Goal: Task Accomplishment & Management: Use online tool/utility

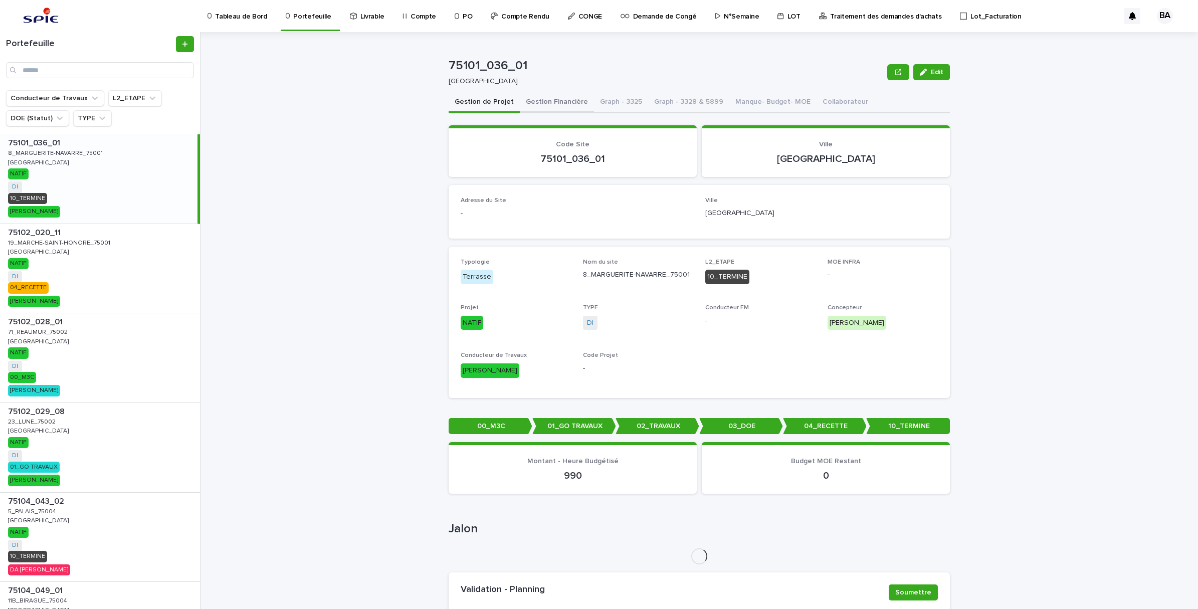
click at [565, 99] on button "Gestion Financière" at bounding box center [557, 102] width 74 height 21
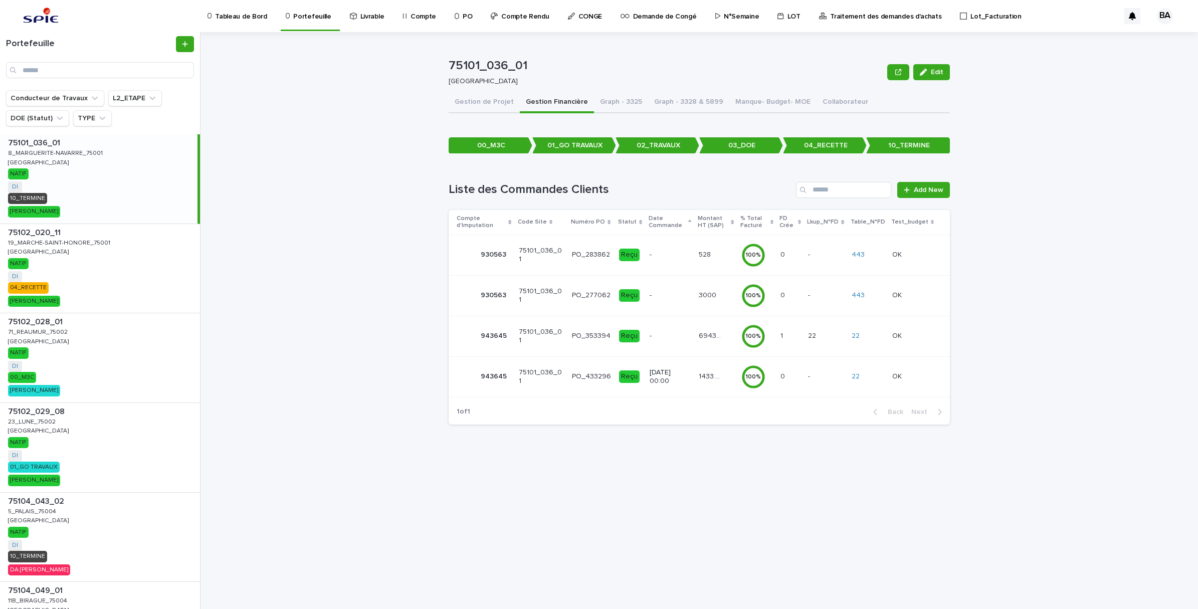
click at [726, 387] on td "1433.47 1433.47" at bounding box center [716, 377] width 43 height 41
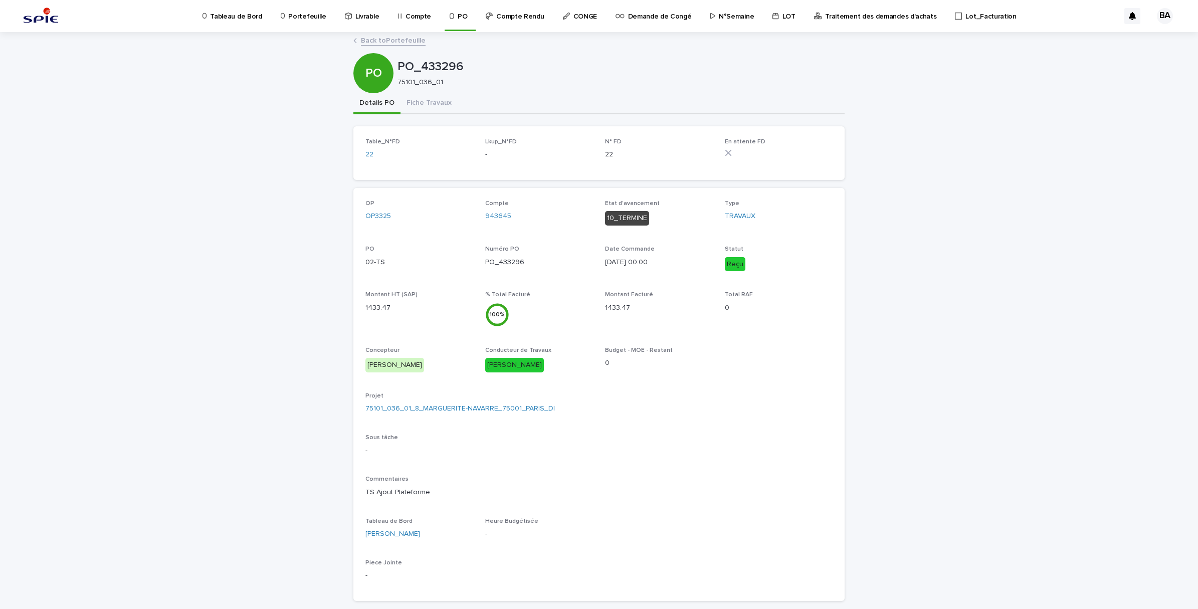
click at [292, 18] on p "Portefeuille" at bounding box center [307, 10] width 38 height 21
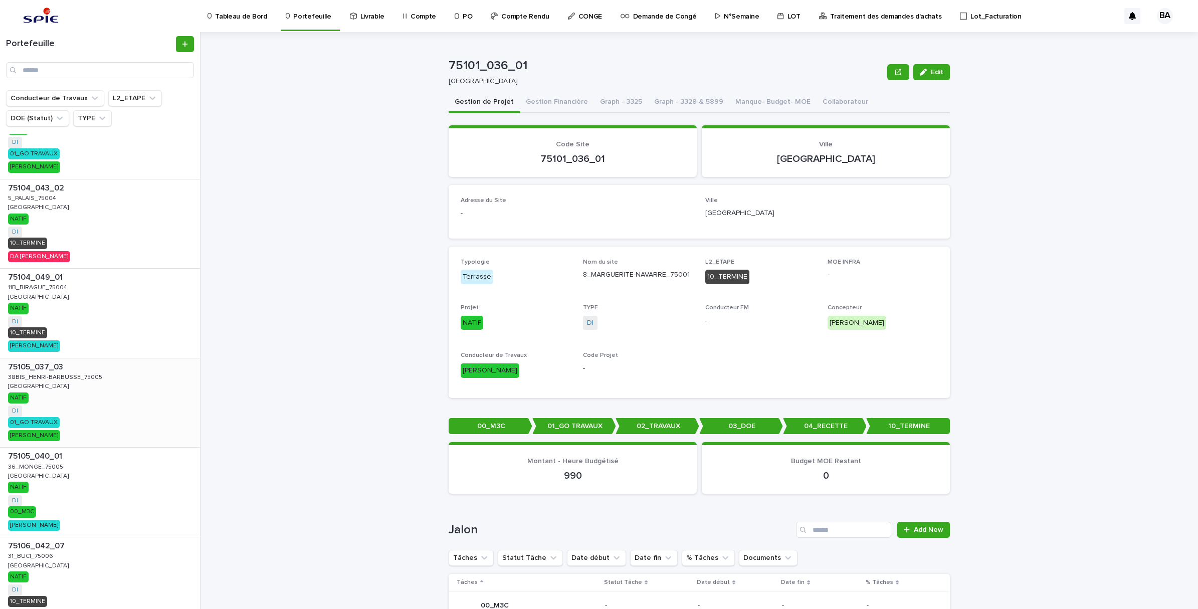
scroll to position [501, 0]
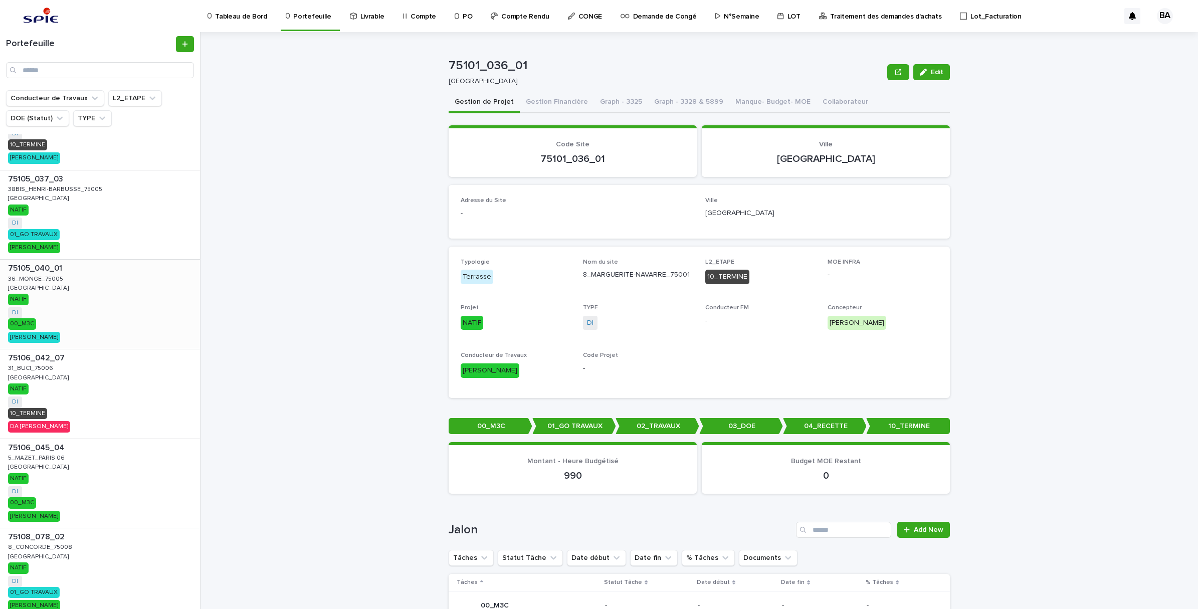
click at [51, 285] on div "75105_040_01 75105_040_01 36_MONGE_75005 36_MONGE_75005 PARIS PARIS NATIF DI + …" at bounding box center [100, 304] width 200 height 89
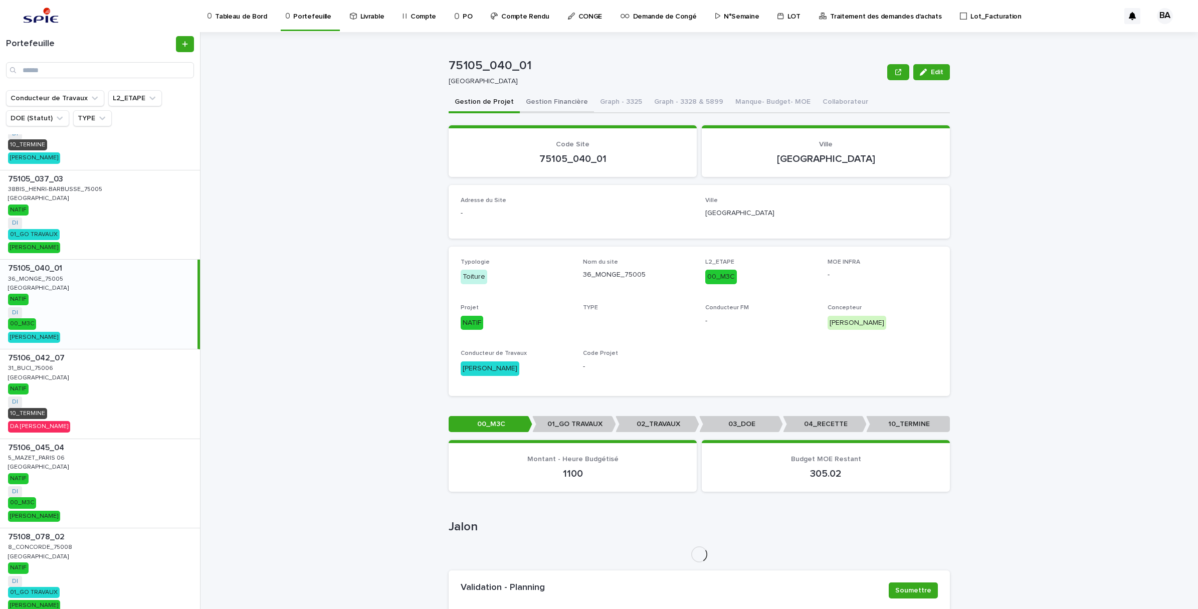
click at [546, 103] on button "Gestion Financière" at bounding box center [557, 102] width 74 height 21
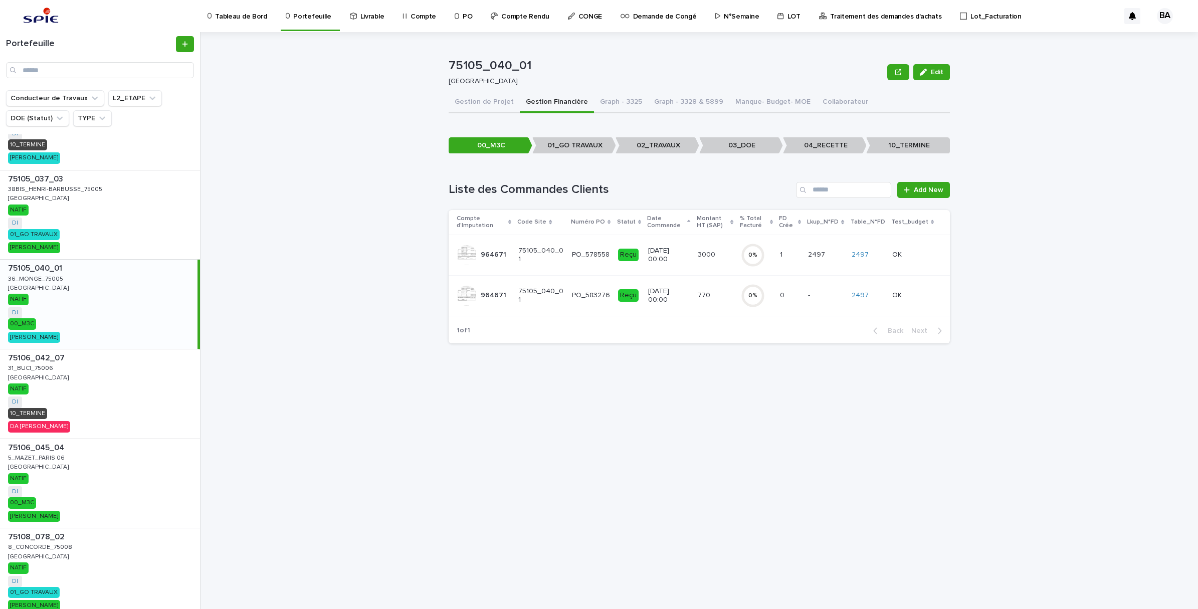
click at [718, 302] on div "770 770" at bounding box center [715, 295] width 35 height 17
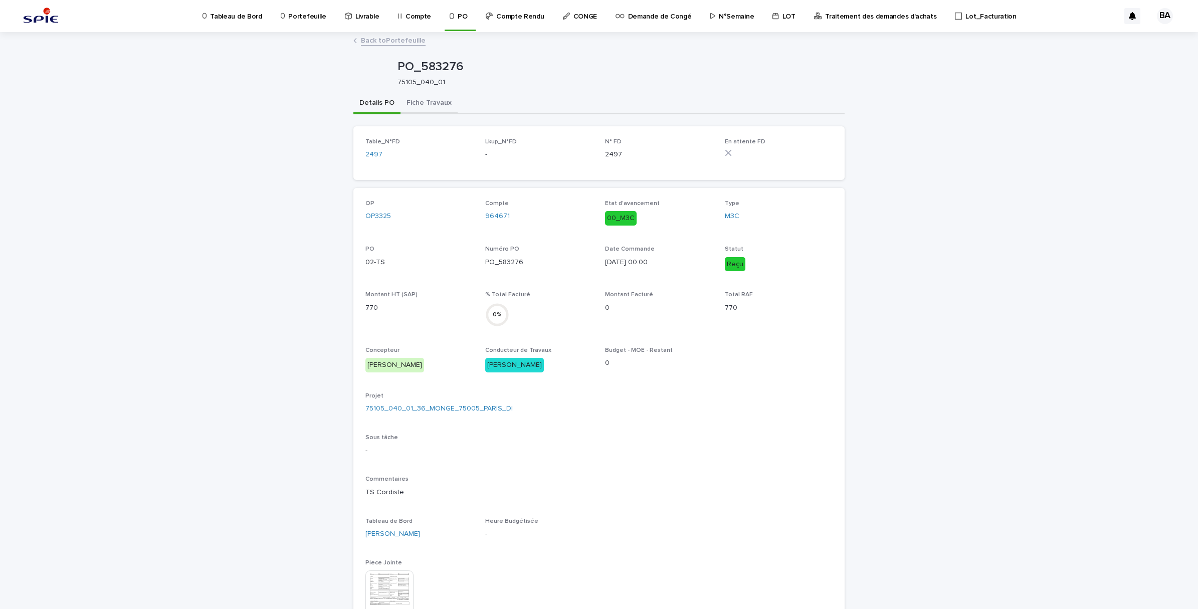
click at [432, 101] on button "Fiche Travaux" at bounding box center [429, 103] width 57 height 21
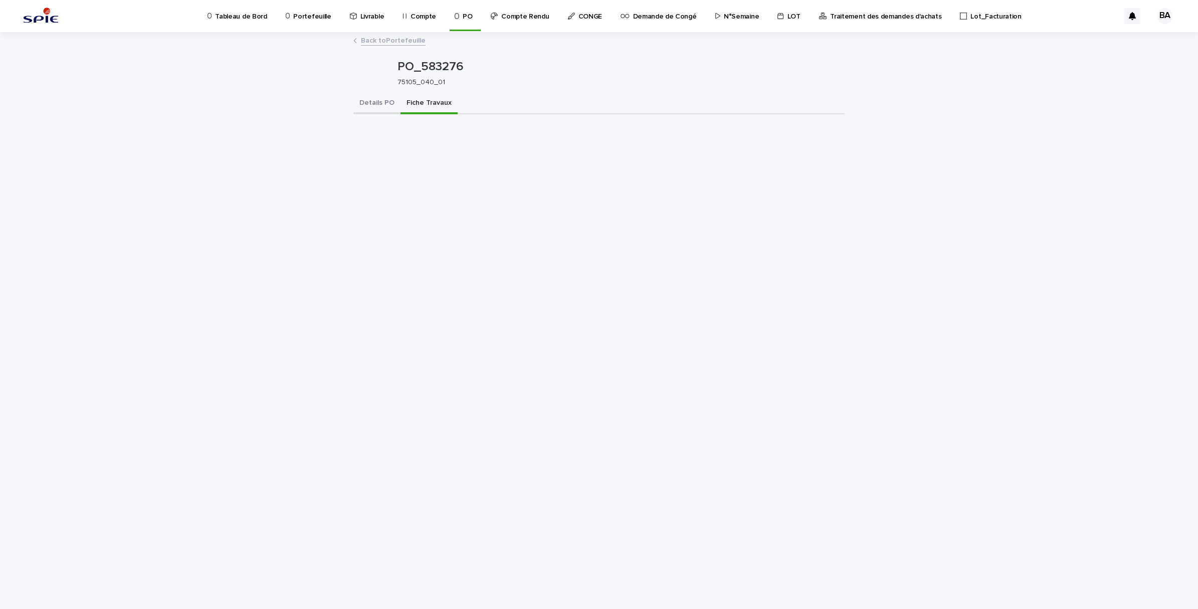
click at [387, 106] on button "Details PO" at bounding box center [377, 103] width 47 height 21
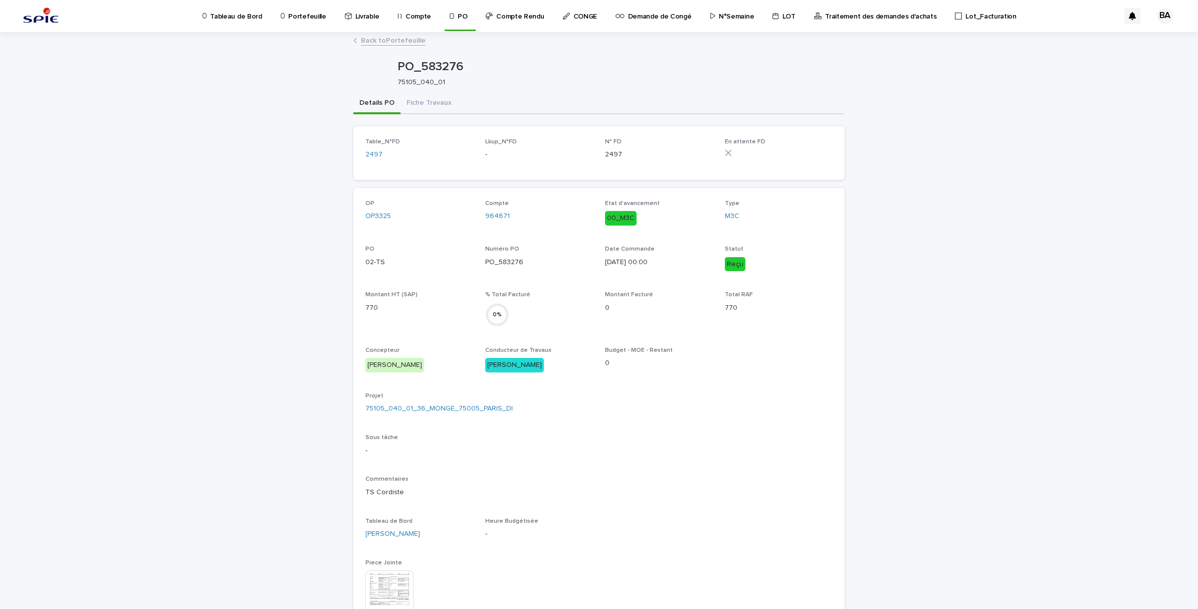
click at [385, 37] on link "Back to Portefeuille" at bounding box center [393, 40] width 65 height 12
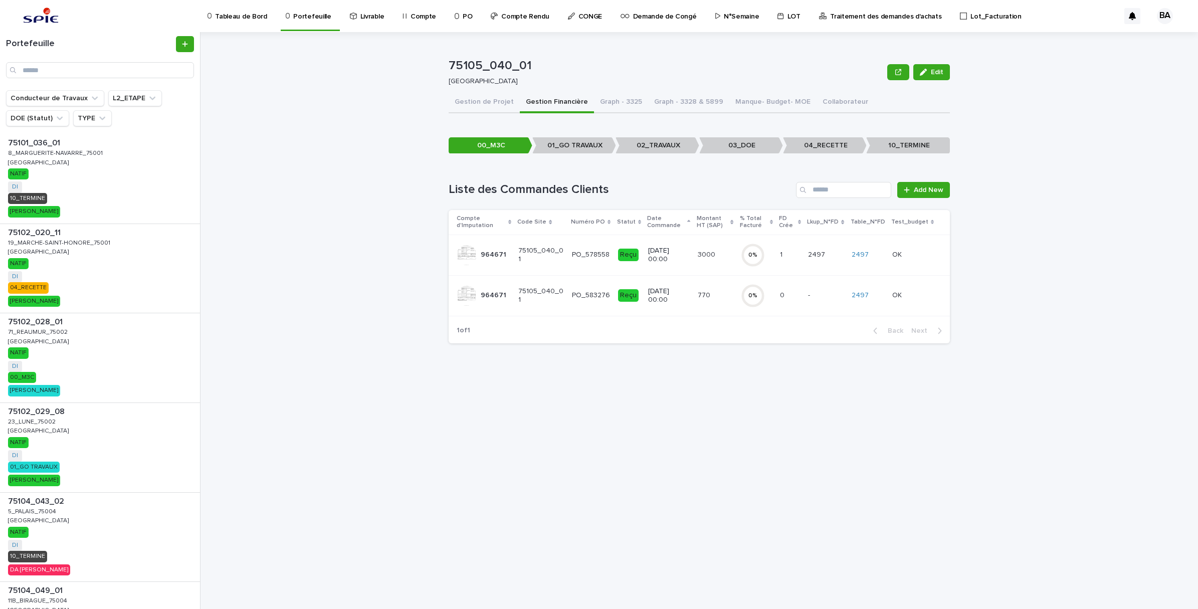
click at [681, 259] on p "14/2/2025 00:00" at bounding box center [668, 255] width 41 height 17
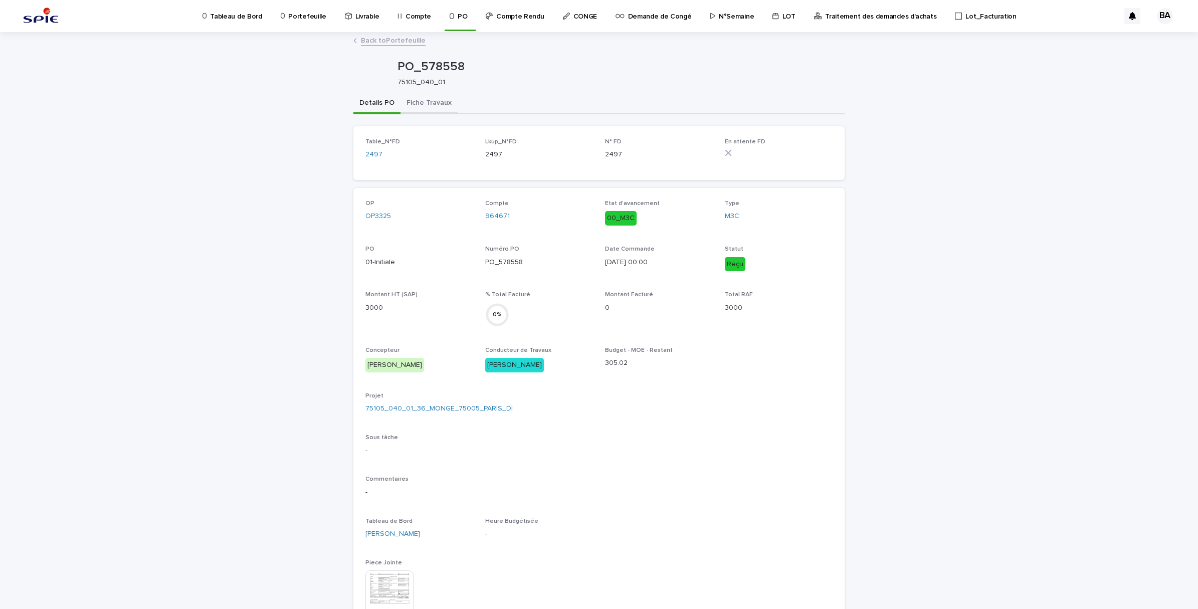
click at [434, 104] on button "Fiche Travaux" at bounding box center [429, 103] width 57 height 21
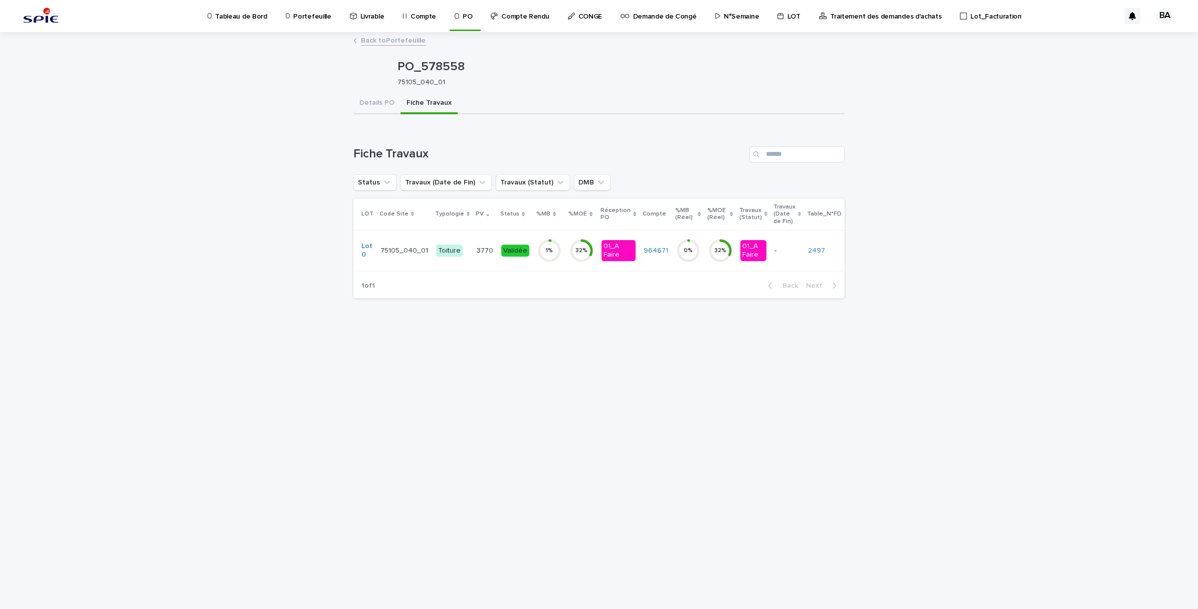
click at [645, 262] on td "964671" at bounding box center [656, 250] width 33 height 41
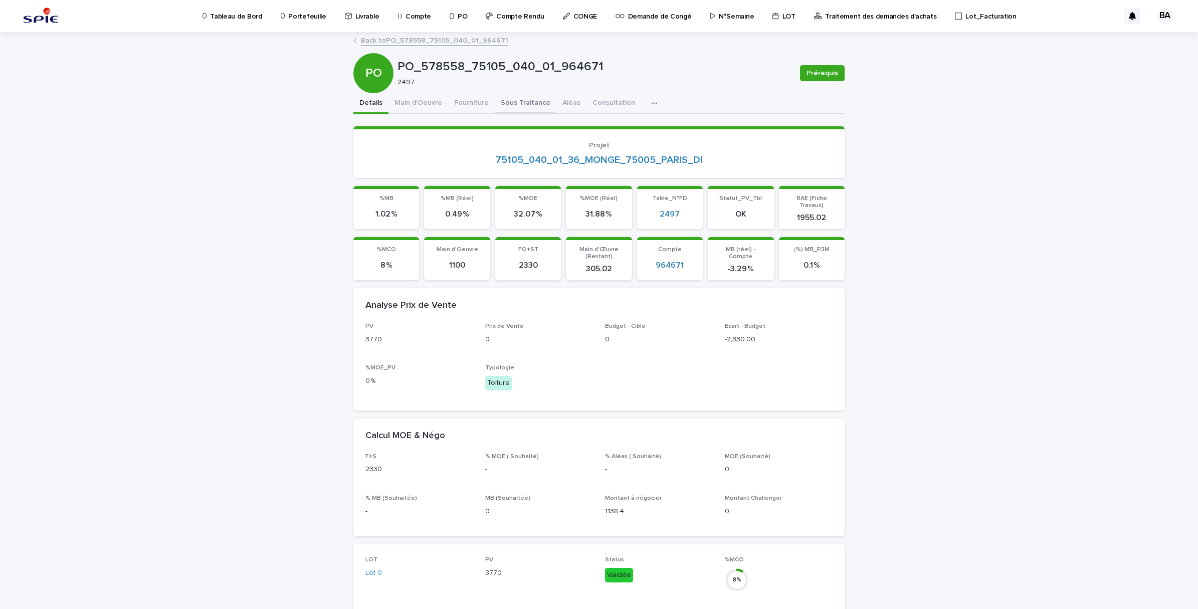
click at [509, 103] on button "Sous Traitance" at bounding box center [526, 103] width 62 height 21
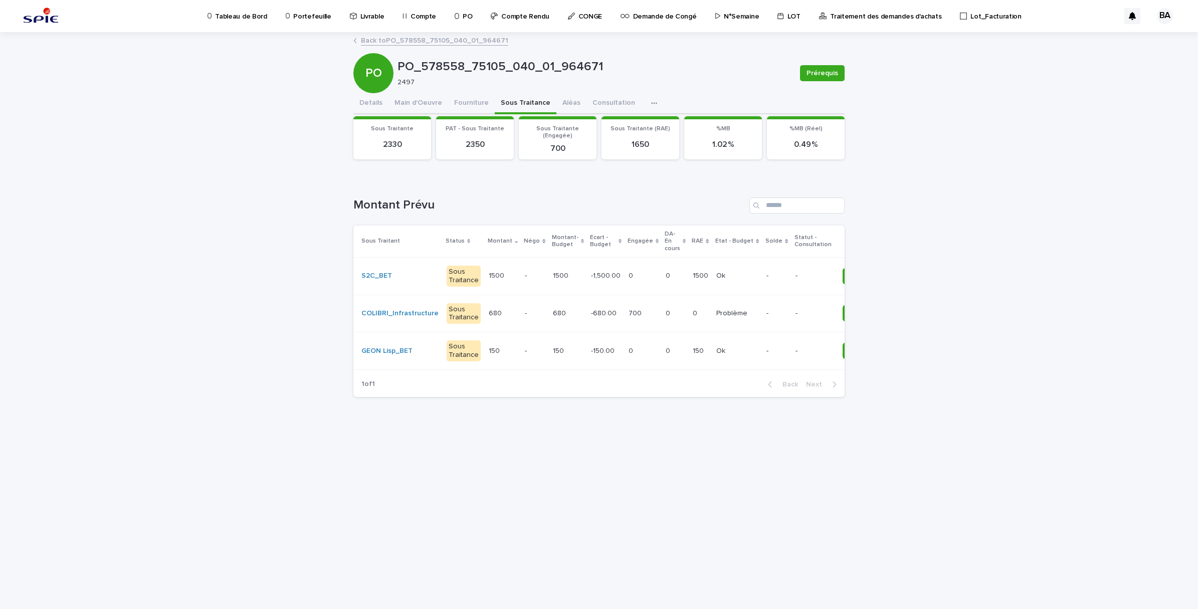
click at [314, 14] on p "Portefeuille" at bounding box center [312, 10] width 38 height 21
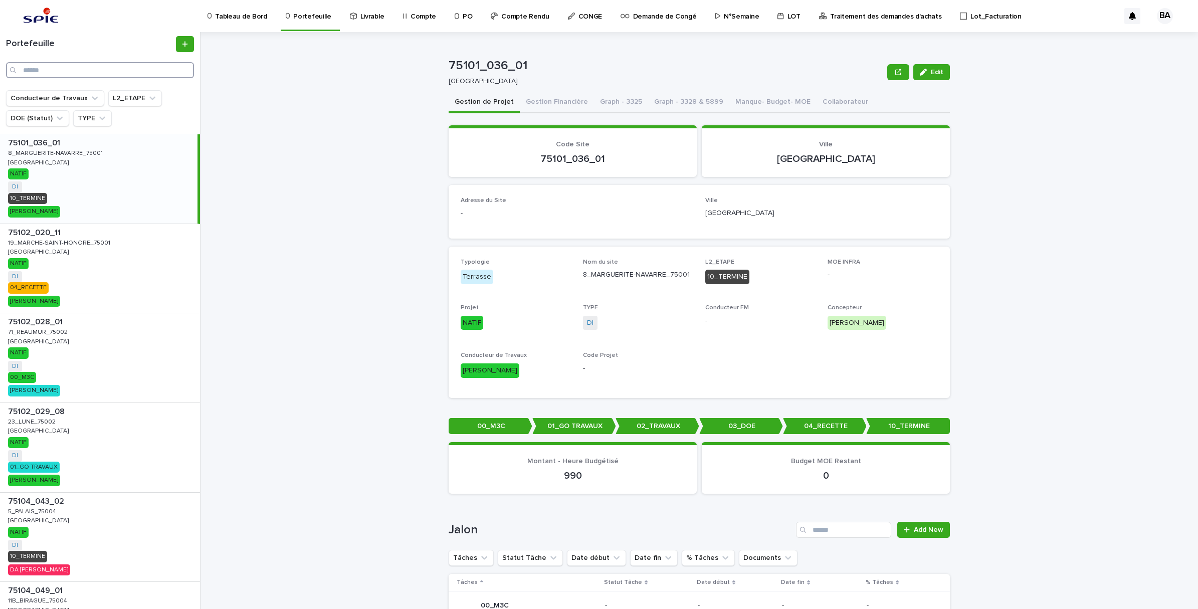
click at [51, 71] on input "Search" at bounding box center [100, 70] width 188 height 16
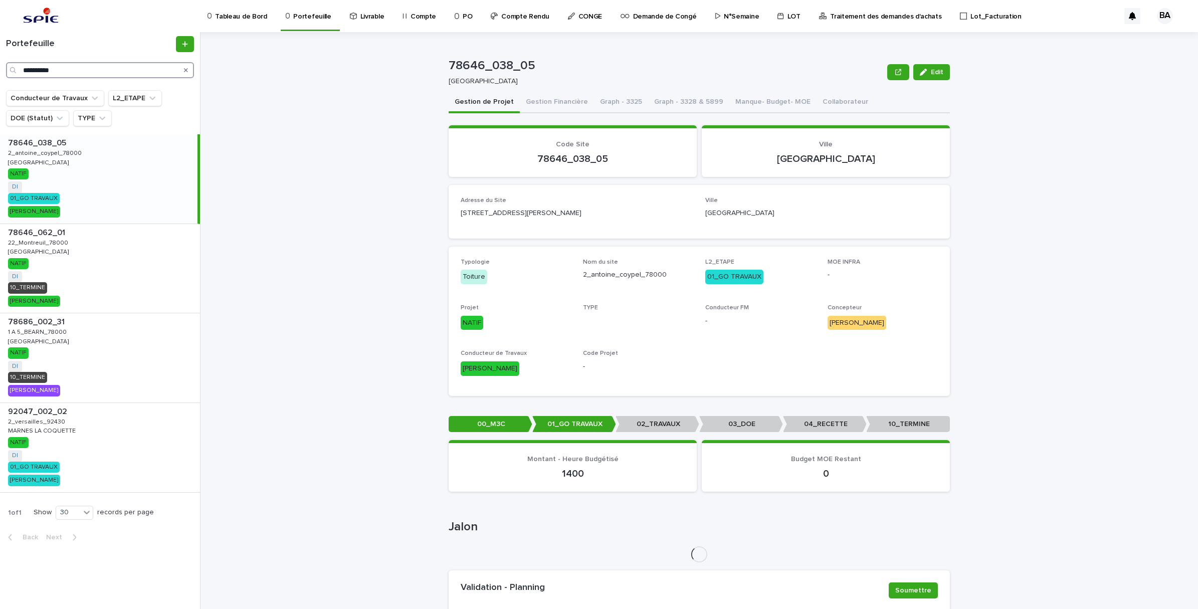
type input "**********"
click at [59, 184] on div "78646_038_05 78646_038_05 2_antoine_coypel_78000 2_antoine_coypel_78000 VERSAIL…" at bounding box center [99, 178] width 198 height 89
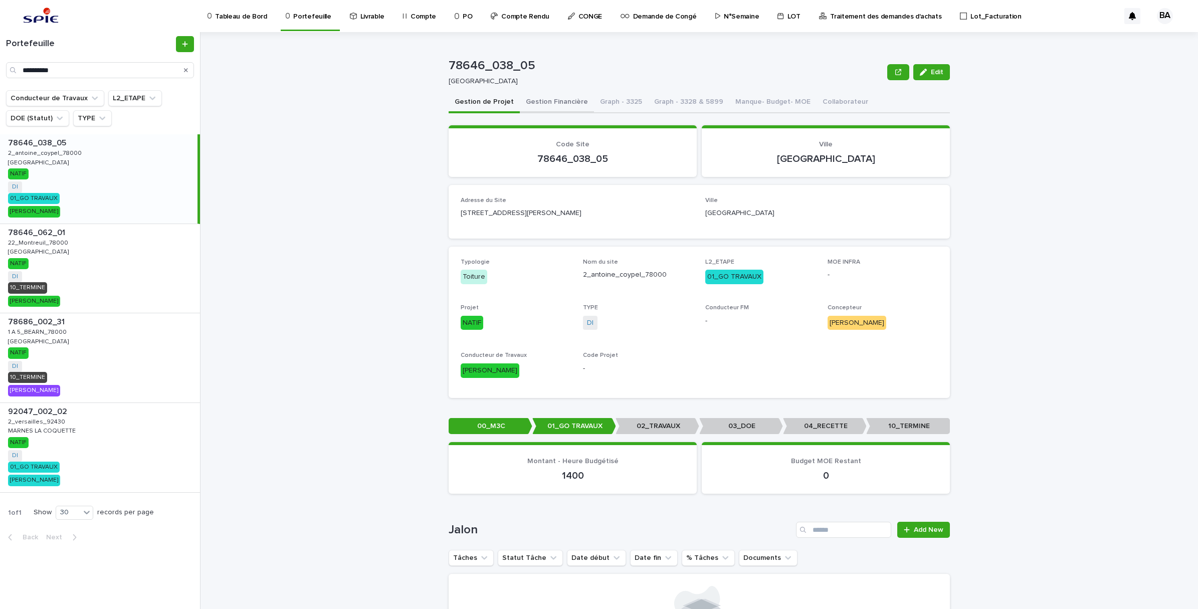
drag, startPoint x: 552, startPoint y: 98, endPoint x: 550, endPoint y: 105, distance: 7.9
click at [552, 98] on button "Gestion Financière" at bounding box center [557, 102] width 74 height 21
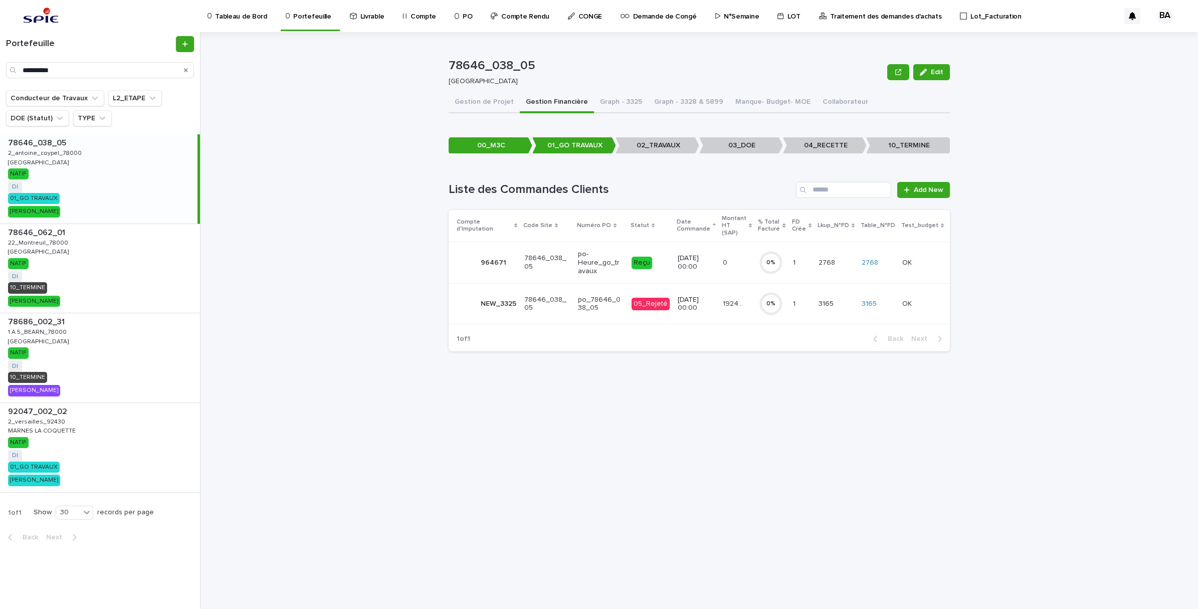
click at [732, 308] on td "192428.97 192428.97" at bounding box center [737, 304] width 36 height 41
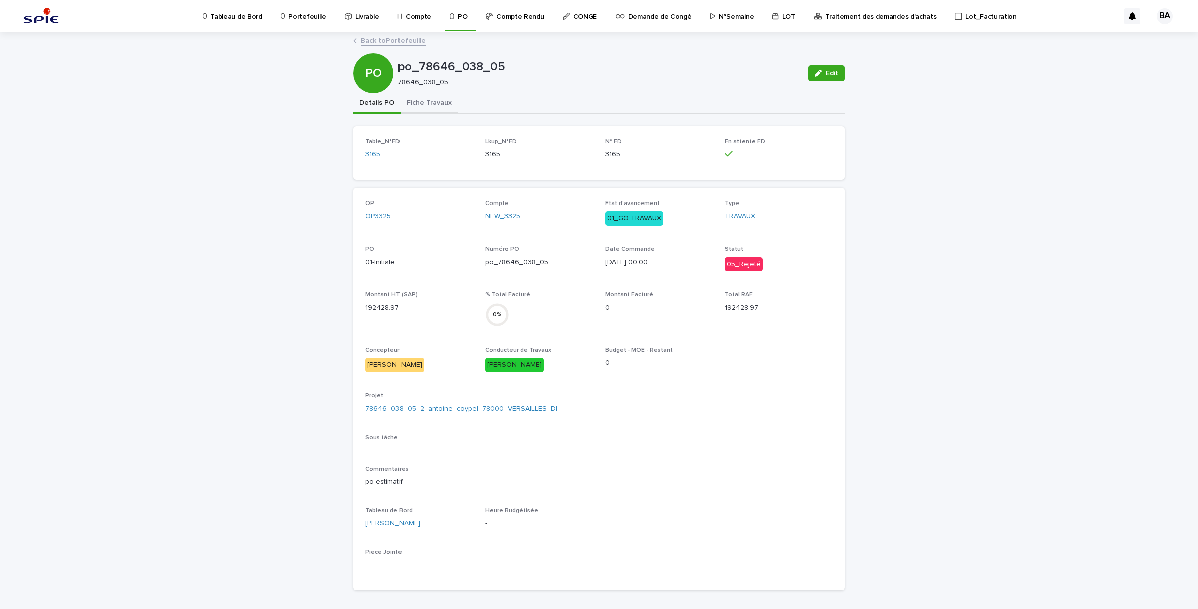
click at [429, 102] on button "Fiche Travaux" at bounding box center [429, 103] width 57 height 21
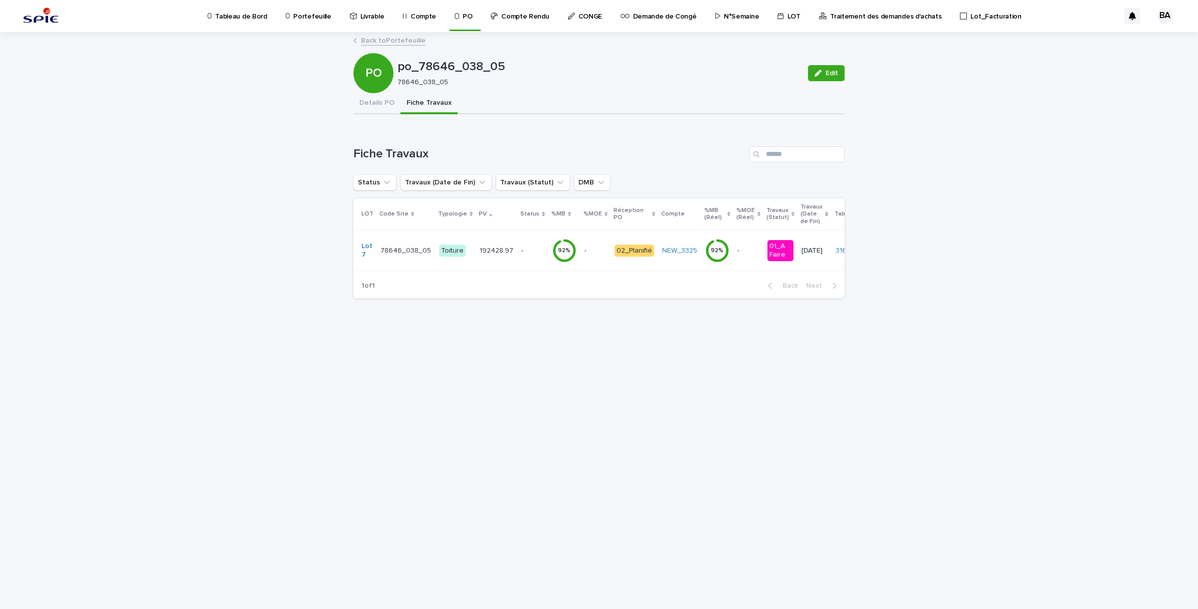
click at [623, 264] on td "02_Planifié" at bounding box center [635, 250] width 48 height 41
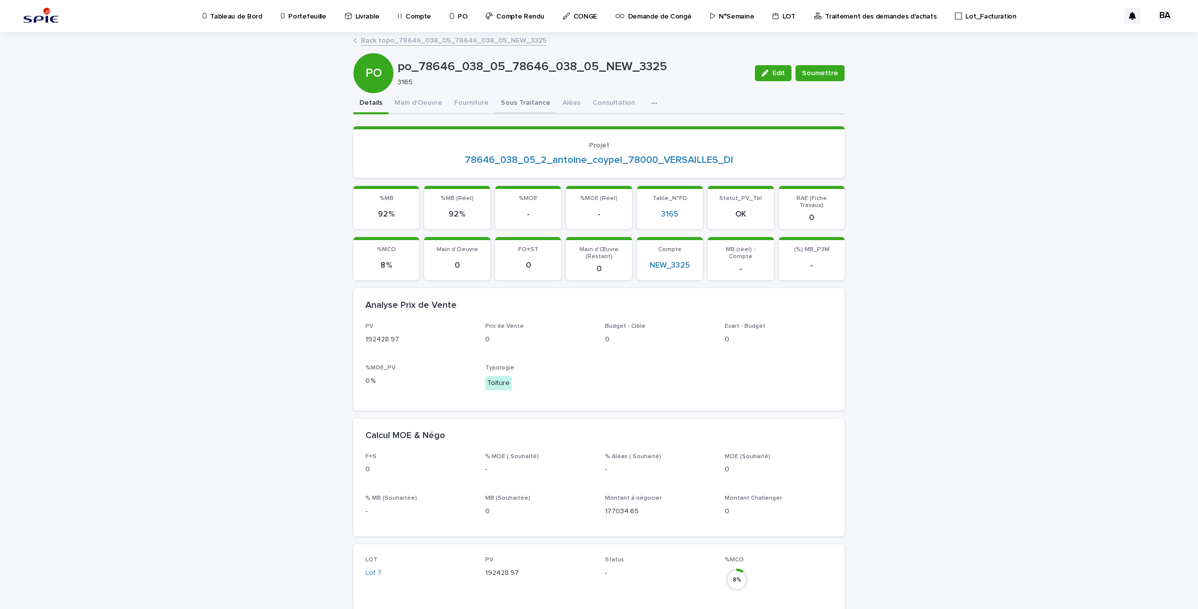
click at [538, 100] on button "Sous Traitance" at bounding box center [526, 103] width 62 height 21
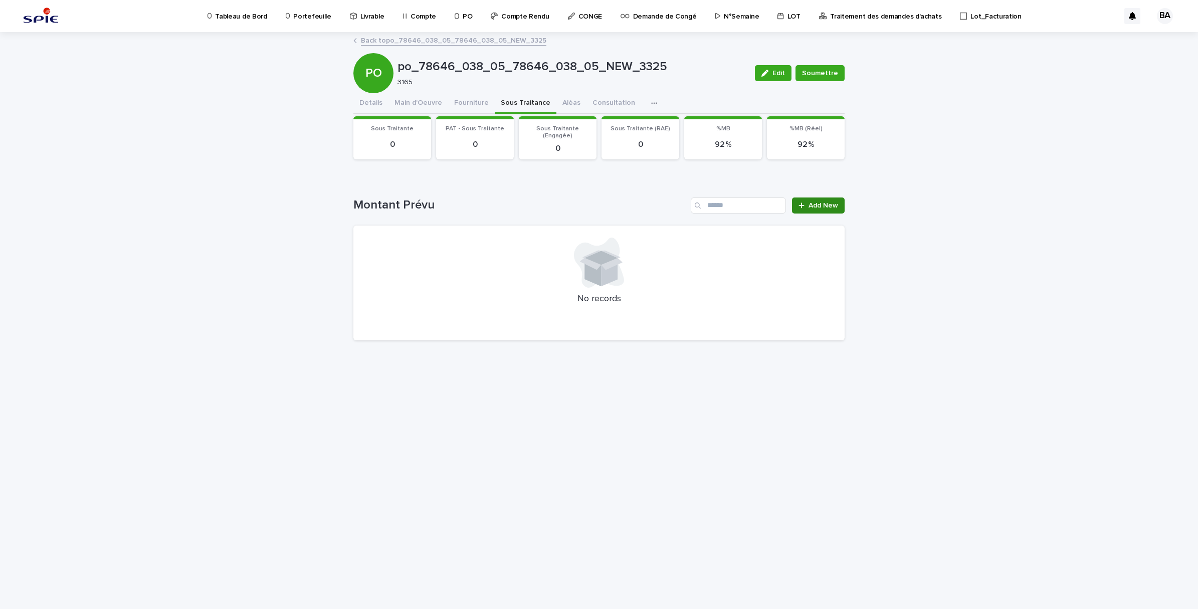
click at [830, 207] on span "Add New" at bounding box center [824, 205] width 30 height 7
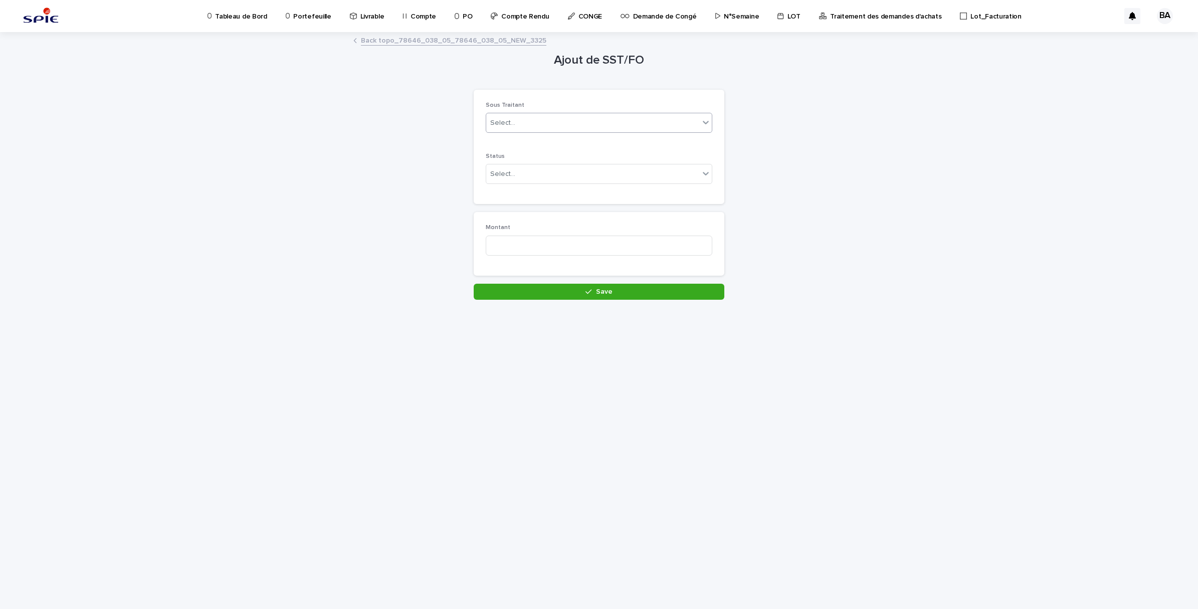
click at [572, 126] on div "Select..." at bounding box center [592, 123] width 213 height 17
click at [845, 274] on div "Loading... Saving… Loading... Saving… Ajout de SST/FO Loading... Saving… Loadin…" at bounding box center [599, 308] width 501 height 551
click at [700, 171] on div at bounding box center [706, 173] width 12 height 18
click at [905, 164] on div "Loading... Saving… Loading... Saving… Ajout de SST/FO Loading... Saving… Loadin…" at bounding box center [599, 321] width 1198 height 576
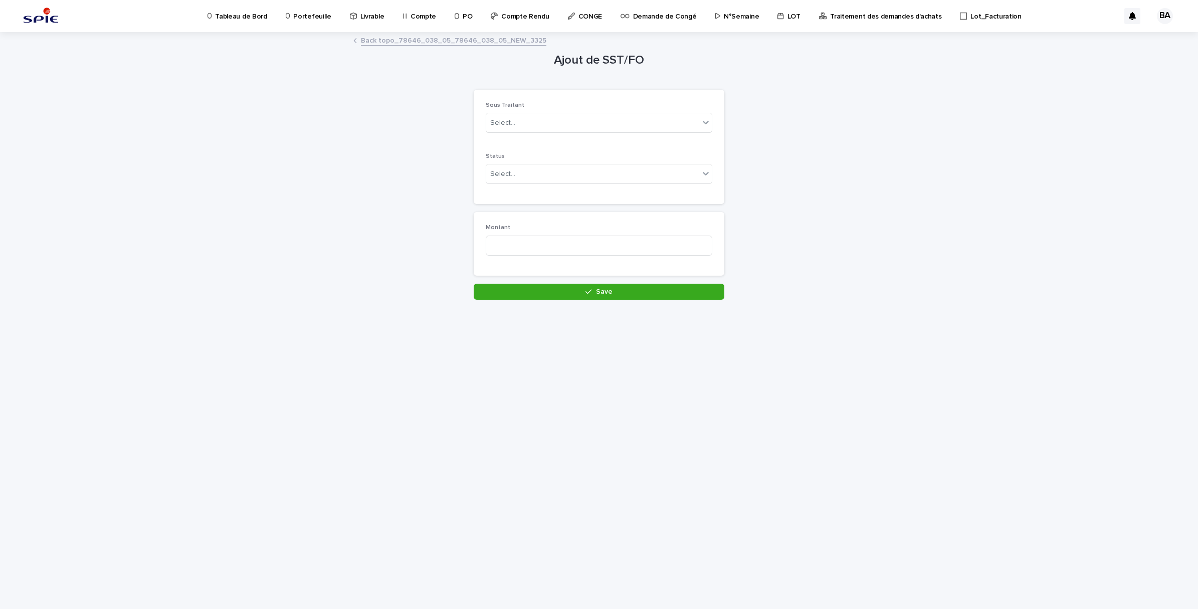
click at [303, 12] on p "Portefeuille" at bounding box center [312, 10] width 38 height 21
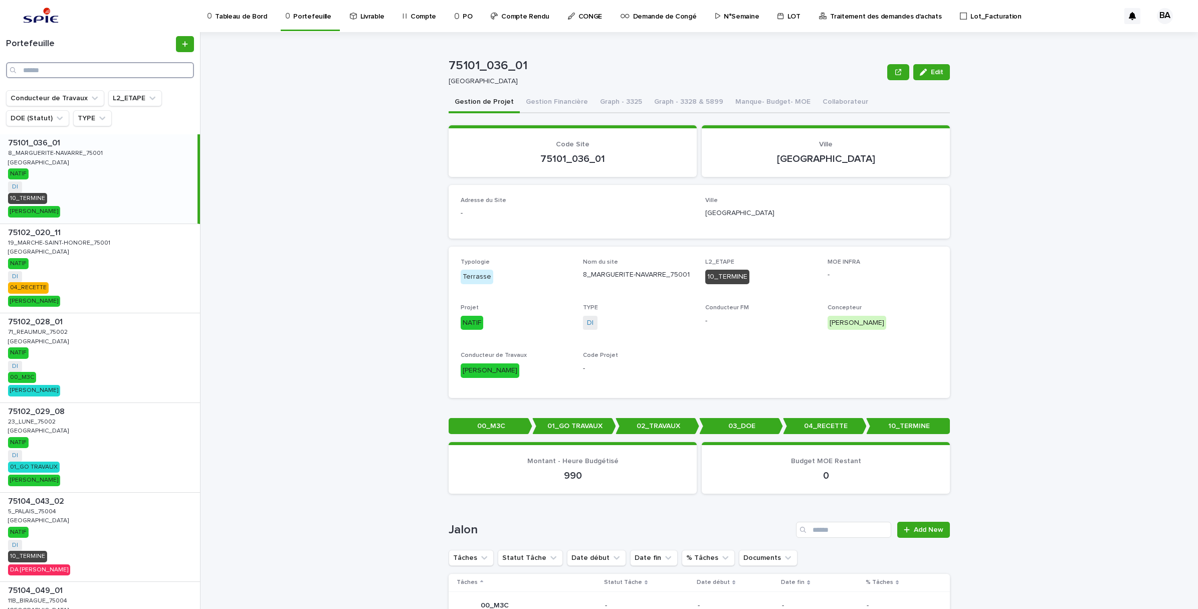
click at [88, 68] on input "Search" at bounding box center [100, 70] width 188 height 16
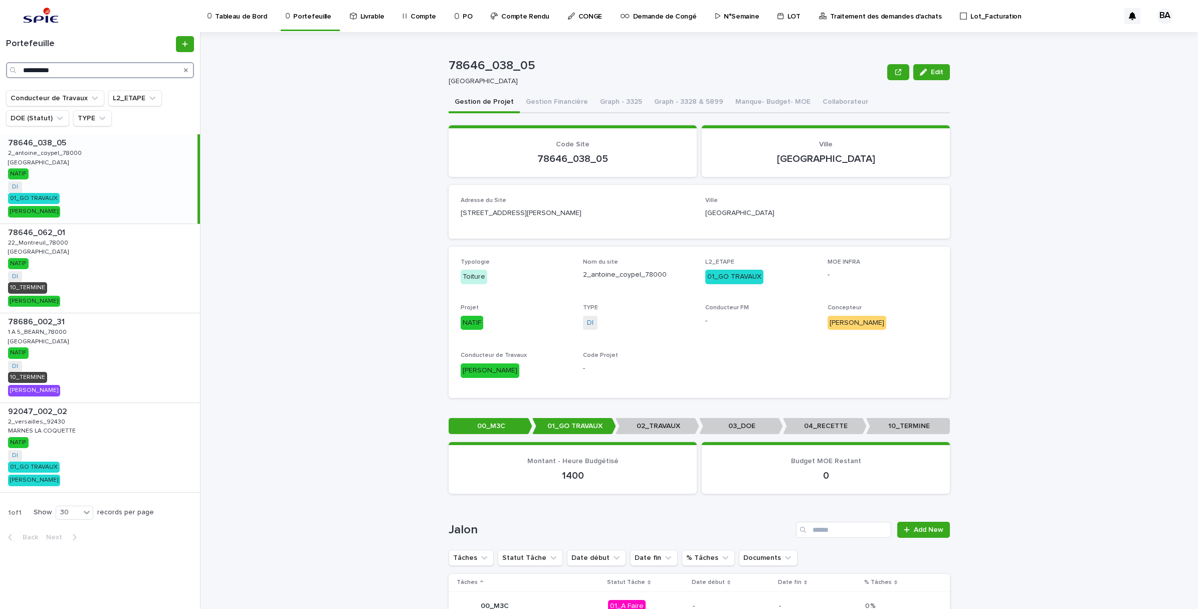
type input "**********"
click at [75, 179] on div "78646_038_05 78646_038_05 2_antoine_coypel_78000 2_antoine_coypel_78000 VERSAIL…" at bounding box center [99, 178] width 198 height 89
click at [563, 94] on button "Gestion Financière" at bounding box center [557, 102] width 74 height 21
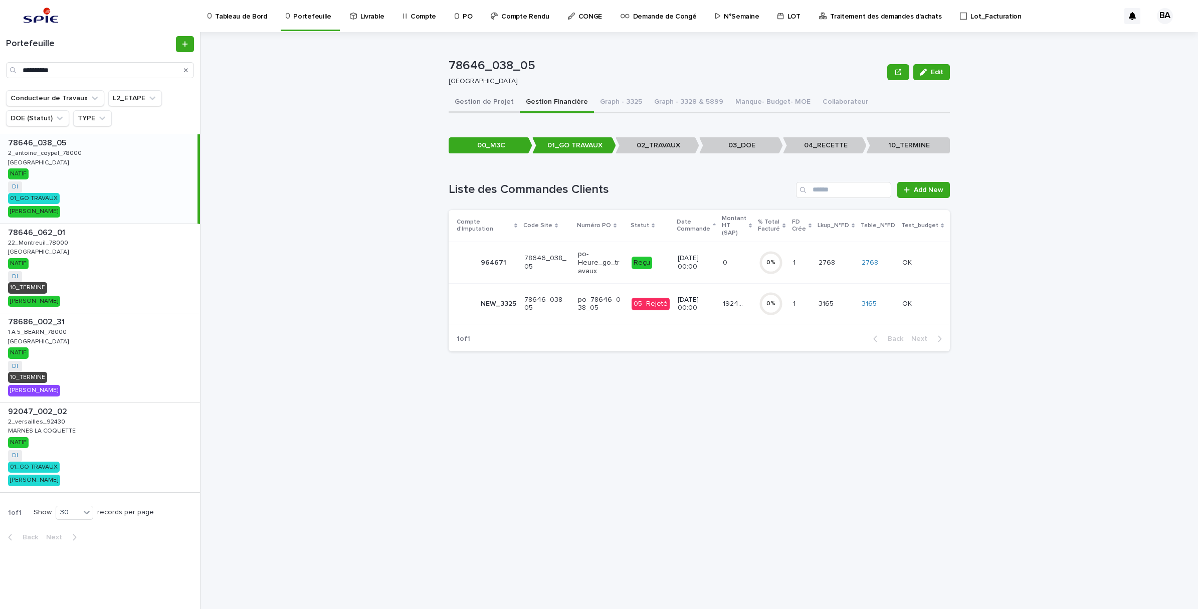
click at [504, 101] on button "Gestion de Projet" at bounding box center [484, 102] width 71 height 21
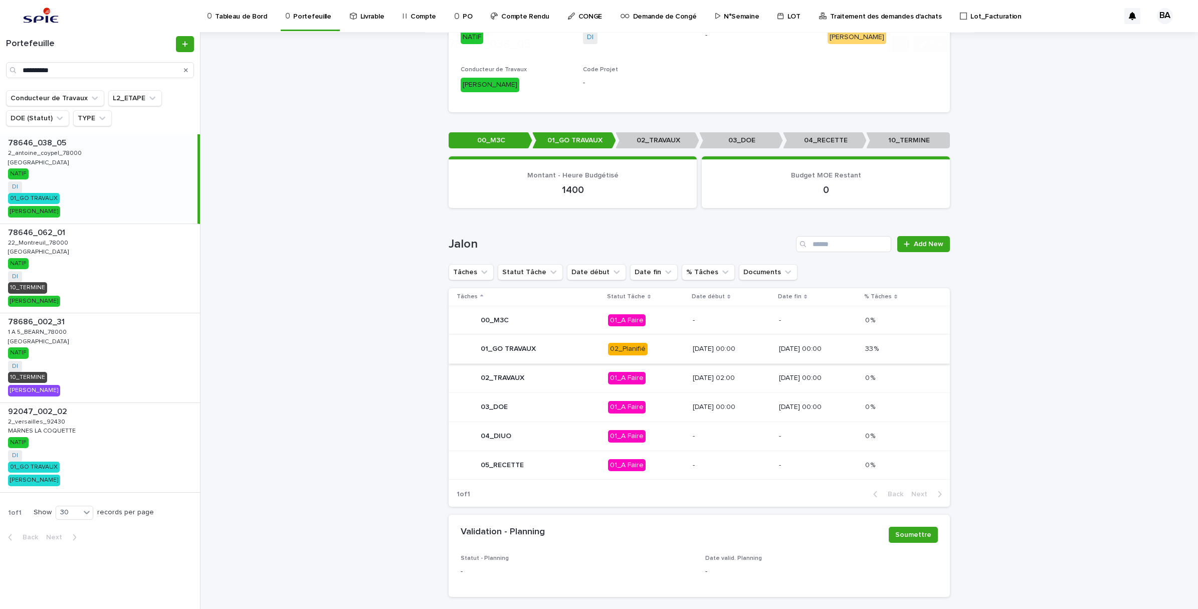
scroll to position [376, 0]
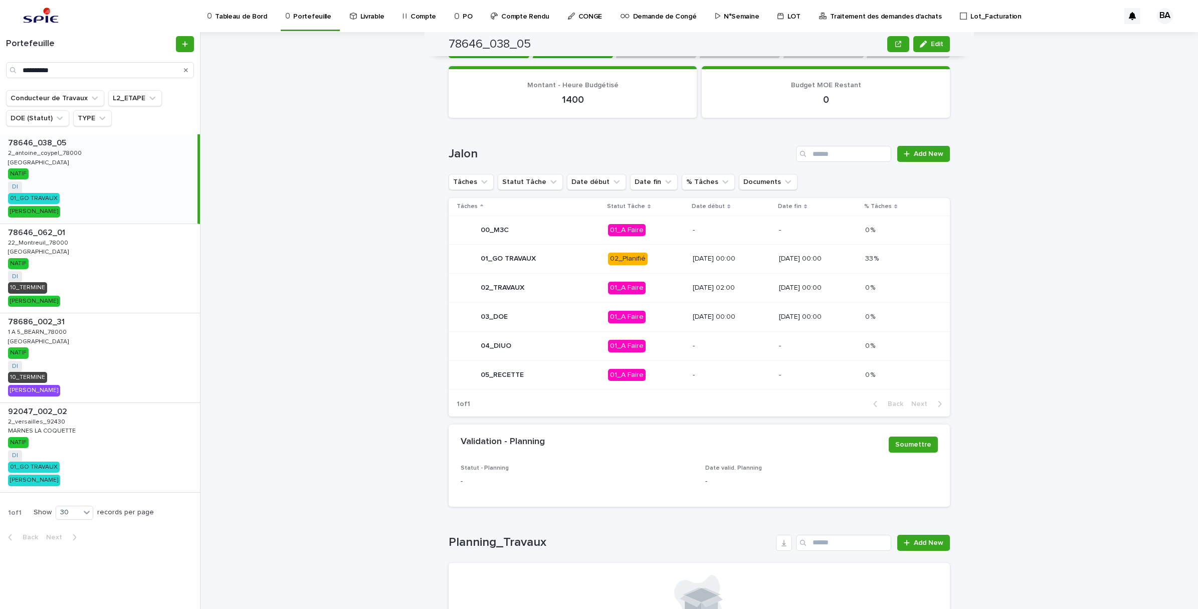
click at [647, 254] on p "02_Planifié" at bounding box center [646, 259] width 77 height 13
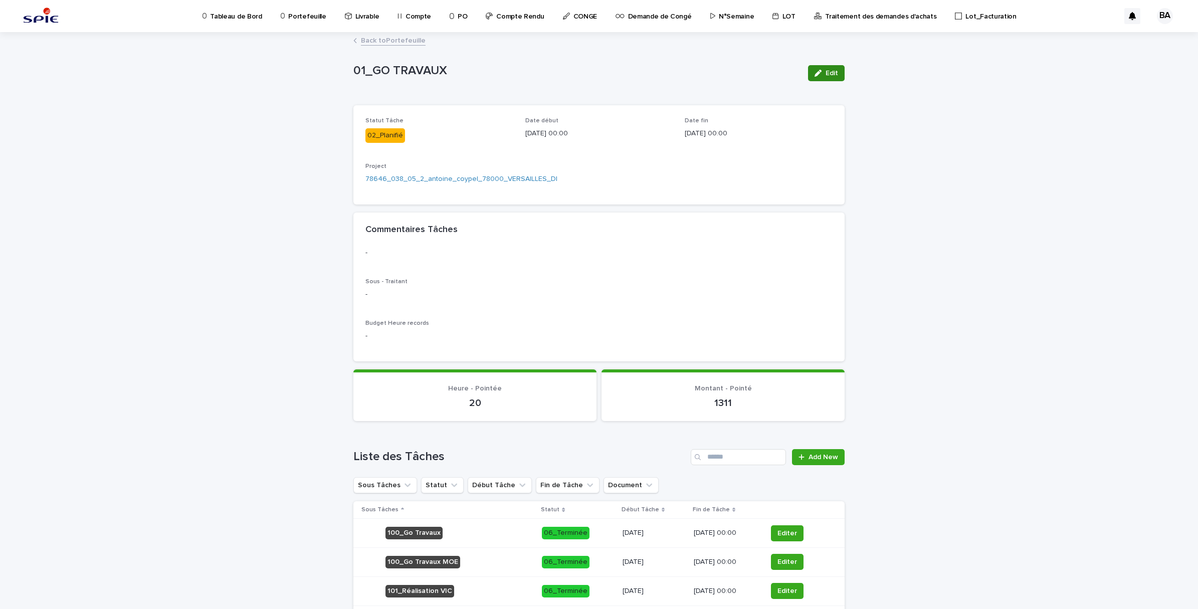
click at [826, 75] on span "Edit" at bounding box center [832, 73] width 13 height 7
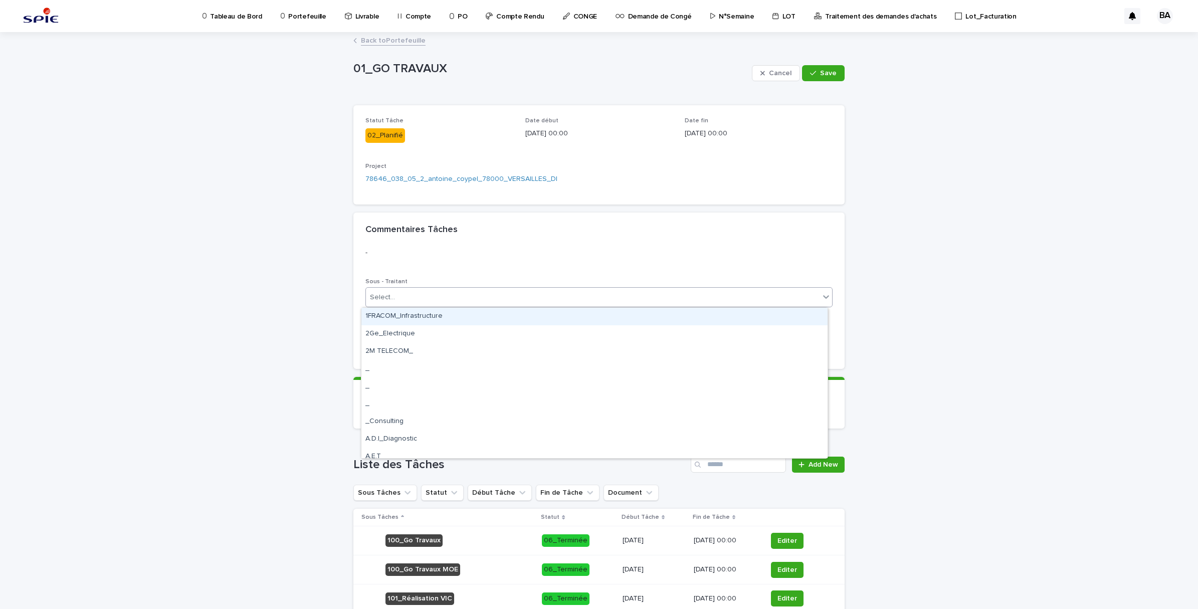
click at [558, 299] on div "Select..." at bounding box center [593, 297] width 454 height 17
click at [1076, 334] on div "Loading... Saving… Loading... Saving… 01_GO TRAVAUX Cancel Save 01_GO TRAVAUX C…" at bounding box center [599, 453] width 1198 height 840
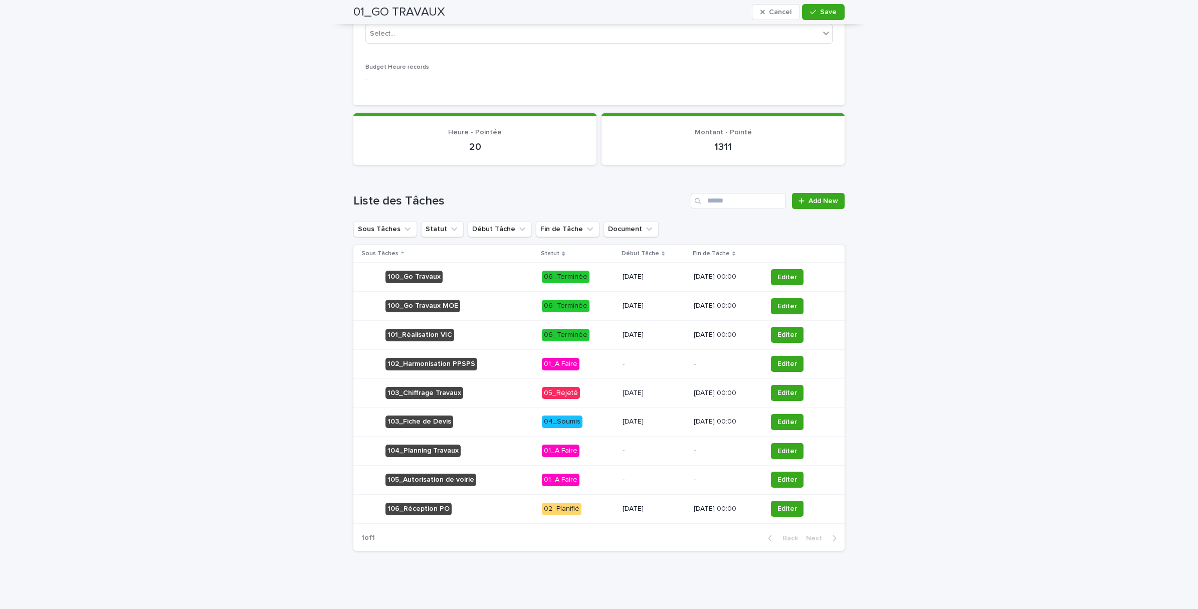
scroll to position [0, 0]
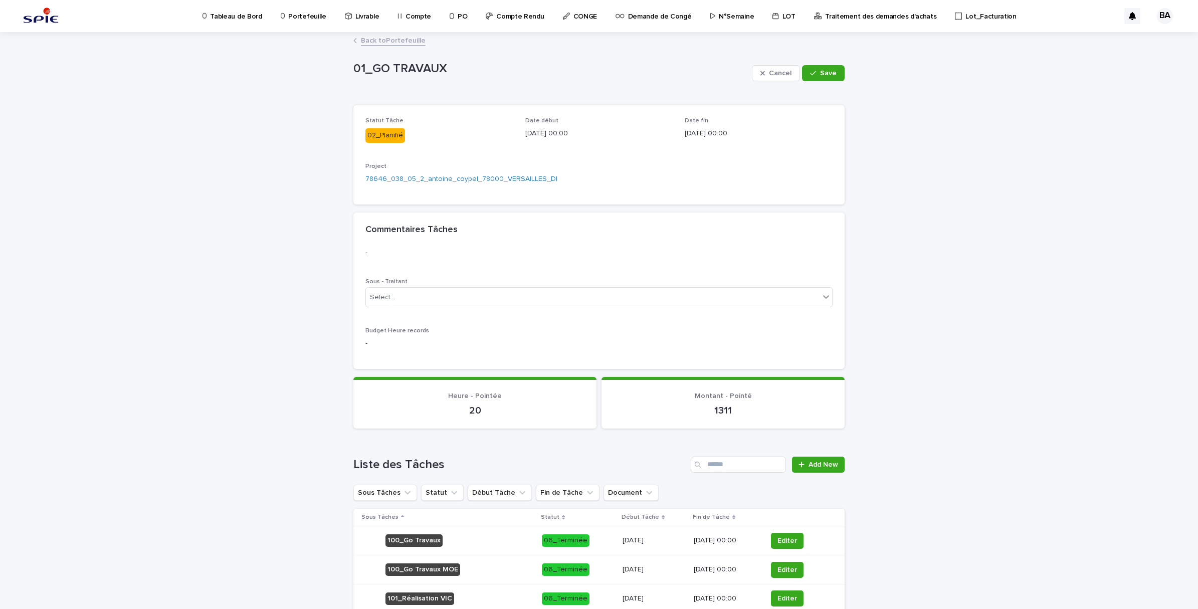
click at [380, 38] on link "Back to Portefeuille" at bounding box center [393, 40] width 65 height 12
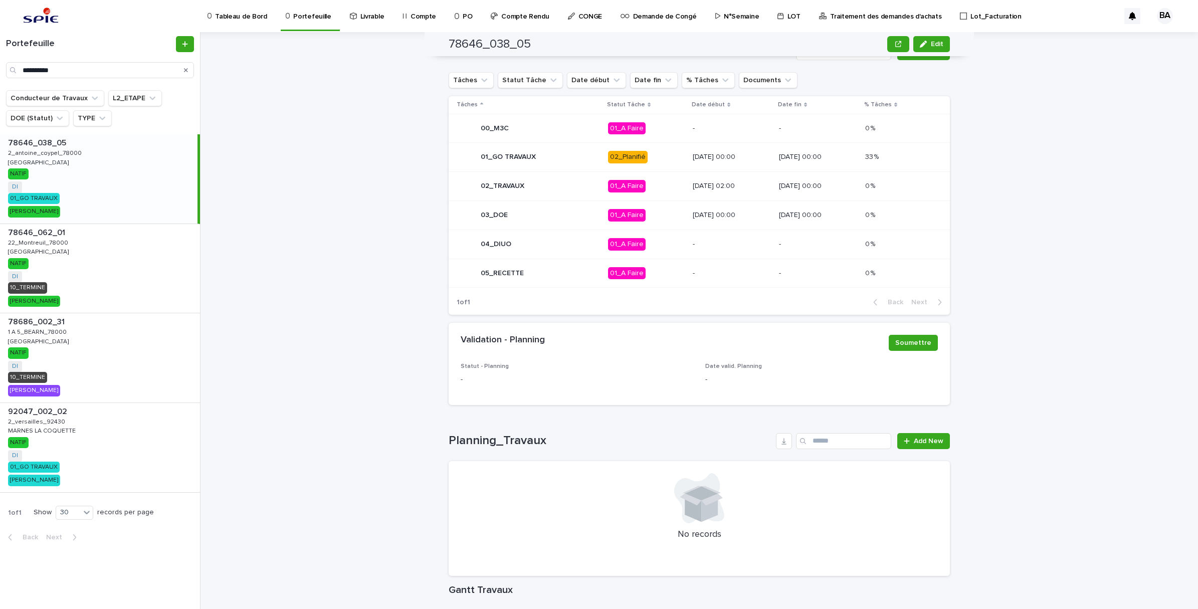
scroll to position [455, 0]
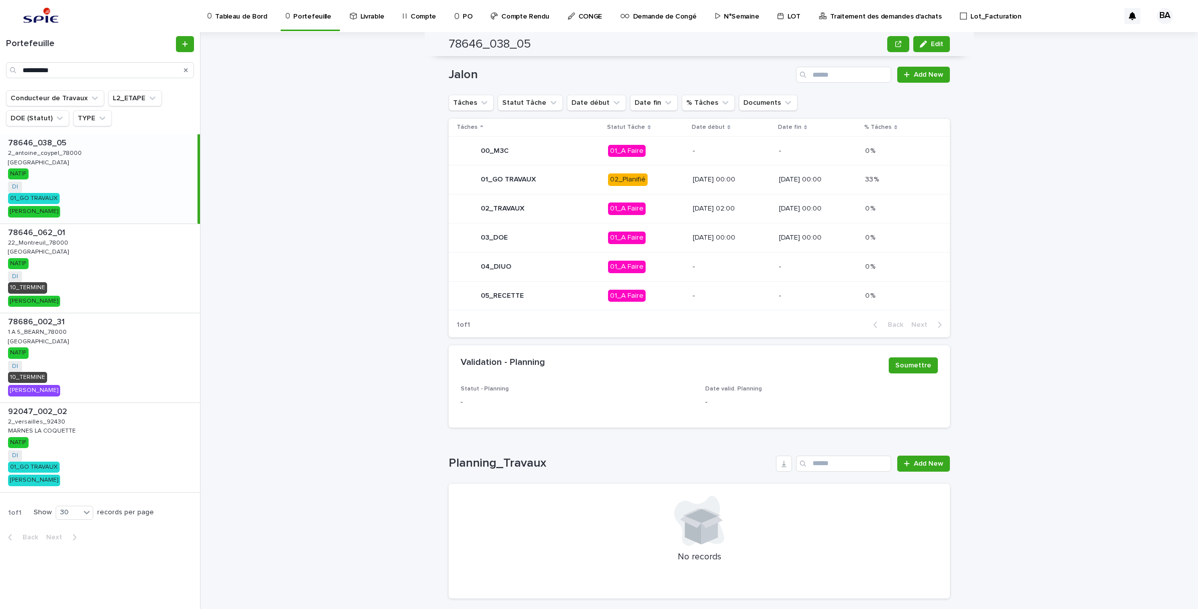
click at [651, 183] on p "02_Planifié" at bounding box center [646, 180] width 77 height 13
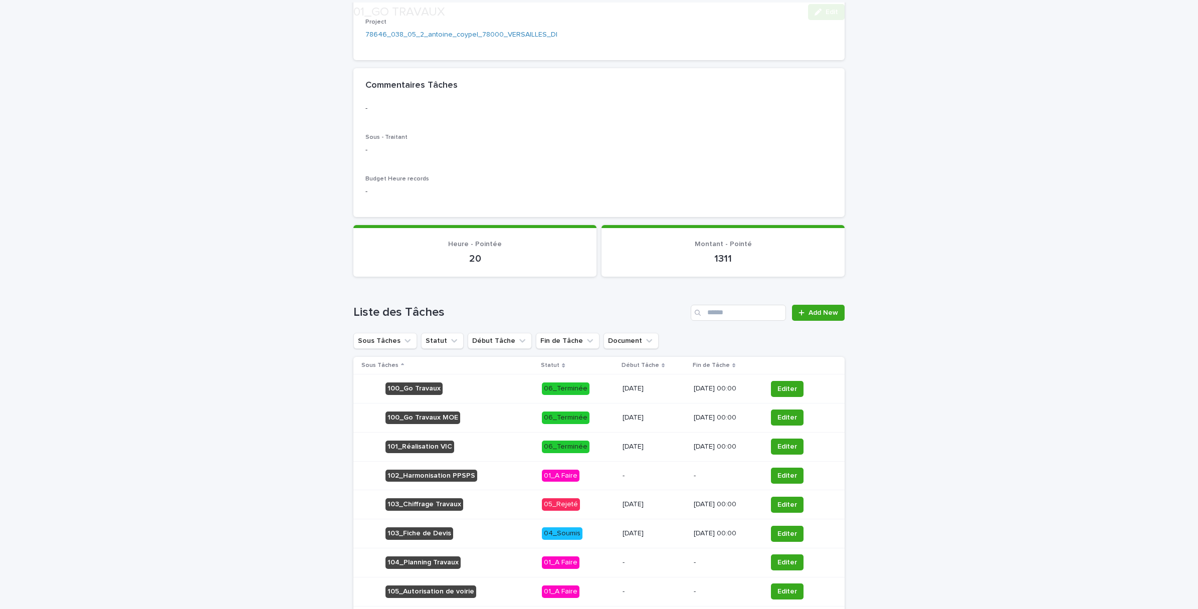
scroll to position [256, 0]
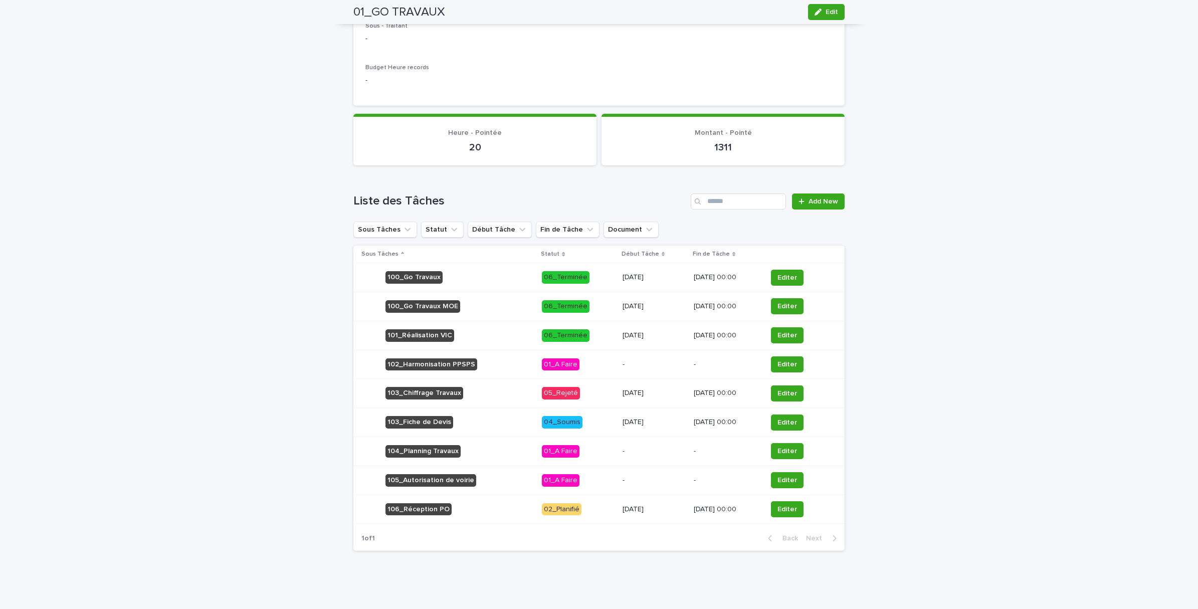
click at [595, 522] on td "02_Planifié" at bounding box center [578, 509] width 80 height 29
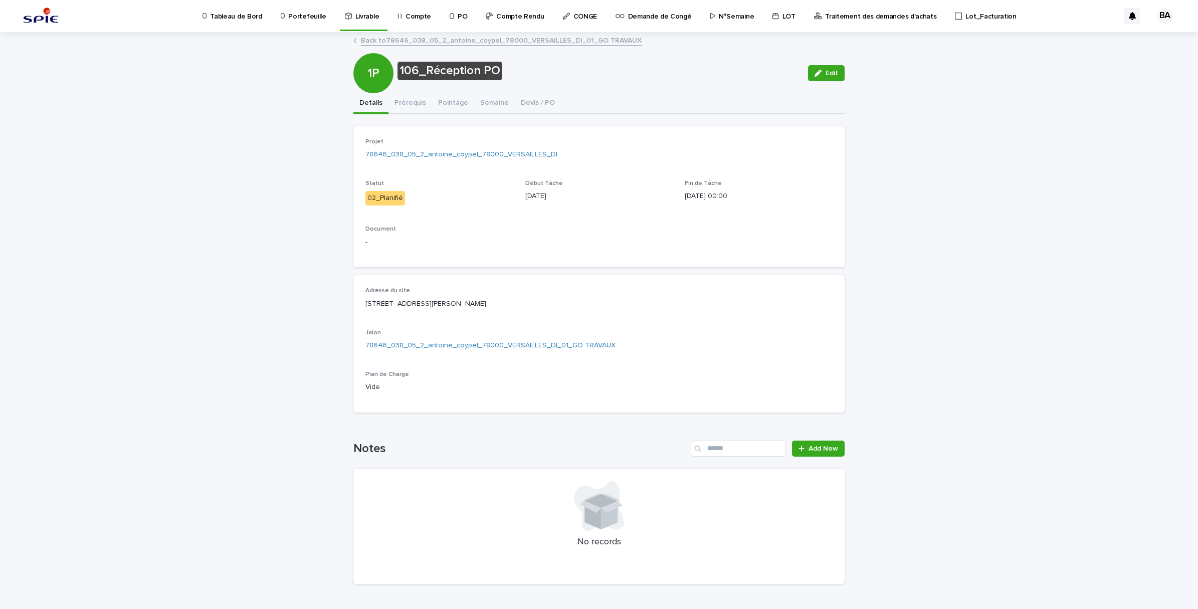
click at [396, 38] on link "Back to 78646_038_05_2_antoine_coypel_78000_VERSAILLES_DI_01_GO TRAVAUX" at bounding box center [501, 40] width 281 height 12
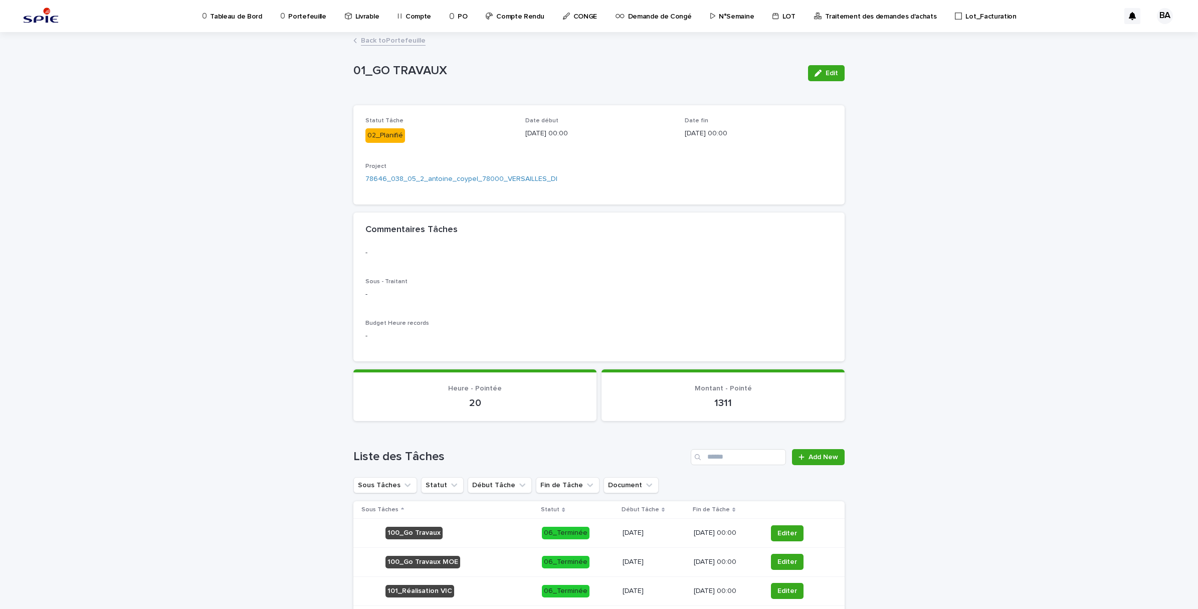
click at [304, 16] on p "Portefeuille" at bounding box center [307, 10] width 38 height 21
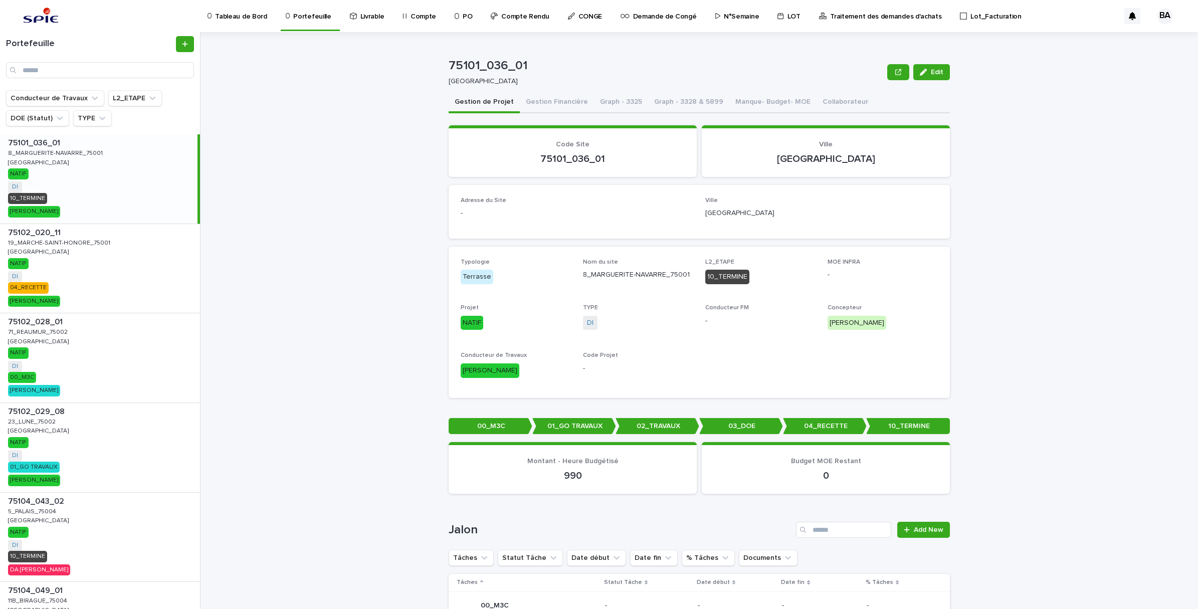
click at [311, 21] on p "Portefeuille" at bounding box center [312, 10] width 38 height 21
click at [979, 19] on p "Lot_Facturation" at bounding box center [996, 10] width 51 height 21
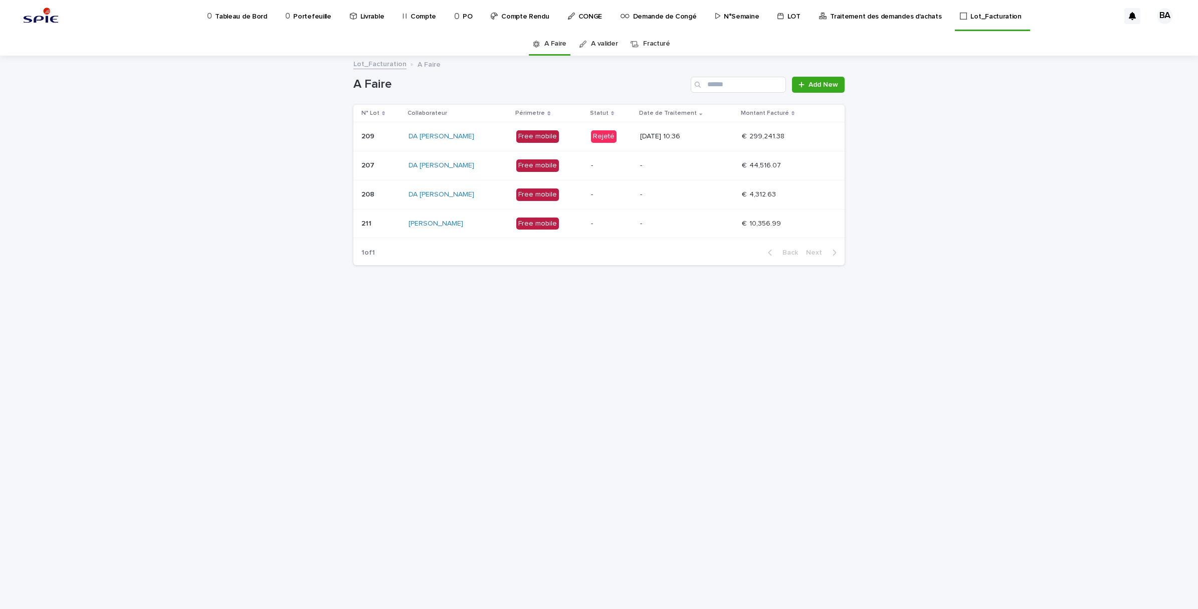
click at [716, 165] on p "-" at bounding box center [687, 165] width 94 height 9
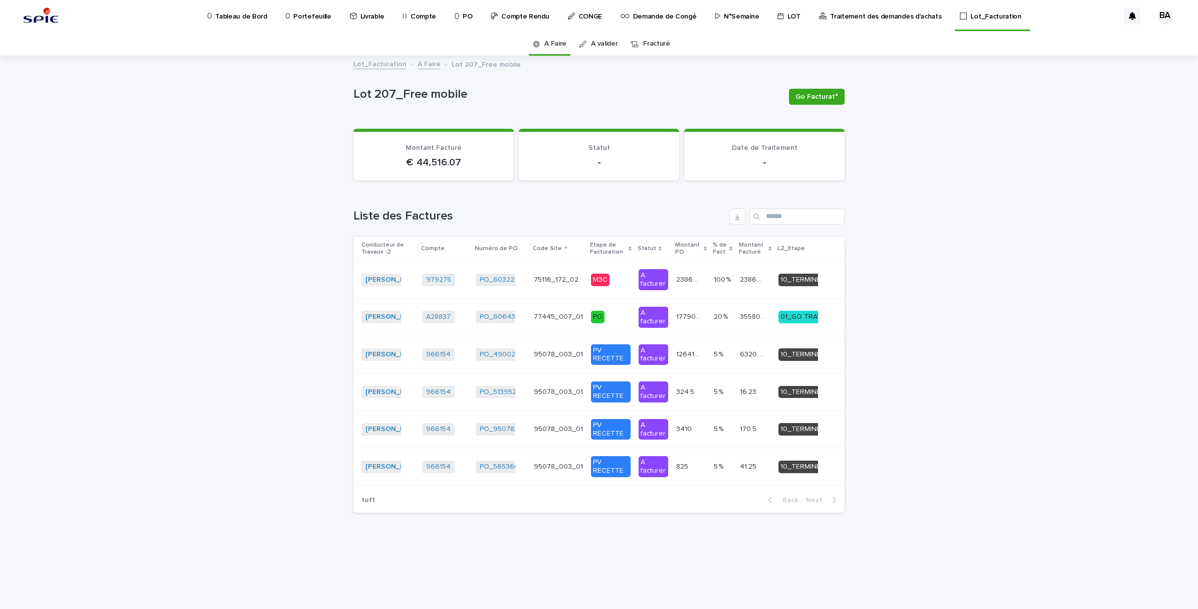
click at [610, 38] on link "A valider" at bounding box center [604, 44] width 27 height 24
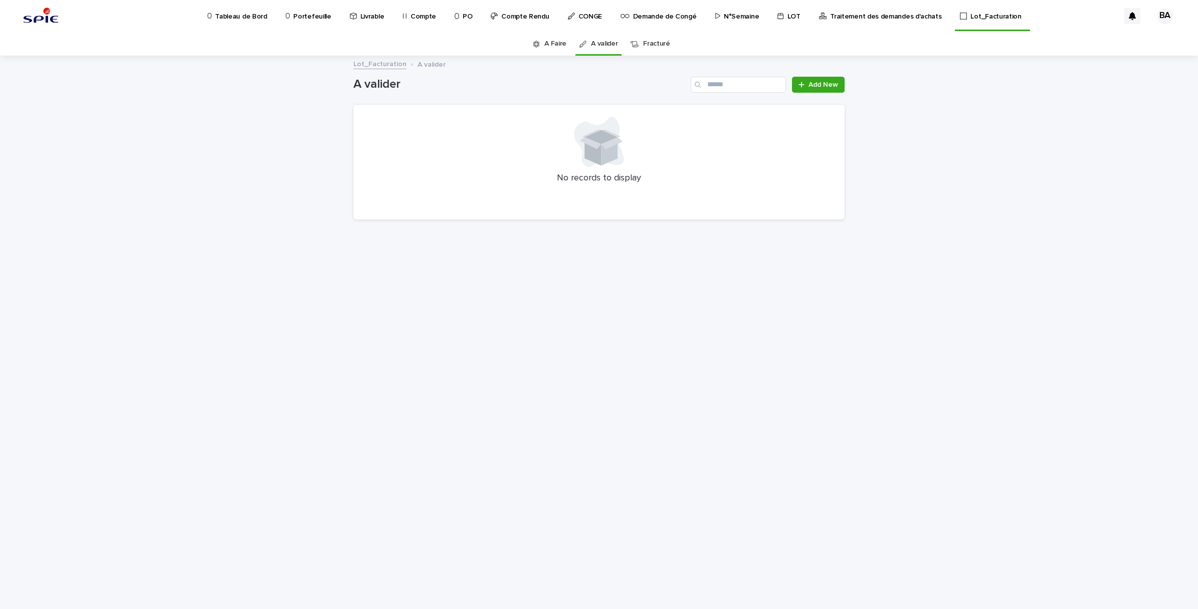
click at [542, 37] on div "A Faire" at bounding box center [550, 44] width 34 height 24
click at [550, 44] on link "A Faire" at bounding box center [556, 44] width 22 height 24
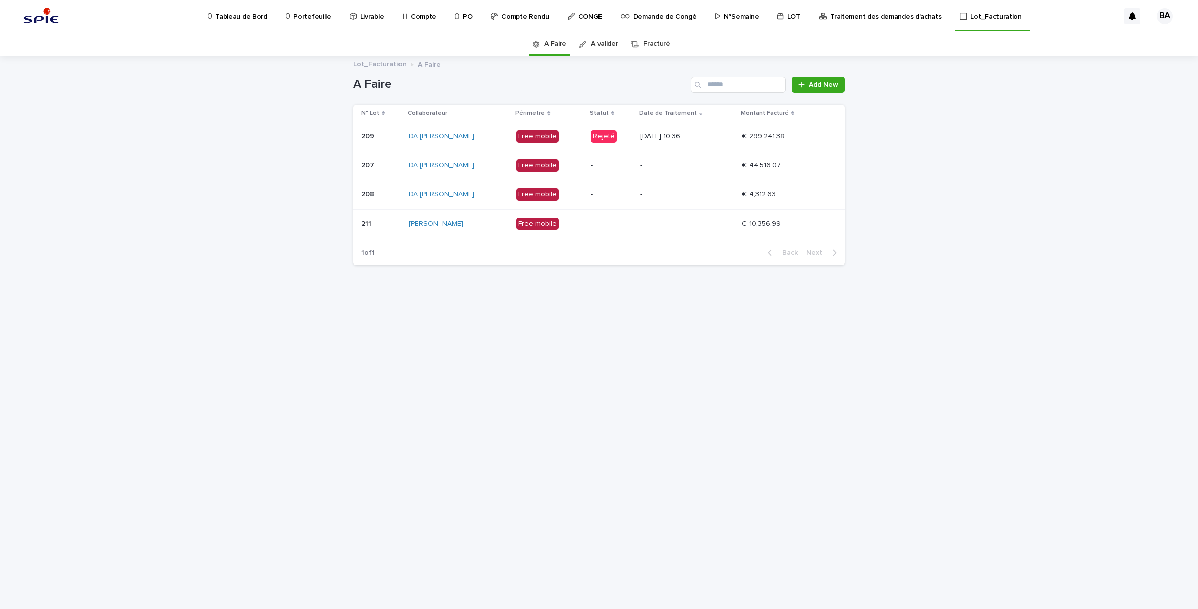
click at [884, 11] on p "Traitement des demandes d'achats" at bounding box center [885, 10] width 111 height 21
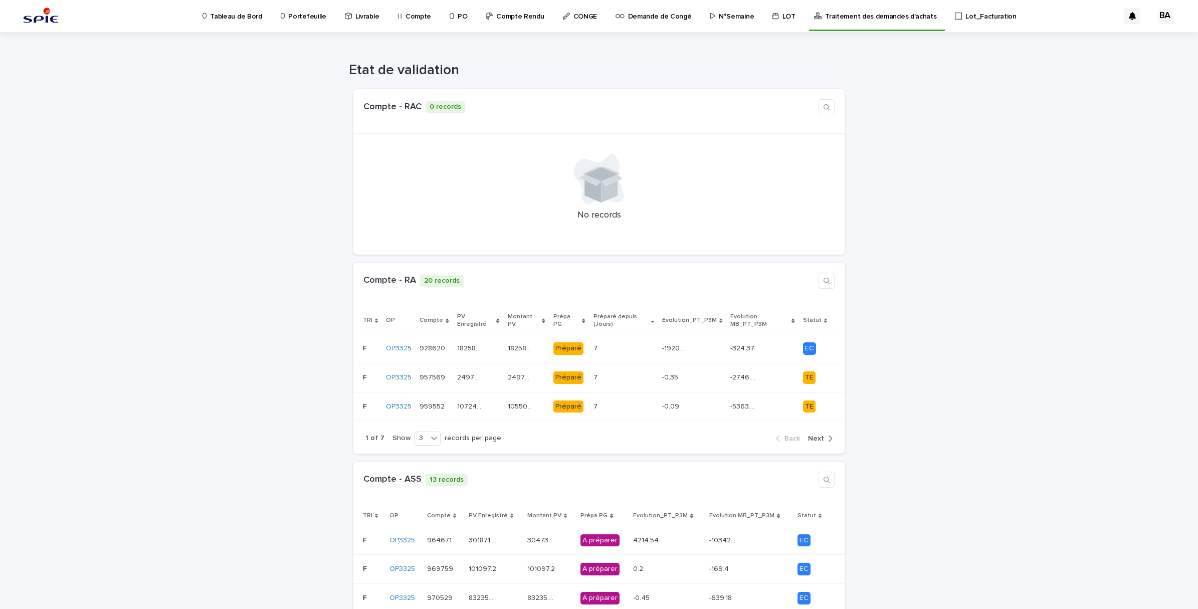
click at [777, 19] on div "LOT" at bounding box center [786, 10] width 28 height 21
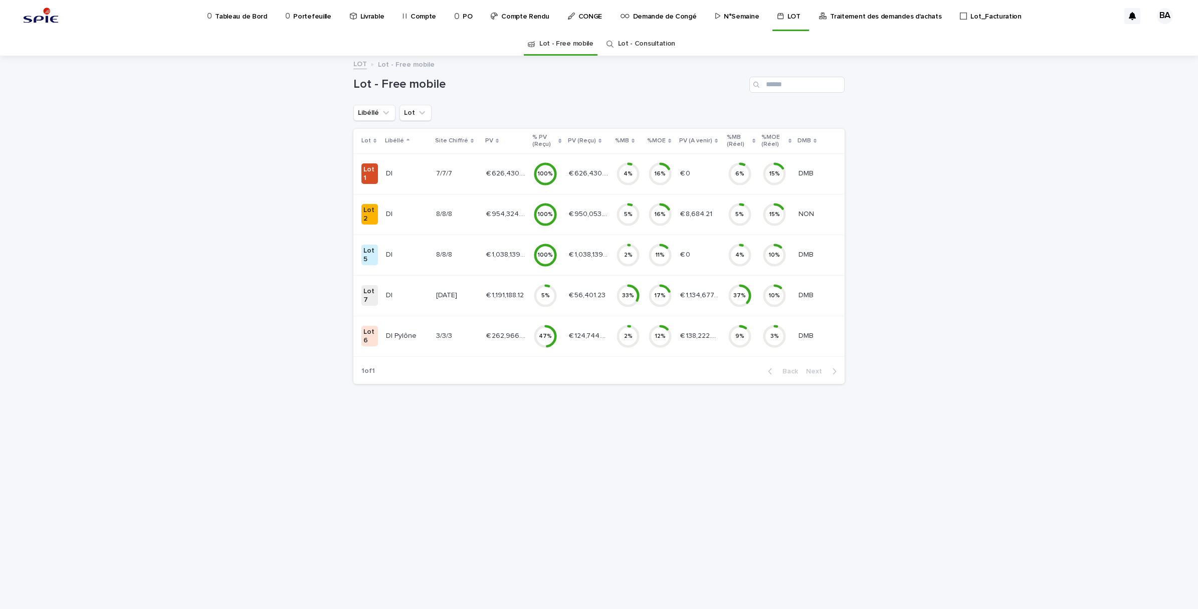
click at [727, 19] on p "N°Semaine" at bounding box center [741, 10] width 35 height 21
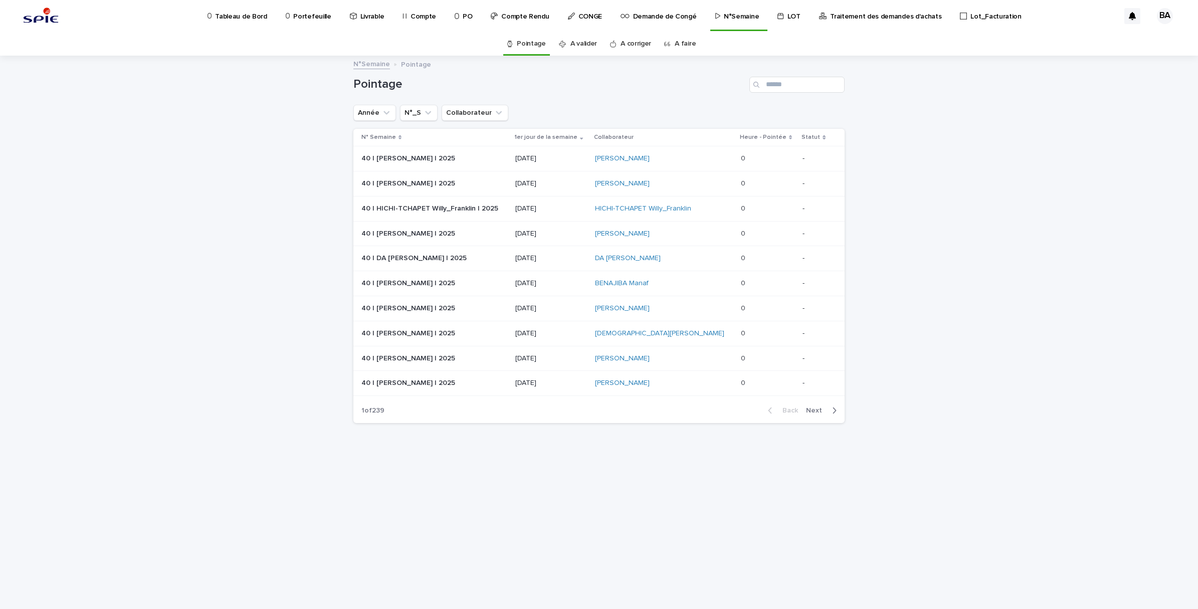
click at [895, 13] on p "Traitement des demandes d'achats" at bounding box center [885, 10] width 111 height 21
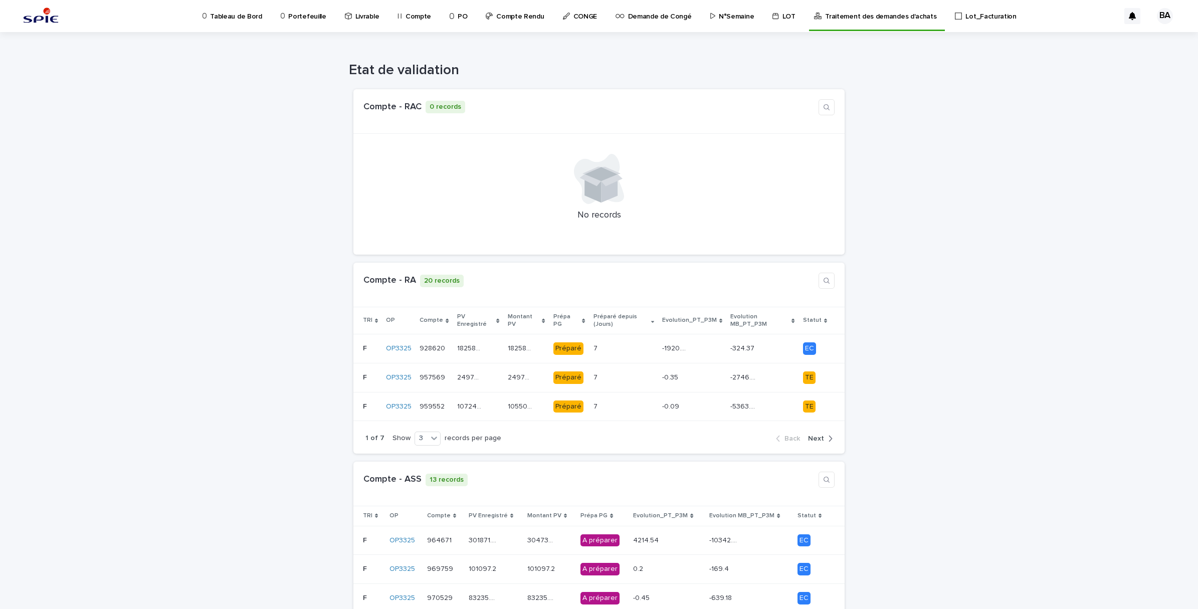
click at [307, 16] on p "Portefeuille" at bounding box center [307, 10] width 38 height 21
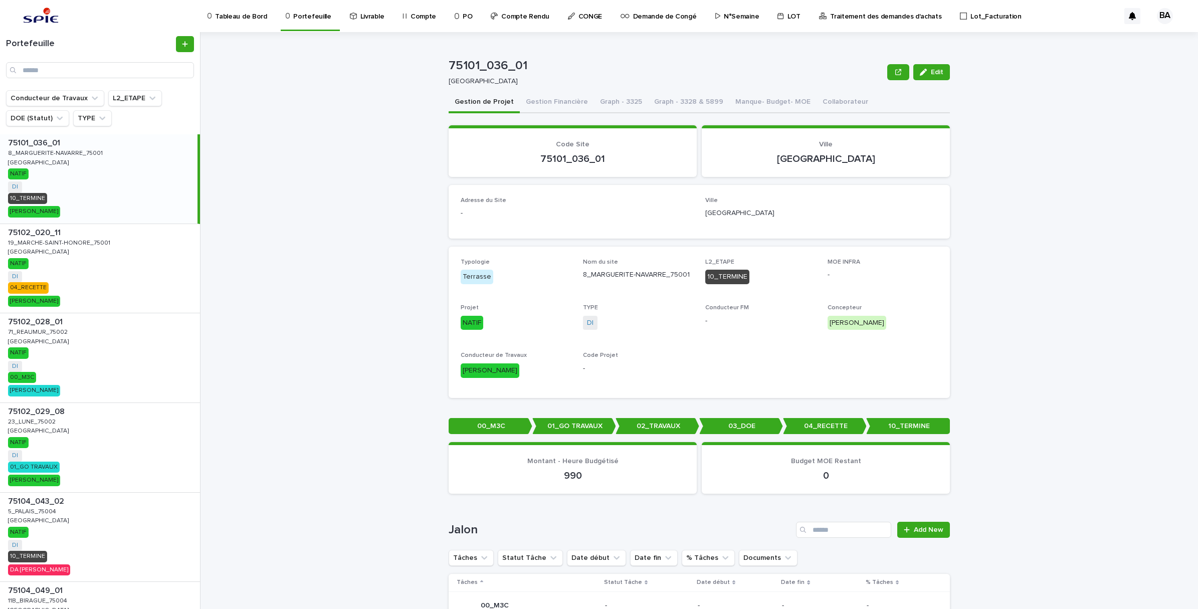
click at [889, 15] on p "Traitement des demandes d'achats" at bounding box center [885, 10] width 111 height 21
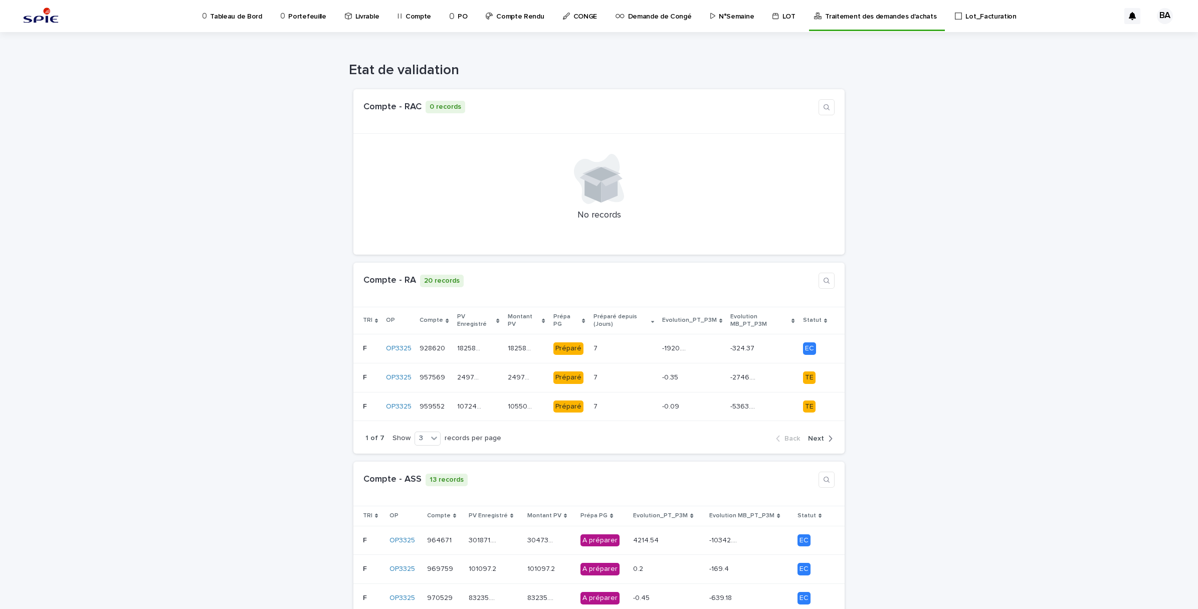
click at [302, 21] on p "Portefeuille" at bounding box center [307, 10] width 38 height 21
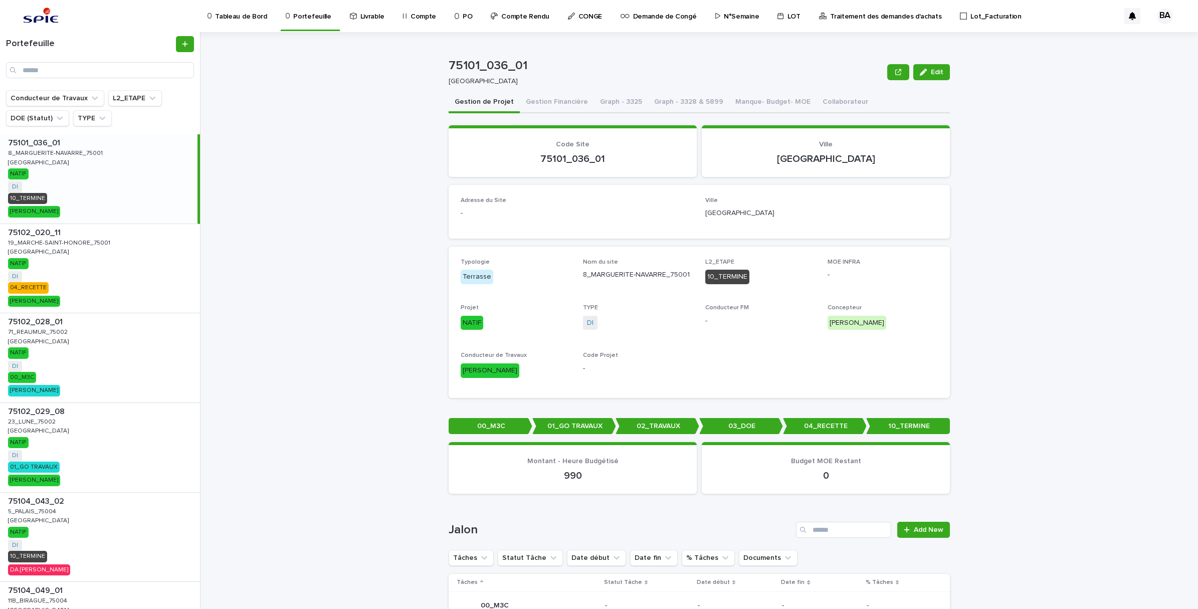
click at [734, 20] on p "N°Semaine" at bounding box center [741, 10] width 35 height 21
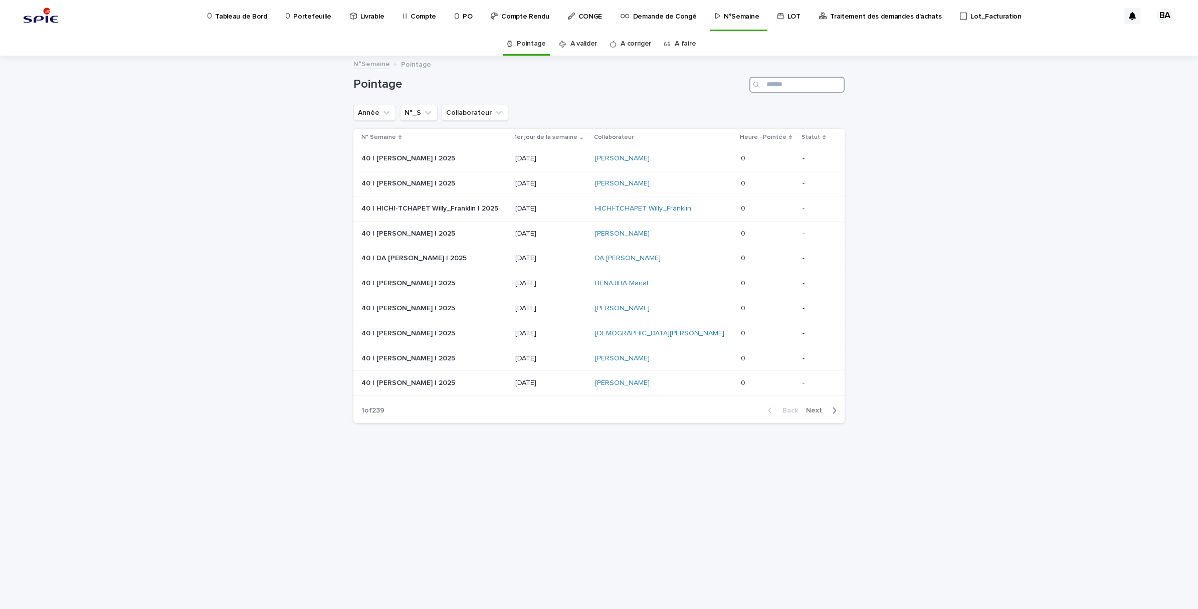
click at [795, 84] on input "Search" at bounding box center [797, 85] width 95 height 16
click at [679, 49] on link "A faire" at bounding box center [685, 44] width 21 height 24
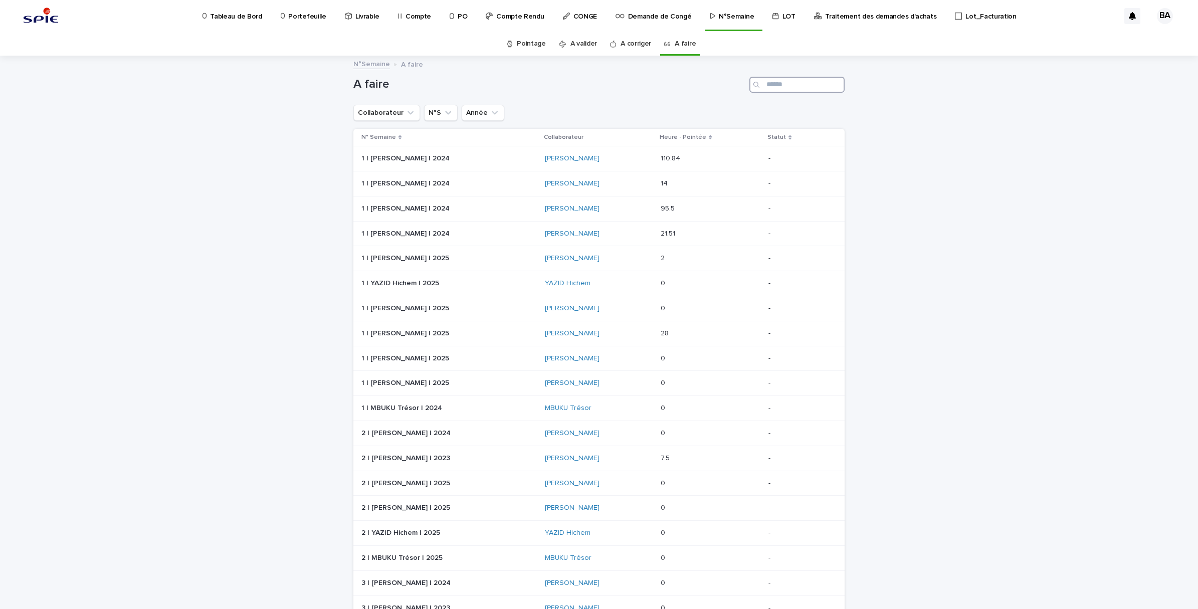
click at [778, 81] on input "Search" at bounding box center [797, 85] width 95 height 16
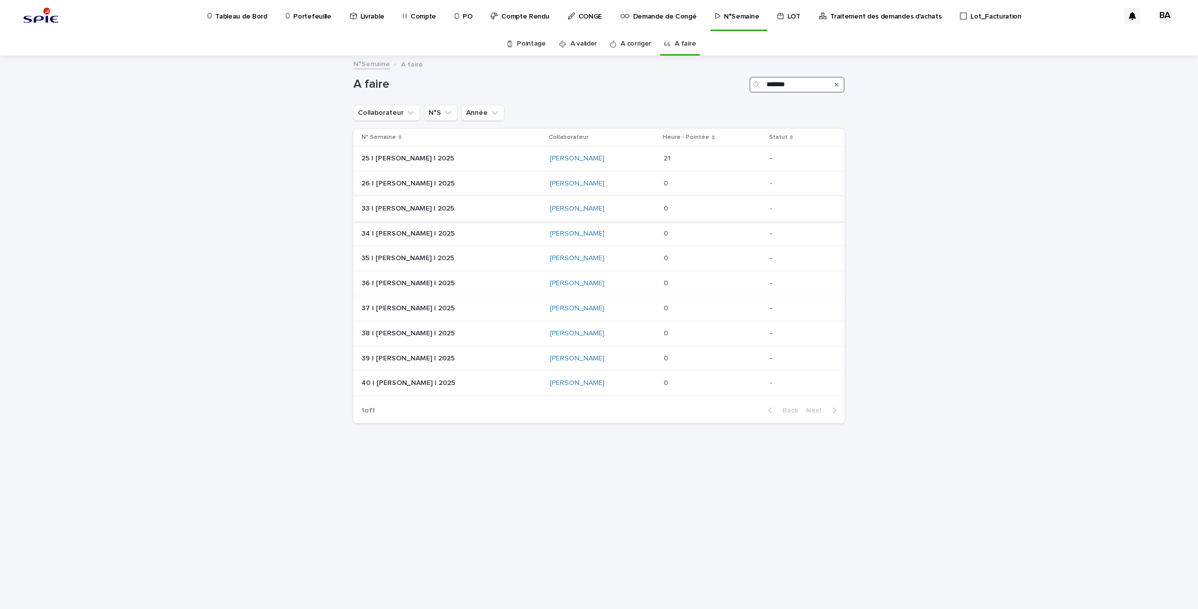
type input "*******"
click at [700, 207] on p at bounding box center [708, 209] width 88 height 9
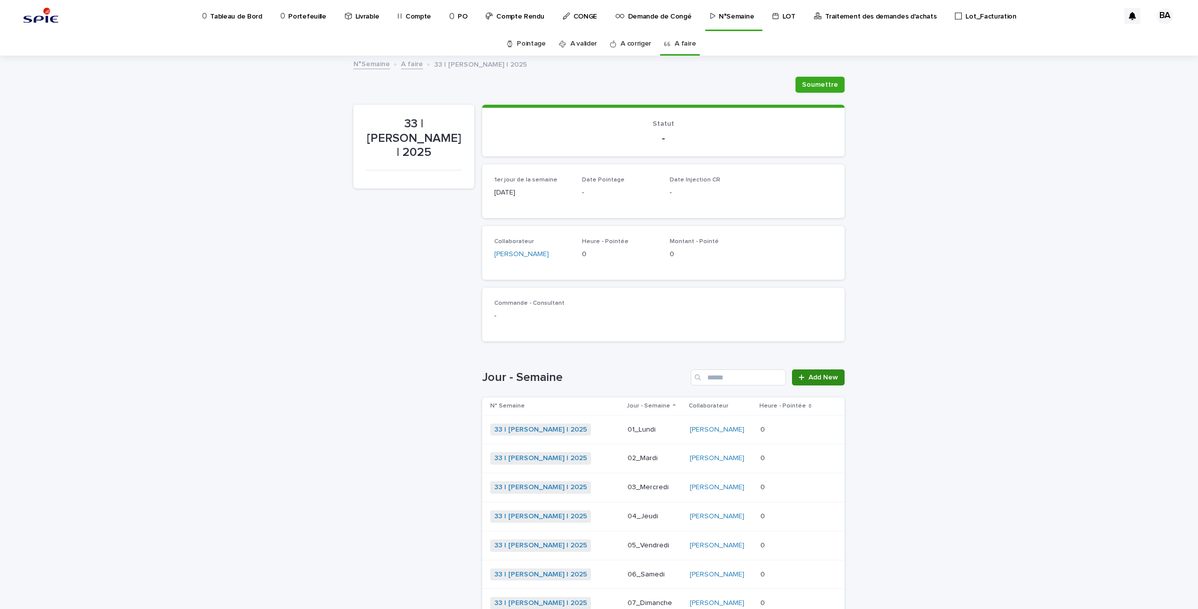
scroll to position [94, 0]
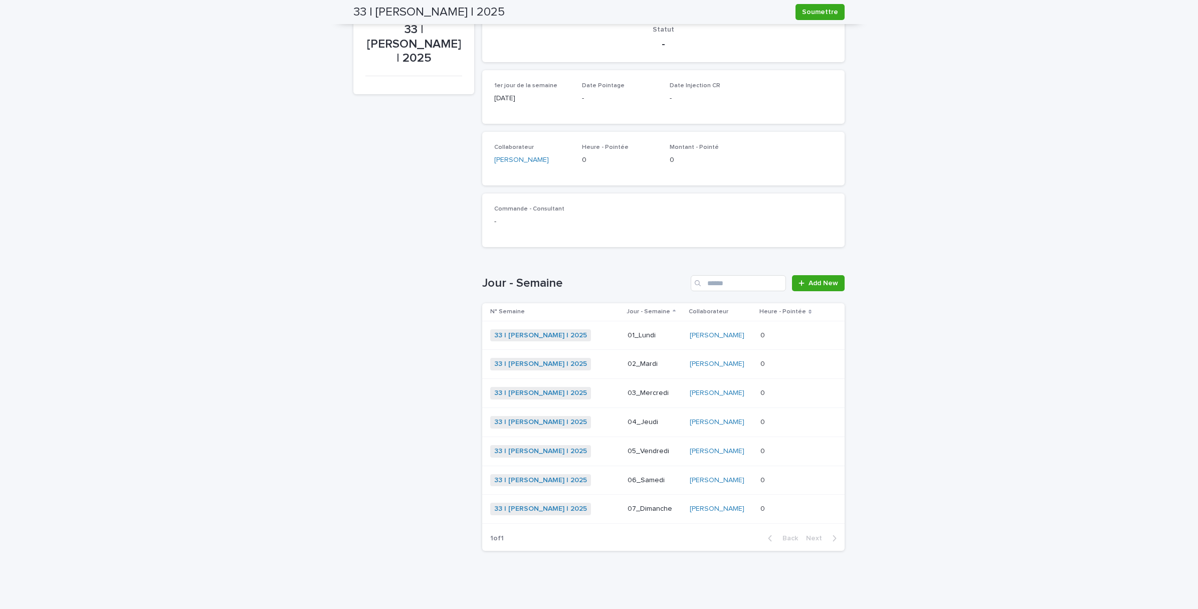
click at [790, 334] on p at bounding box center [790, 335] width 58 height 9
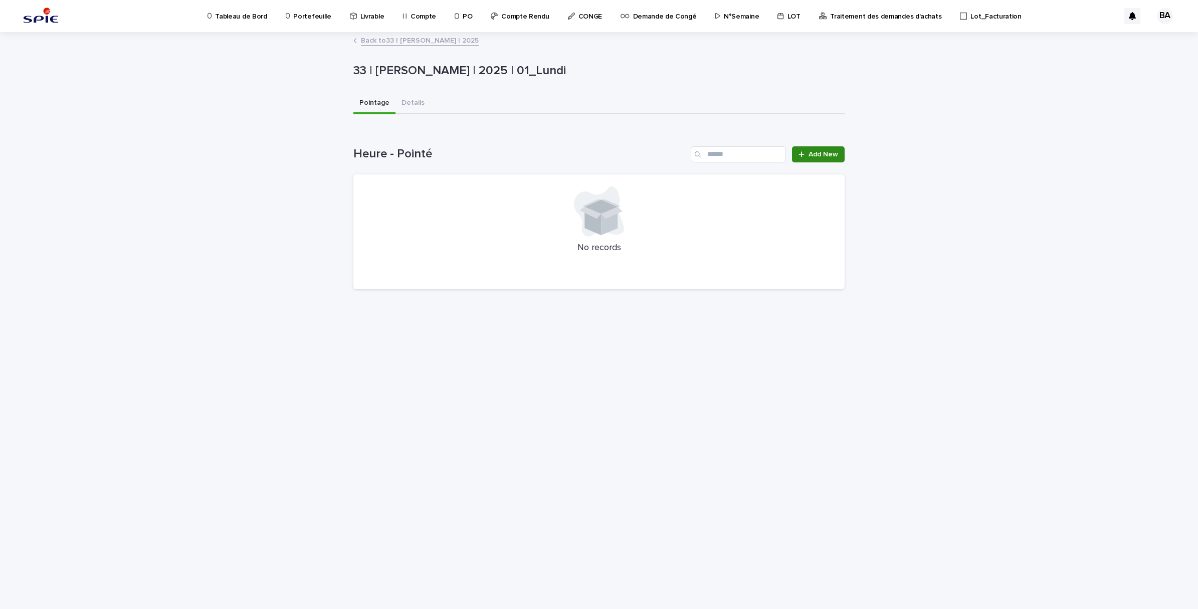
click at [821, 158] on link "Add New" at bounding box center [818, 154] width 53 height 16
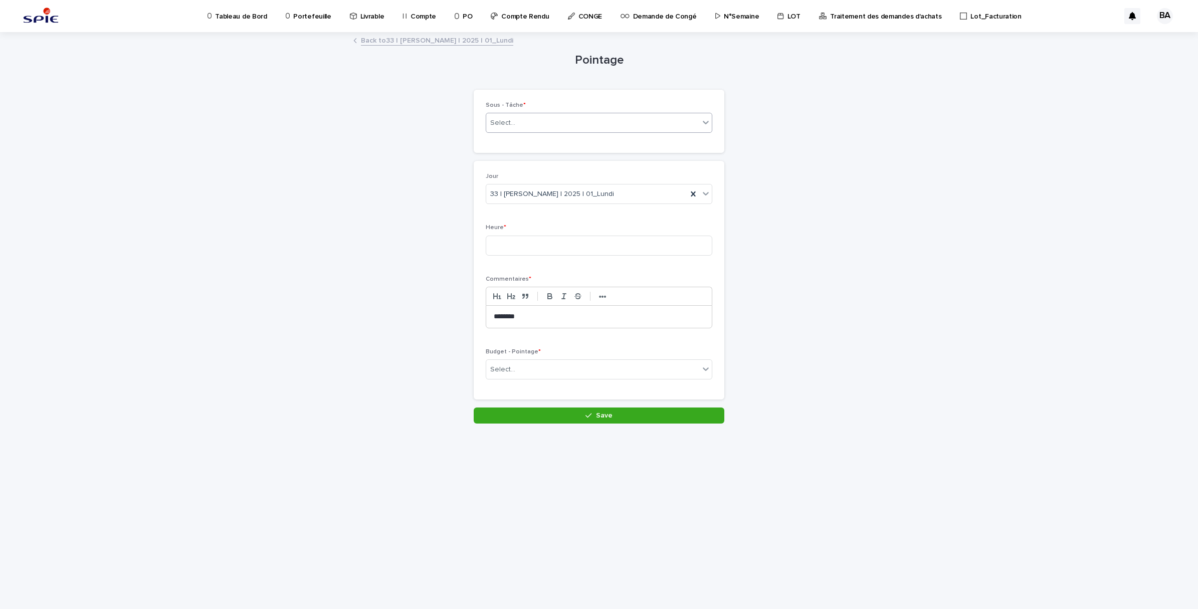
click at [701, 122] on icon at bounding box center [706, 122] width 10 height 10
type input "********"
drag, startPoint x: 578, startPoint y: 203, endPoint x: 570, endPoint y: 222, distance: 20.7
click at [578, 209] on div "Pilotage - Projet_Pilotage" at bounding box center [599, 213] width 226 height 18
click at [563, 239] on input at bounding box center [599, 246] width 227 height 20
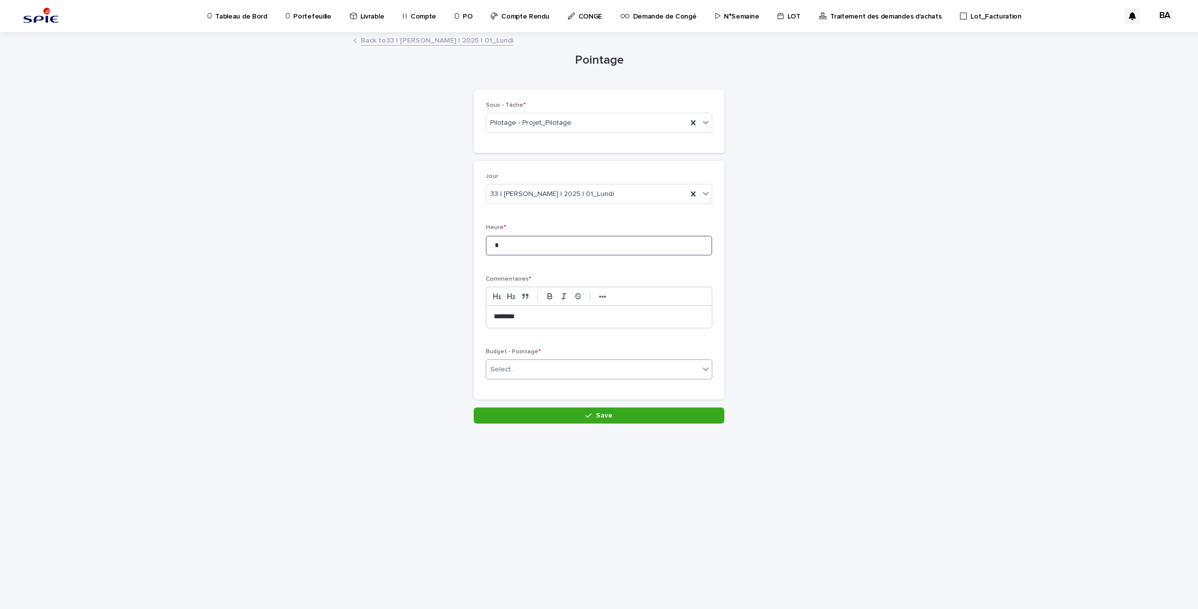
type input "*"
click at [560, 367] on div "Select..." at bounding box center [592, 370] width 213 height 17
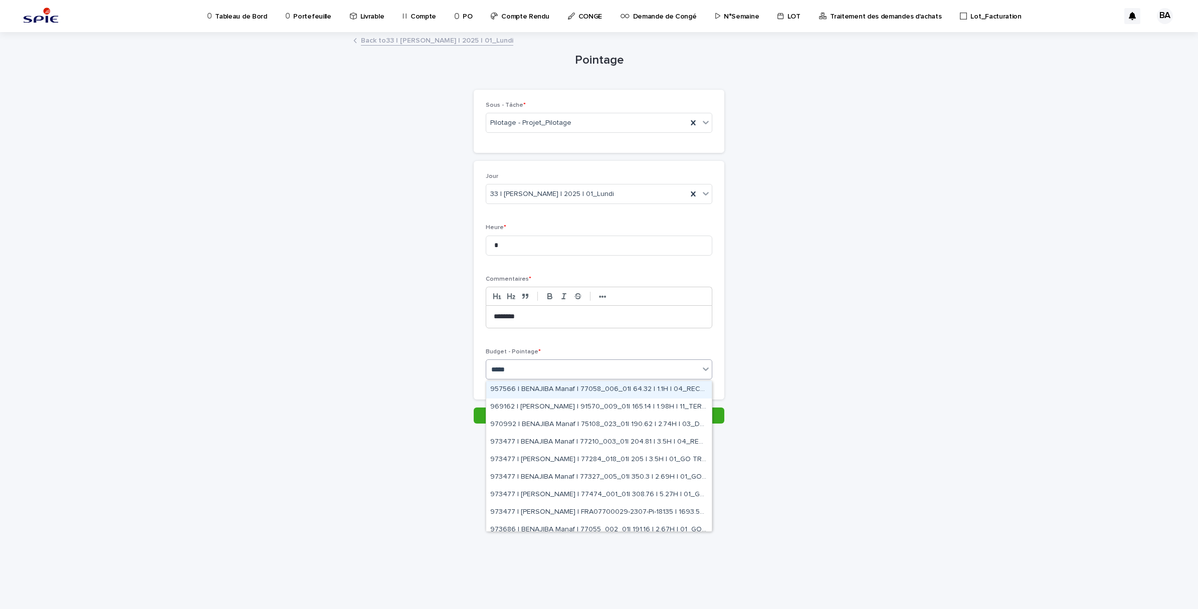
type input "******"
click at [637, 523] on div "A28837 | BENADDI Amine | 77445_007_01| 1921.63 | 23H | 01_GO TRAVAUX" at bounding box center [599, 523] width 226 height 18
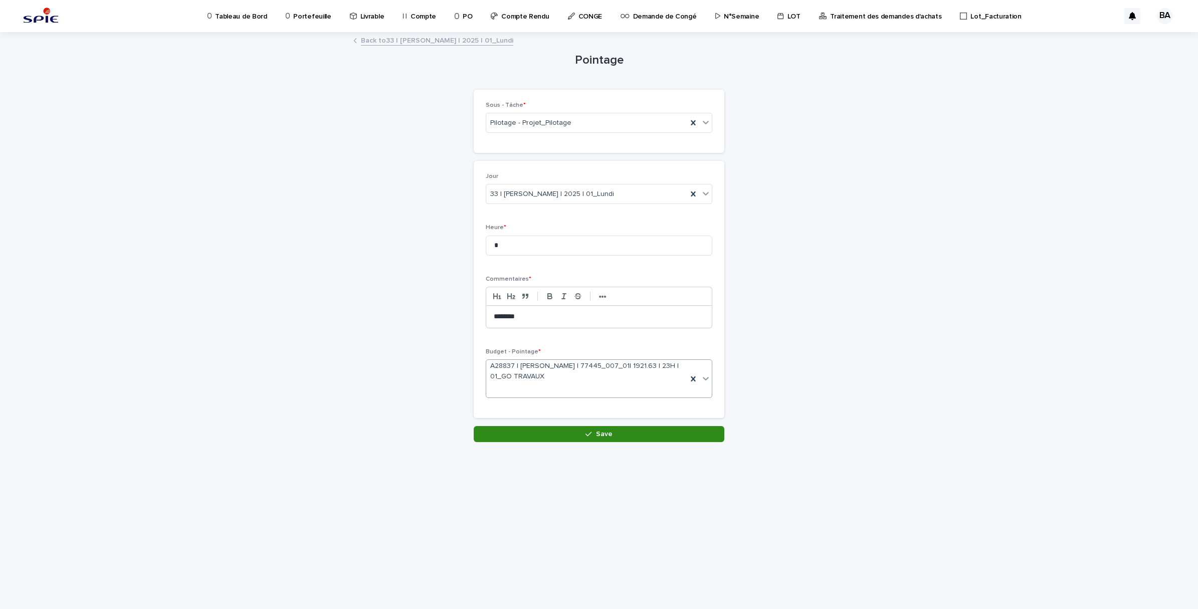
click at [641, 432] on button "Save" at bounding box center [599, 434] width 251 height 16
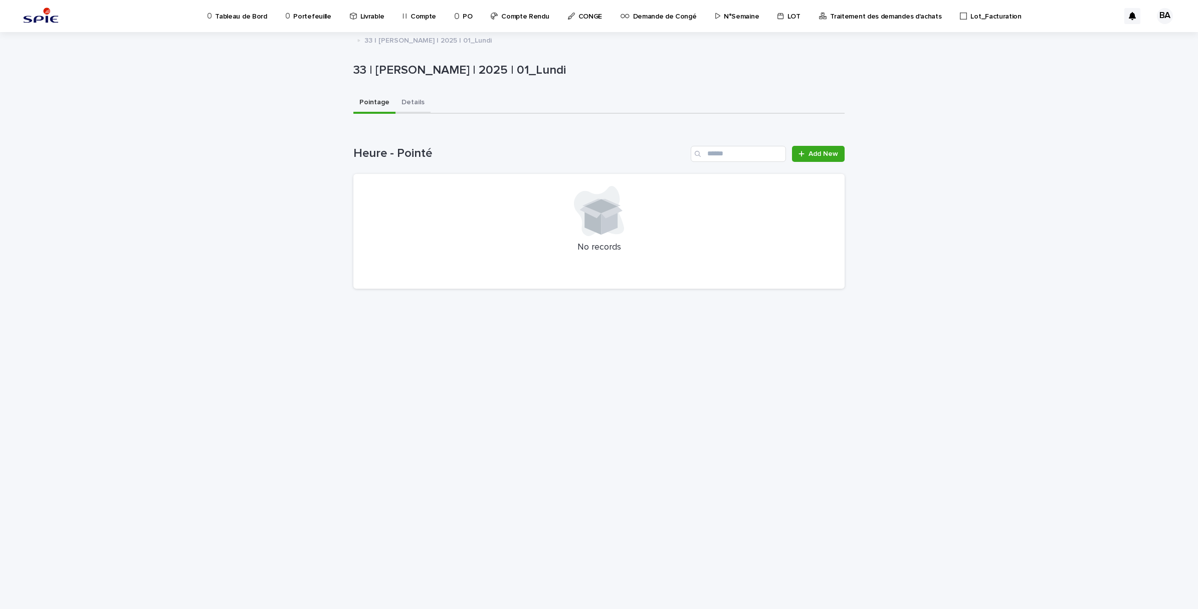
click at [405, 101] on button "Details" at bounding box center [413, 103] width 35 height 21
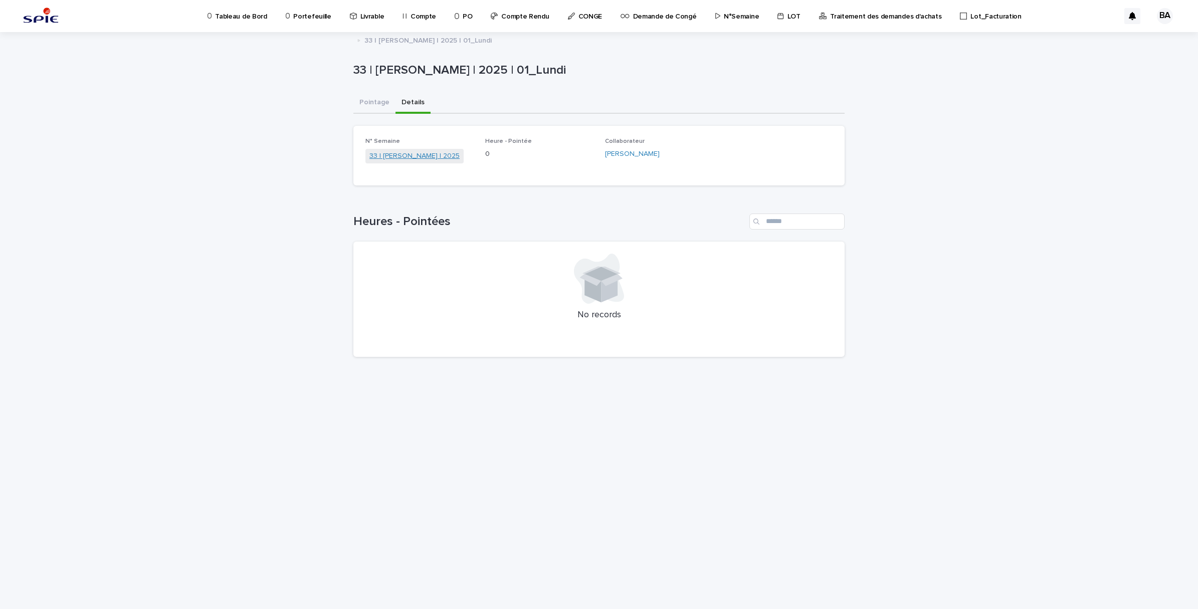
click at [412, 155] on link "33 | BENADDI Amine | 2025" at bounding box center [415, 156] width 90 height 11
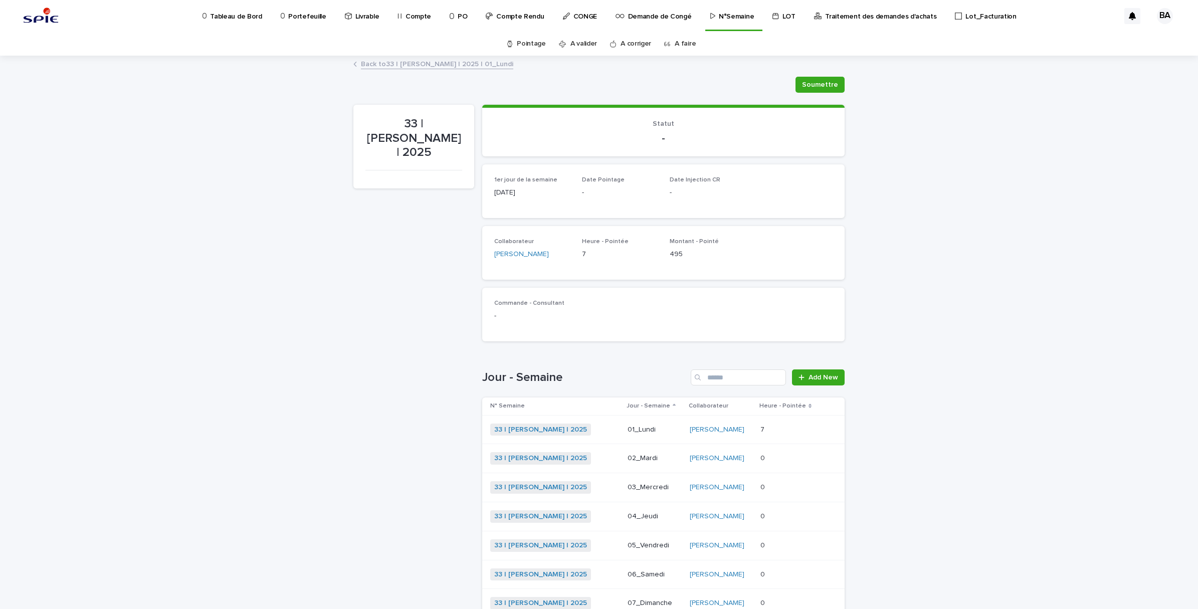
click at [767, 455] on p at bounding box center [790, 458] width 58 height 9
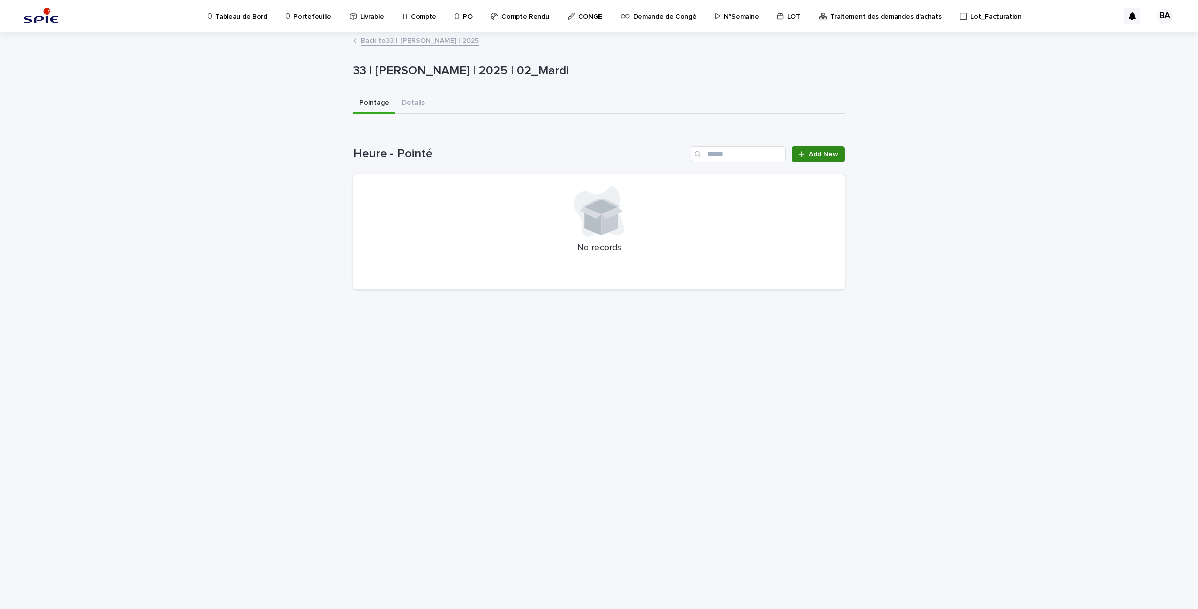
click at [818, 153] on span "Add New" at bounding box center [824, 154] width 30 height 7
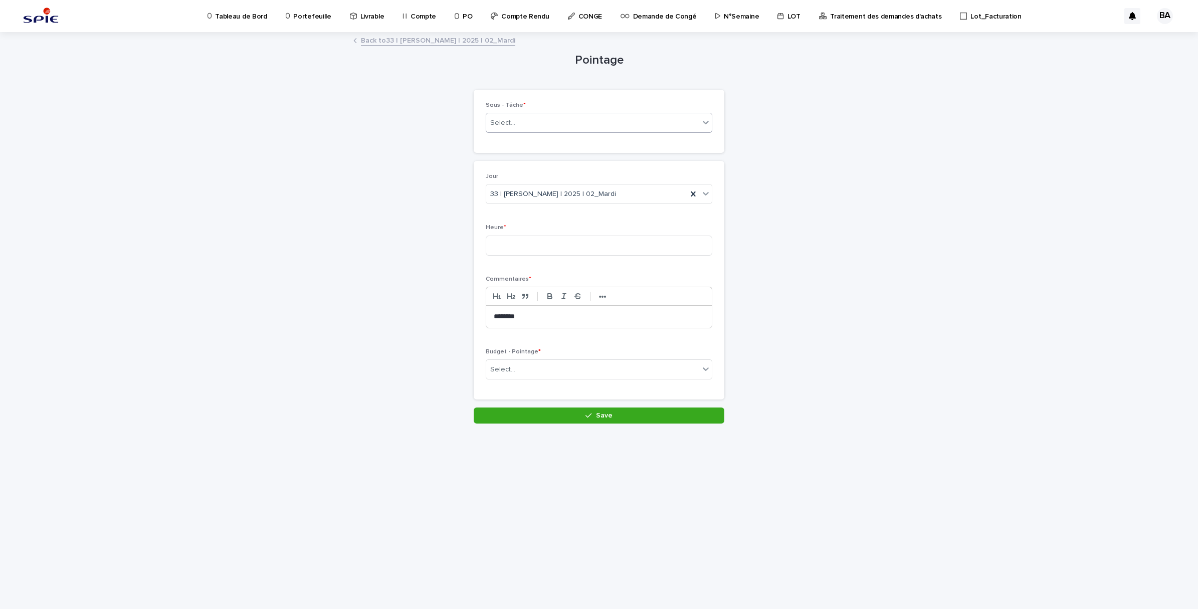
click at [581, 119] on div "Select..." at bounding box center [592, 123] width 213 height 17
type input "********"
click at [559, 210] on div "Pilotage - Projet_Pilotage" at bounding box center [599, 213] width 226 height 18
click at [543, 239] on input at bounding box center [599, 246] width 227 height 20
type input "*"
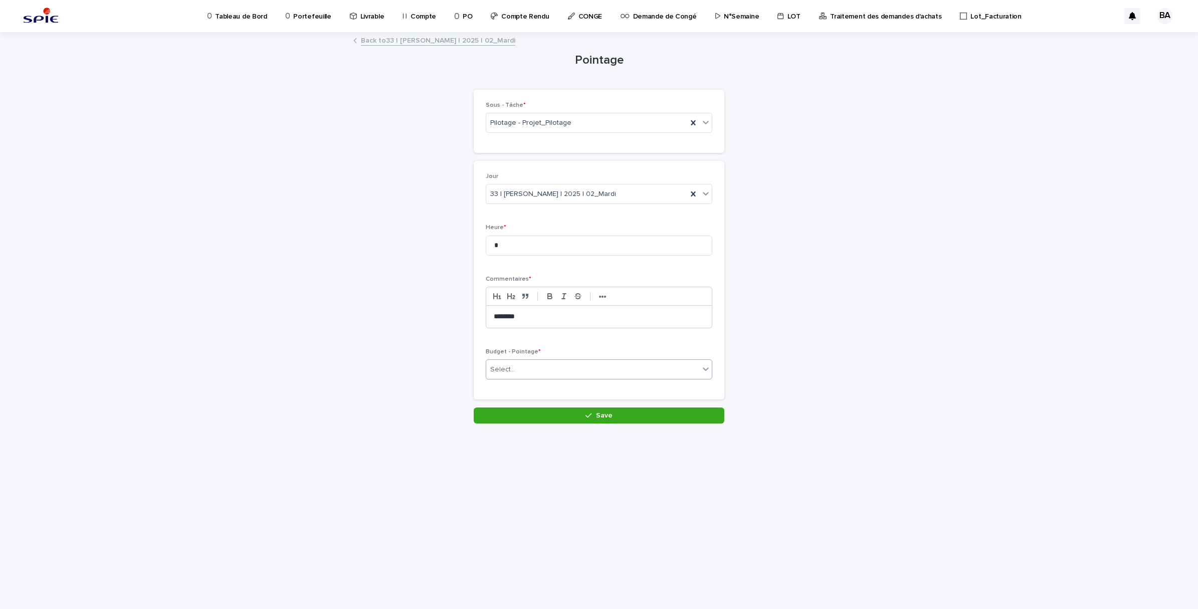
click at [559, 365] on div "Select..." at bounding box center [592, 370] width 213 height 17
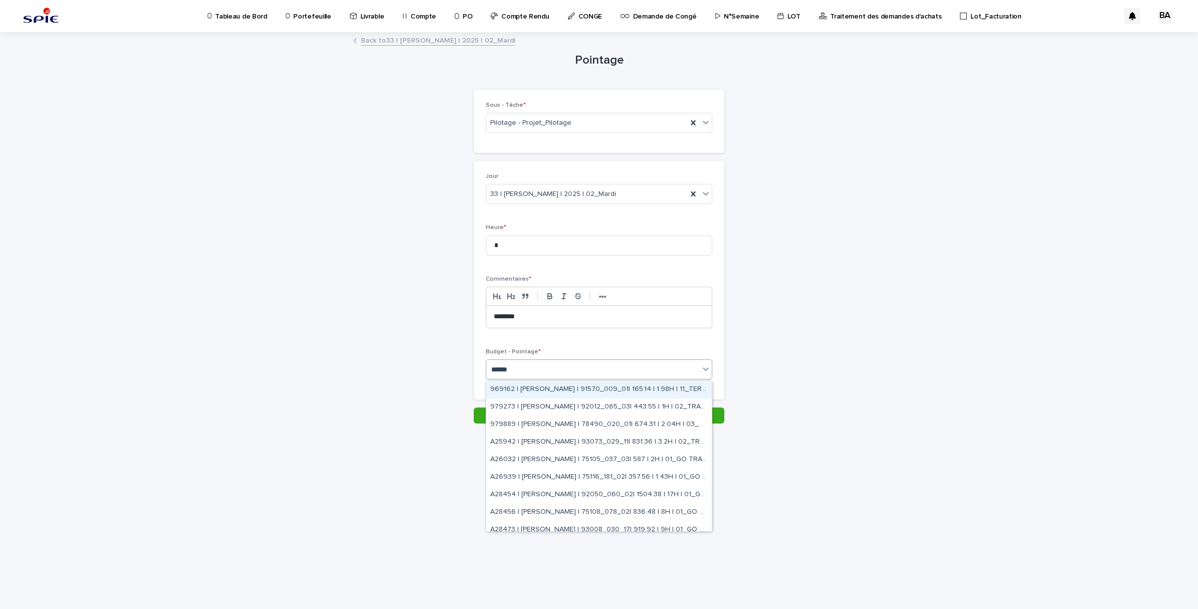
type input "*******"
click at [667, 524] on div "A28837 | BENADDI Amine | 77445_007_01| 1921.63 | 23H | 01_GO TRAVAUX" at bounding box center [599, 523] width 226 height 18
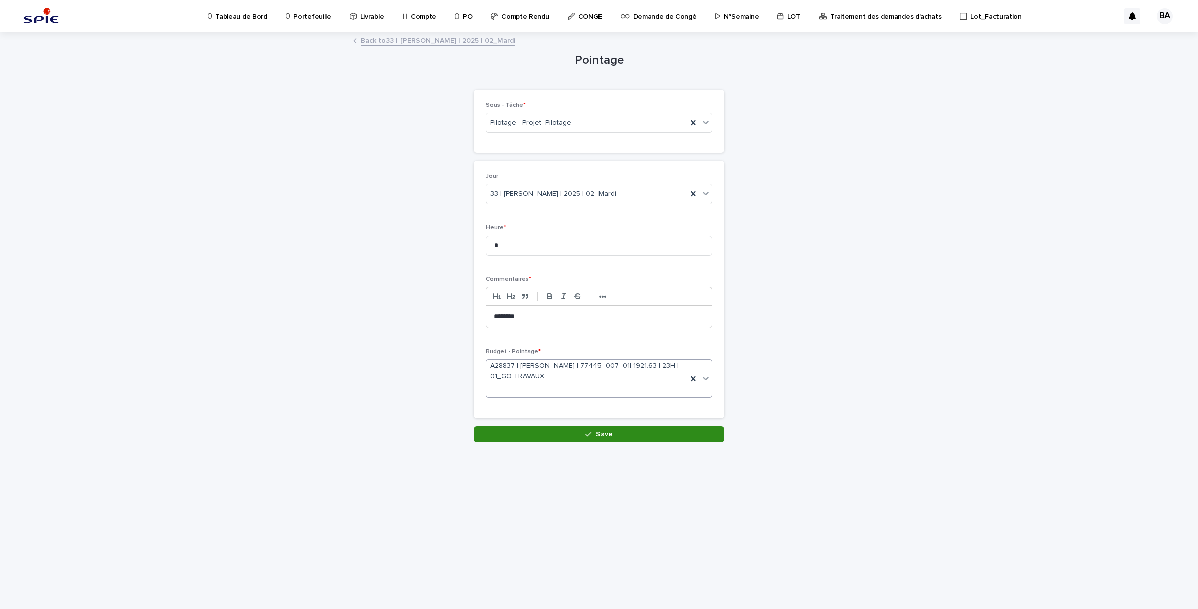
click at [613, 436] on button "Save" at bounding box center [599, 434] width 251 height 16
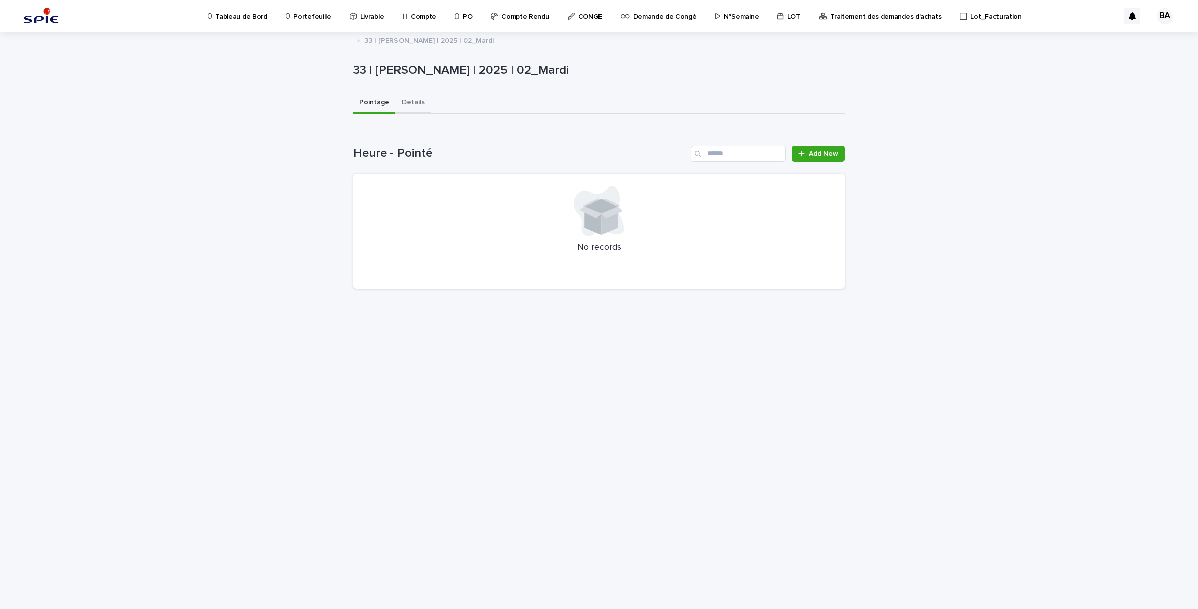
click at [408, 104] on button "Details" at bounding box center [413, 103] width 35 height 21
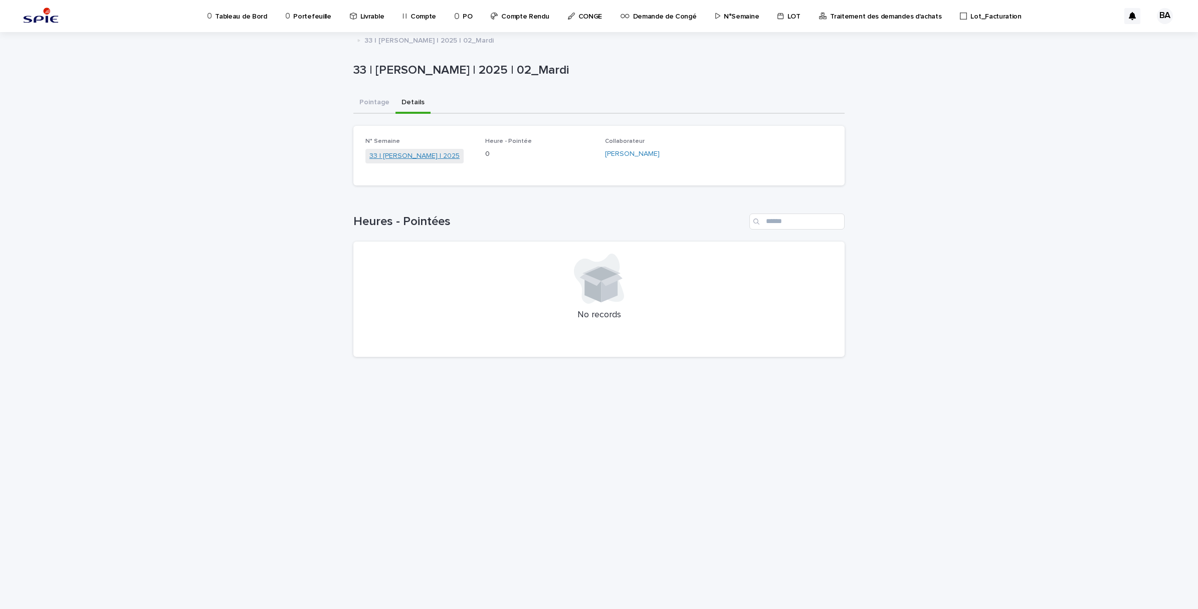
click at [408, 152] on link "33 | BENADDI Amine | 2025" at bounding box center [415, 156] width 90 height 11
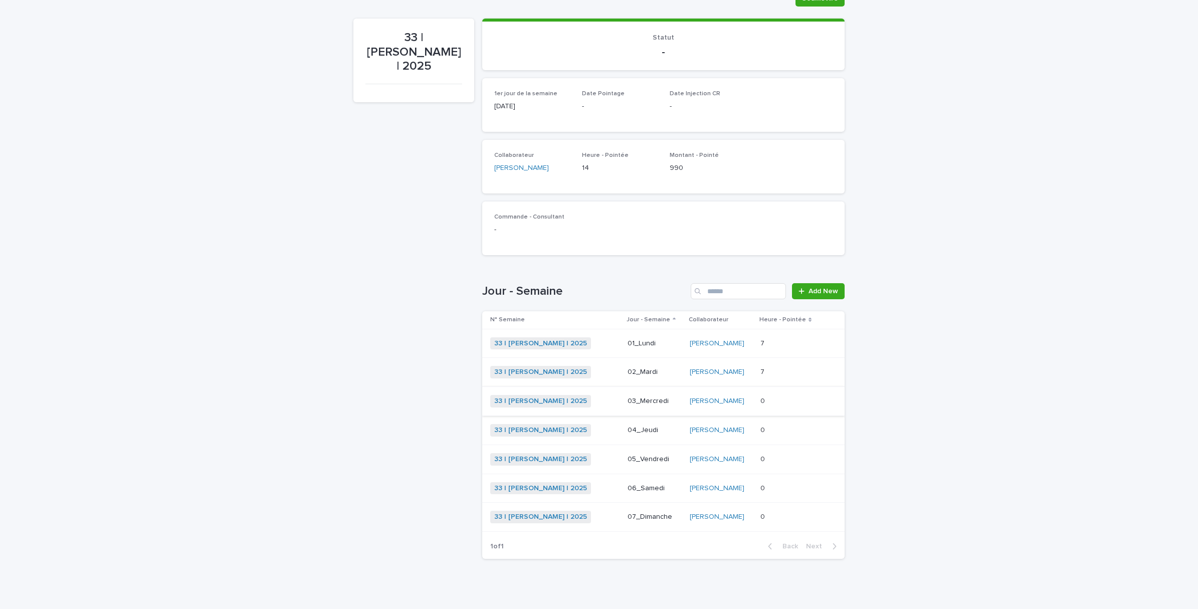
scroll to position [94, 0]
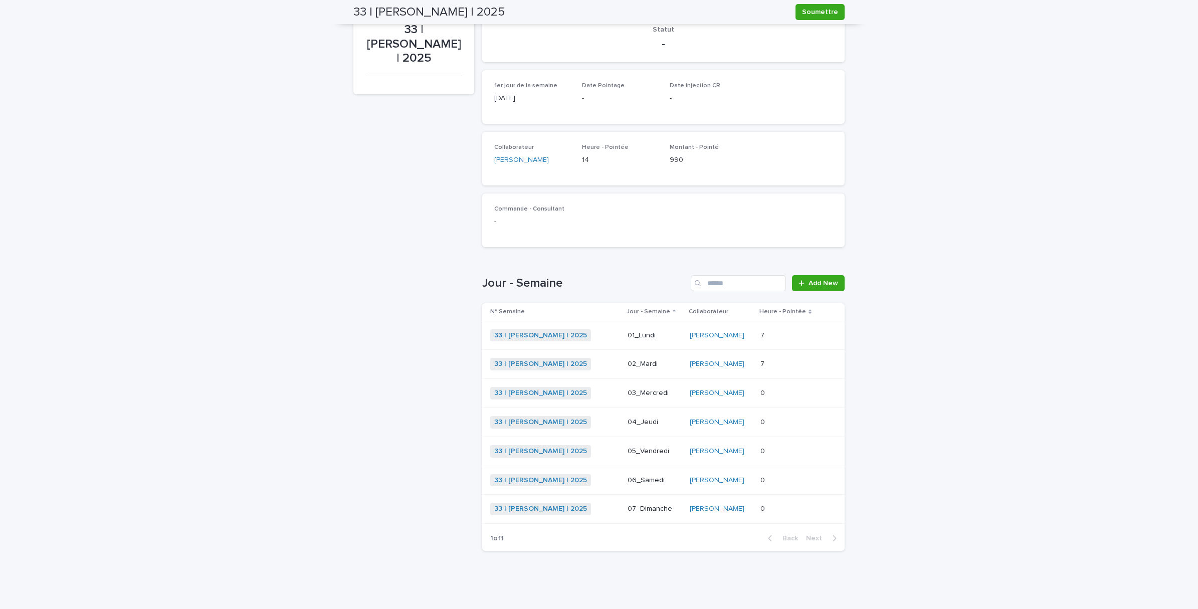
click at [776, 393] on p at bounding box center [790, 393] width 58 height 9
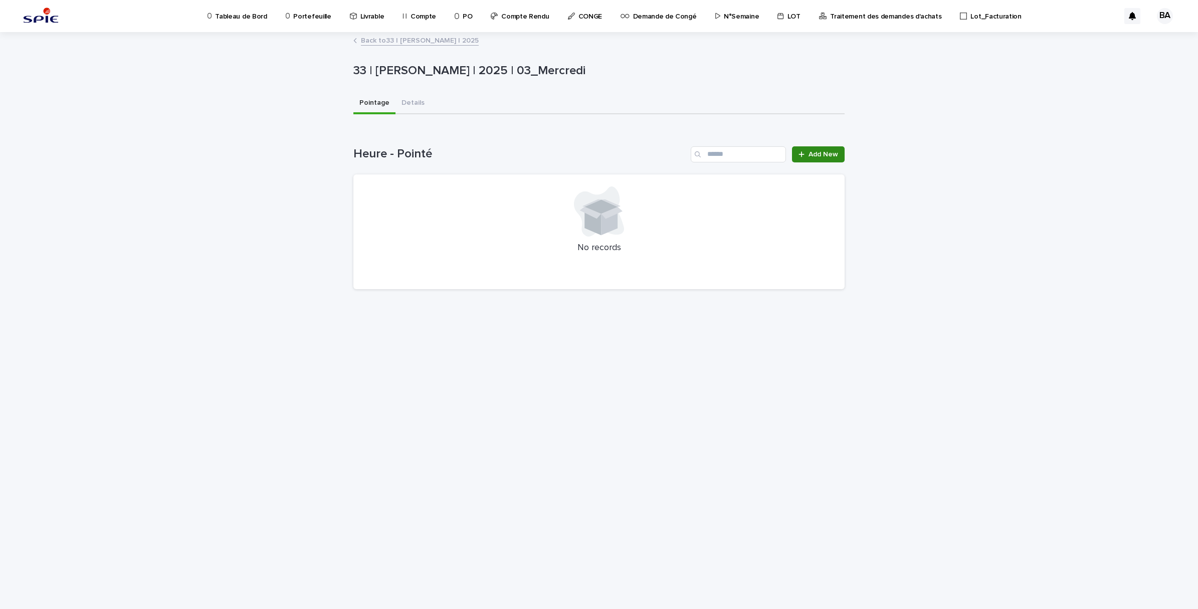
click at [808, 157] on link "Add New" at bounding box center [818, 154] width 53 height 16
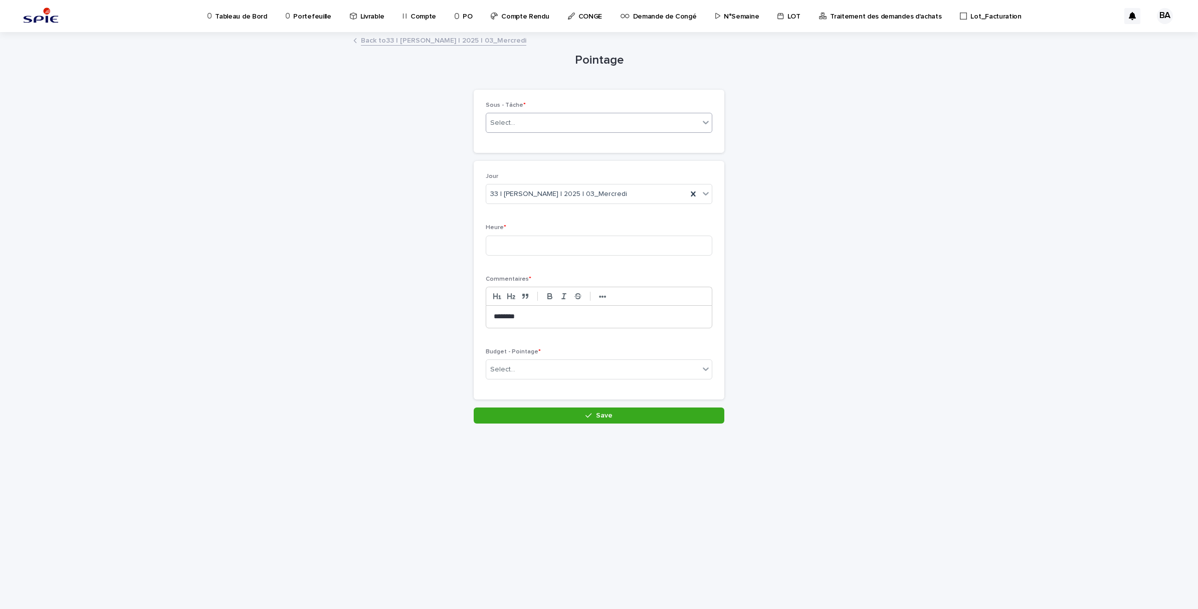
click at [590, 125] on div "Select..." at bounding box center [592, 123] width 213 height 17
type input "********"
click at [548, 212] on div "Pilotage - Projet_Pilotage" at bounding box center [599, 213] width 226 height 18
click at [546, 248] on input at bounding box center [599, 246] width 227 height 20
type input "*"
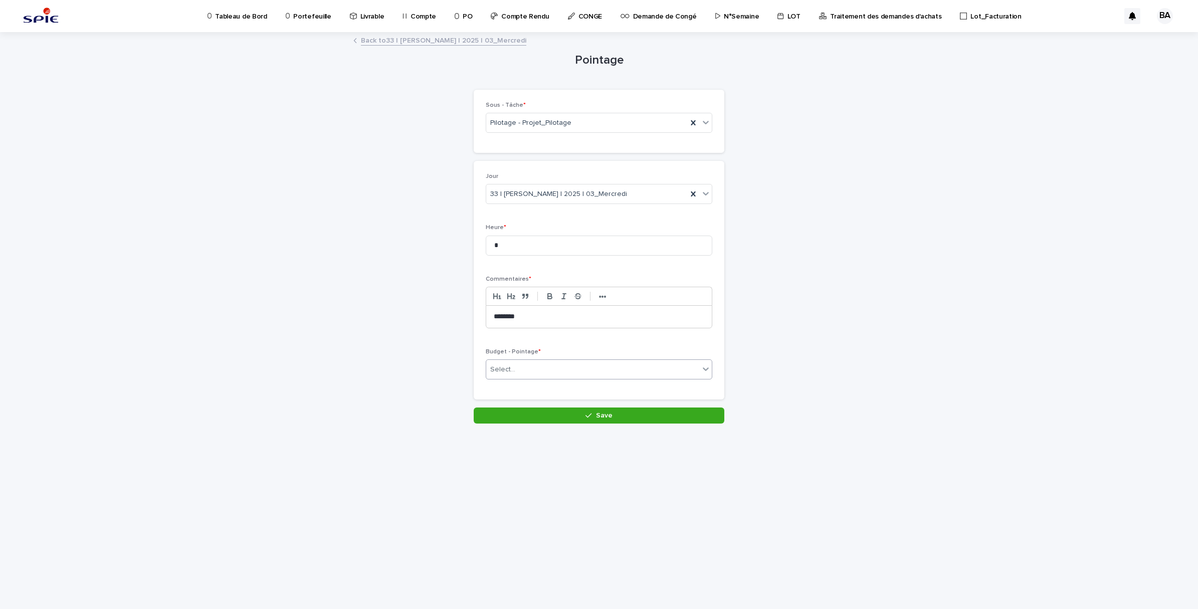
click at [524, 378] on div "Select..." at bounding box center [592, 370] width 213 height 17
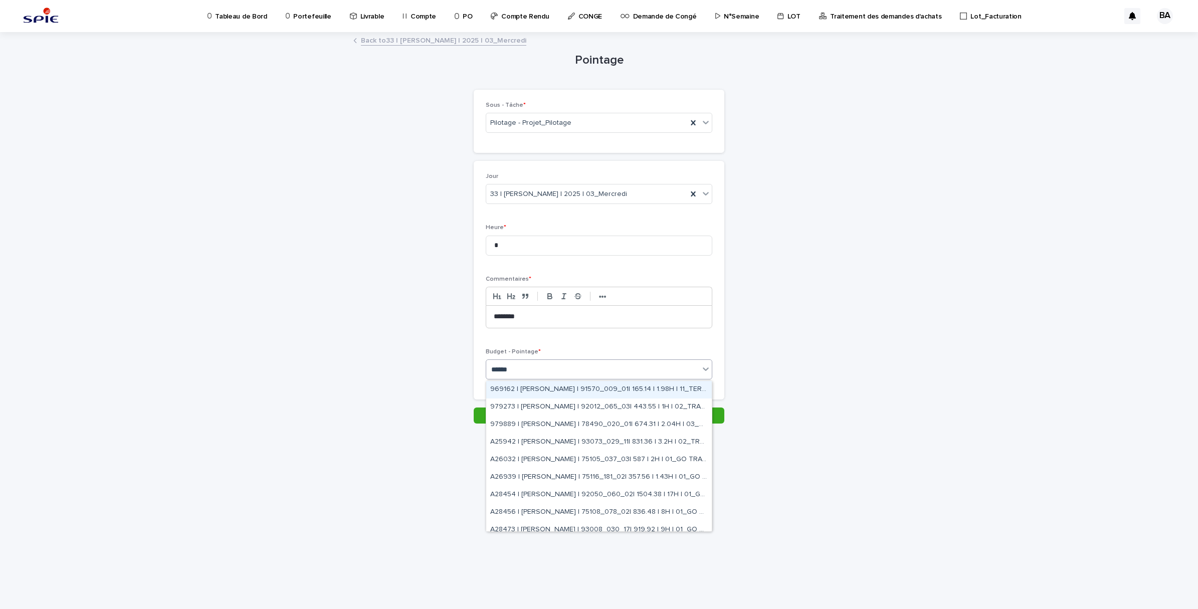
type input "*******"
click at [660, 524] on div "A28837 | BENADDI Amine | 77445_007_01| 1921.63 | 23H | 01_GO TRAVAUX" at bounding box center [599, 523] width 226 height 18
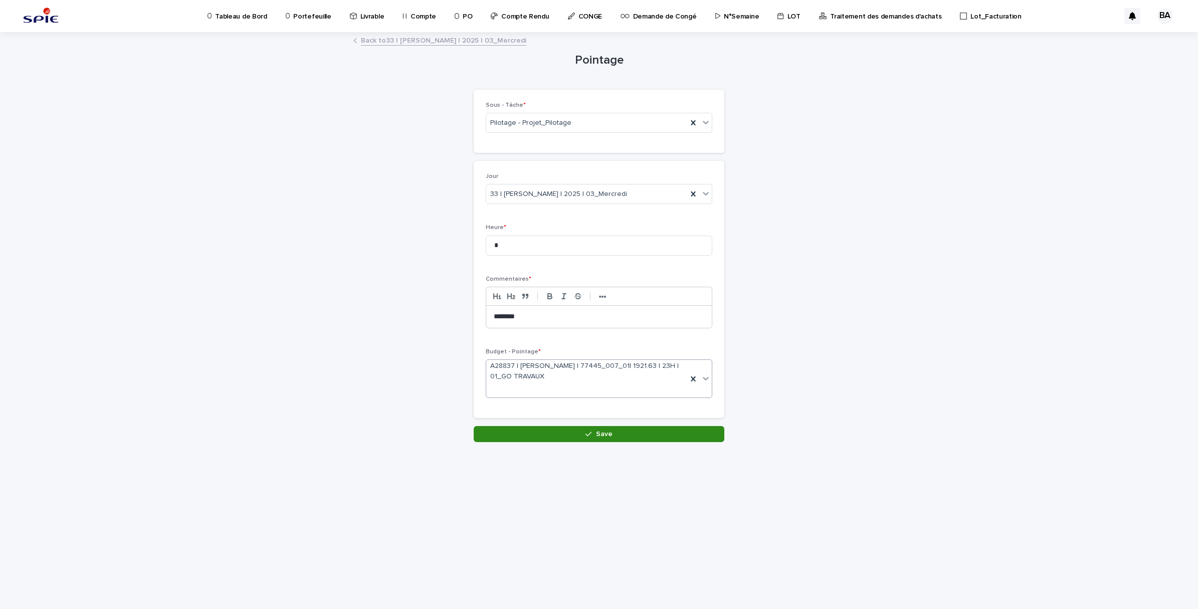
drag, startPoint x: 594, startPoint y: 433, endPoint x: 655, endPoint y: 440, distance: 61.1
click at [595, 433] on div "button" at bounding box center [591, 434] width 10 height 7
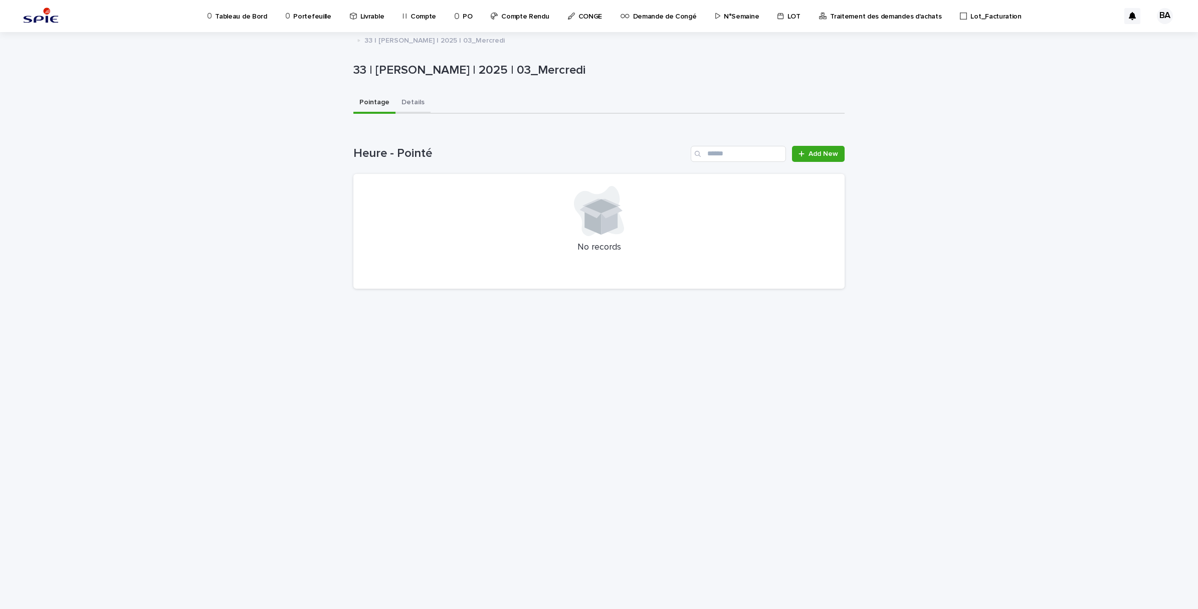
click at [414, 97] on button "Details" at bounding box center [413, 103] width 35 height 21
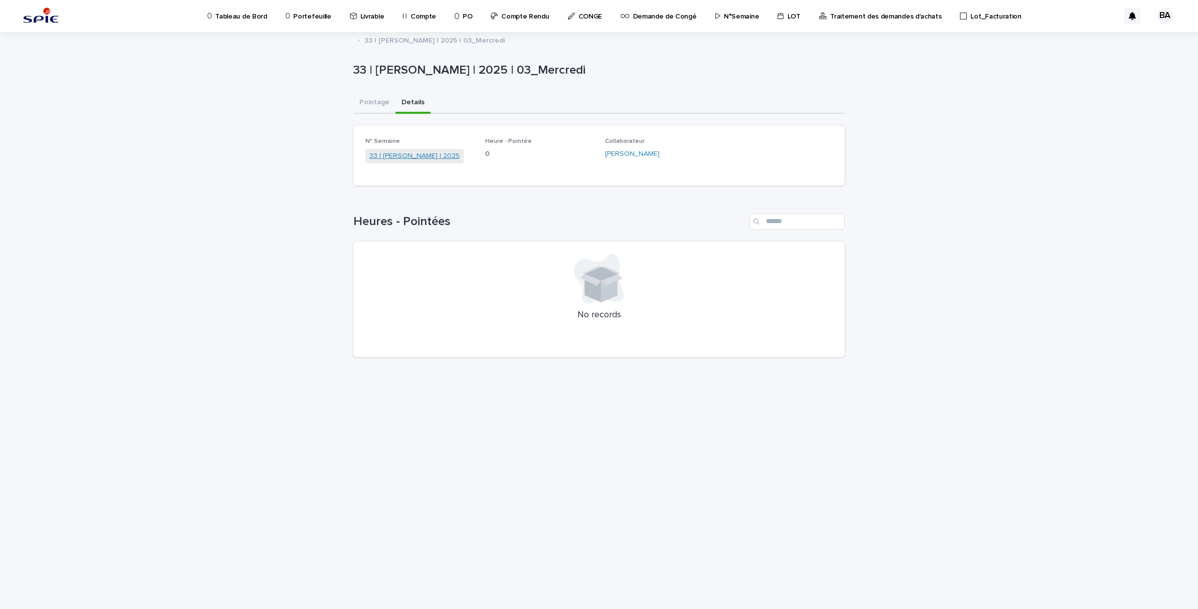
click at [412, 153] on link "33 | BENADDI Amine | 2025" at bounding box center [415, 156] width 90 height 11
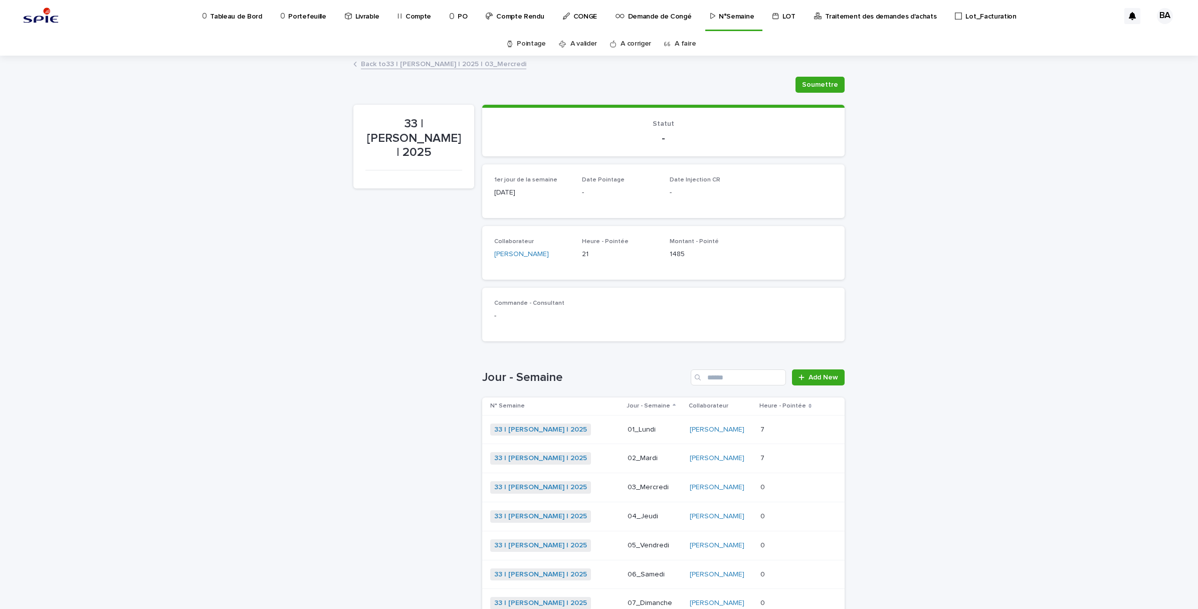
scroll to position [94, 0]
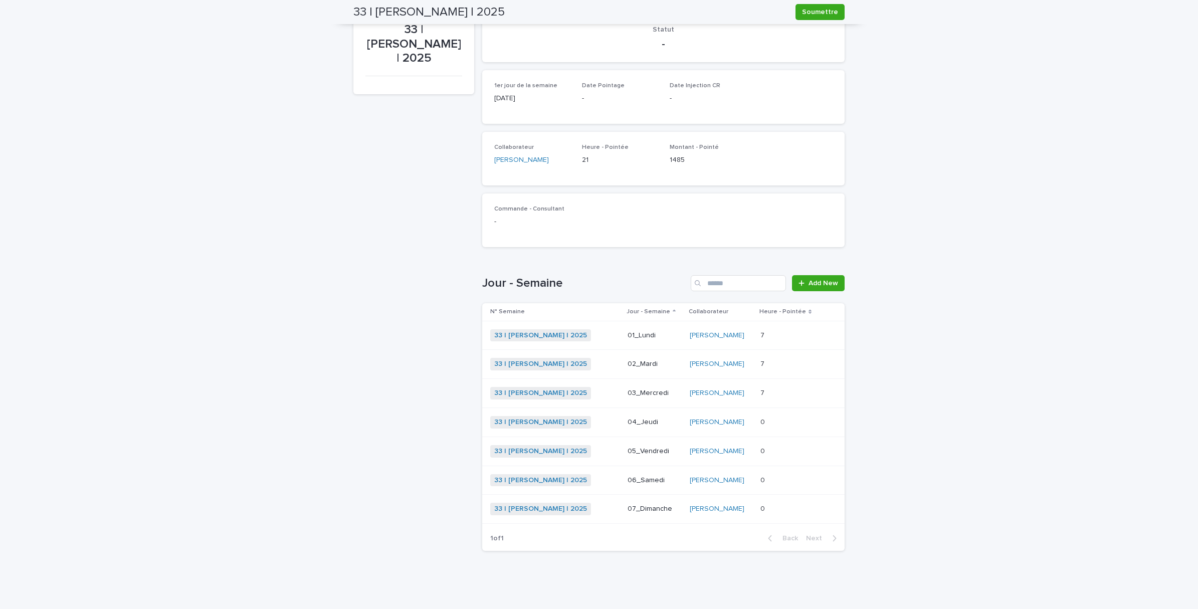
click at [784, 420] on p at bounding box center [790, 422] width 58 height 9
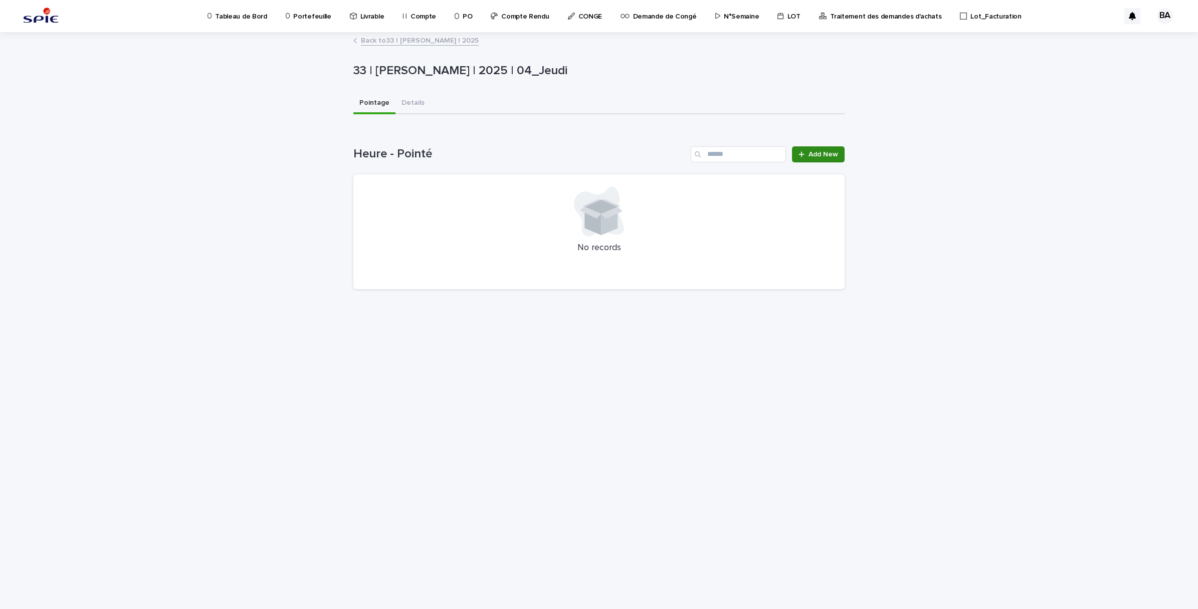
click at [822, 156] on span "Add New" at bounding box center [824, 154] width 30 height 7
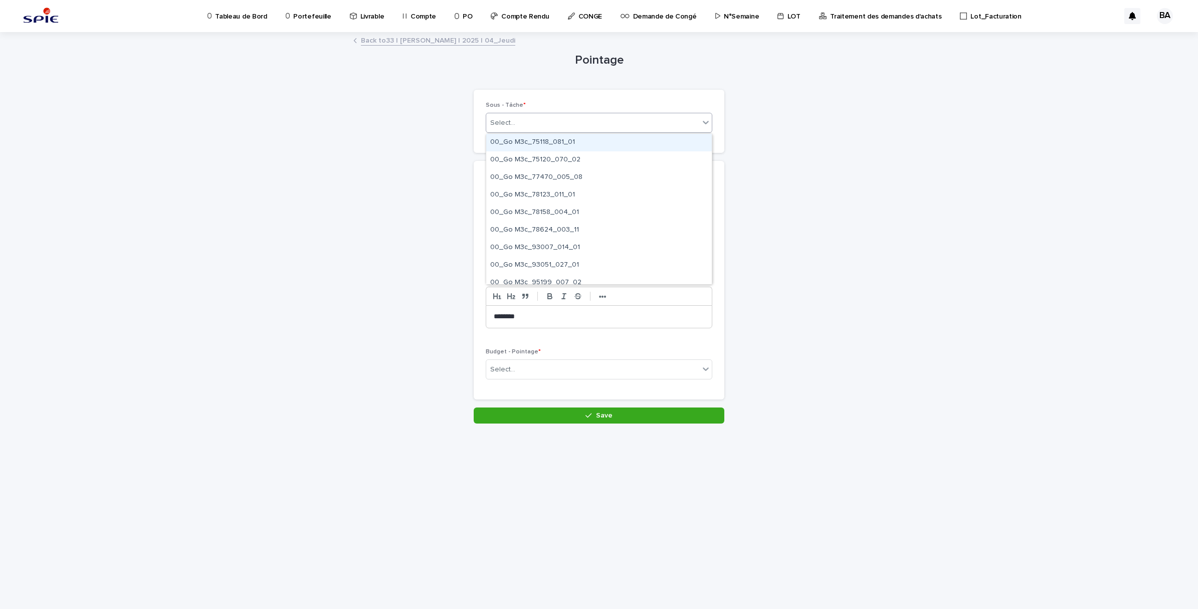
click at [583, 124] on div "Select..." at bounding box center [592, 123] width 213 height 17
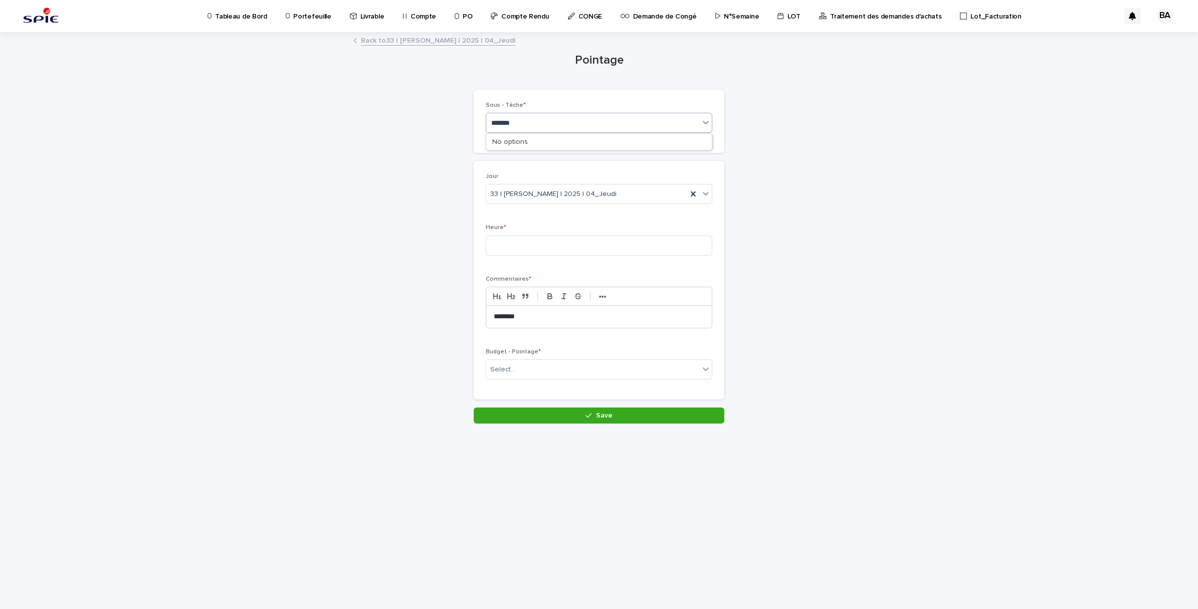
type input "********"
click at [558, 209] on div "Pilotage - Projet_Pilotage" at bounding box center [599, 213] width 226 height 18
click at [557, 242] on input at bounding box center [599, 246] width 227 height 20
type input "*"
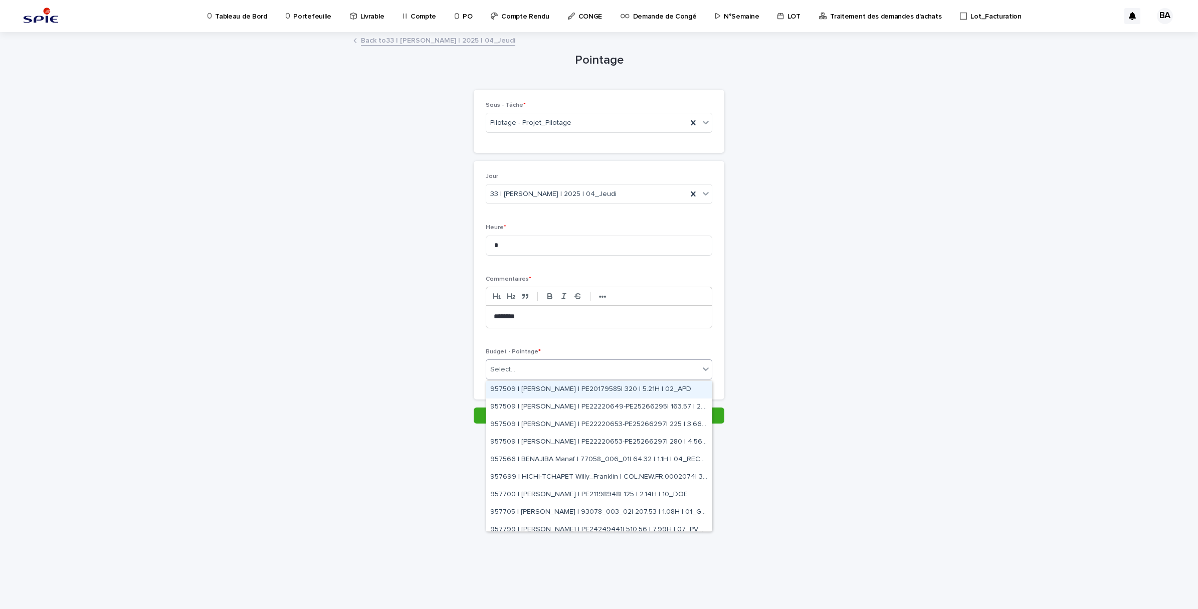
click at [568, 370] on div "Select..." at bounding box center [592, 370] width 213 height 17
type input "*******"
click at [655, 436] on div "A28456 | BENADDI Amine | 75108_078_02| 836.48 | 8H | 01_GO TRAVAUX" at bounding box center [599, 435] width 226 height 18
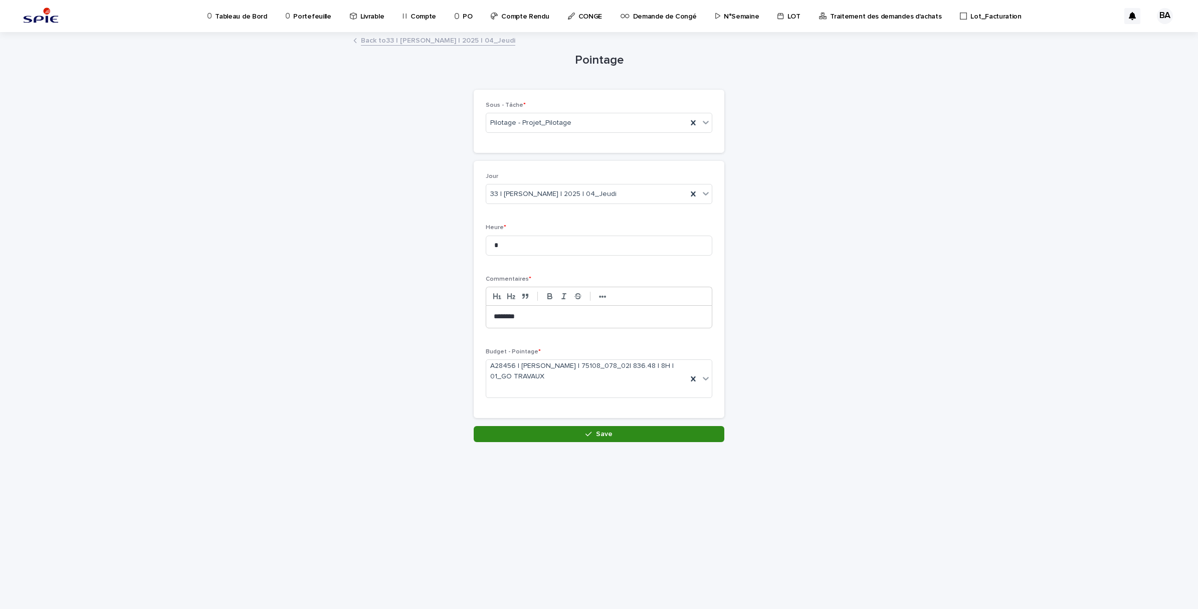
click at [650, 439] on button "Save" at bounding box center [599, 434] width 251 height 16
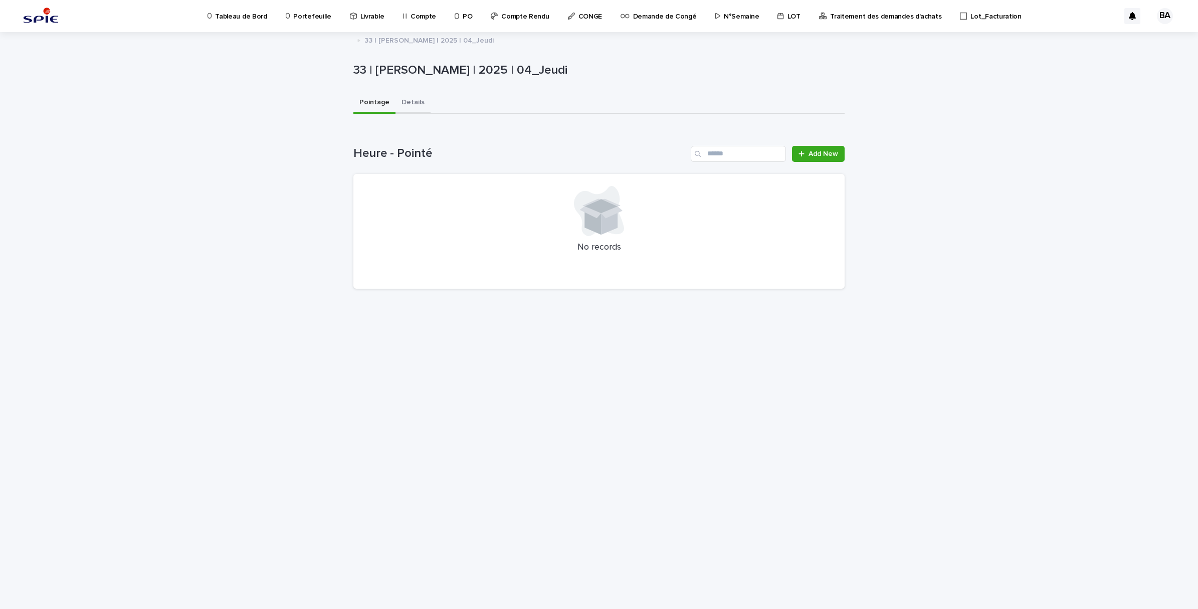
click at [418, 101] on button "Details" at bounding box center [413, 103] width 35 height 21
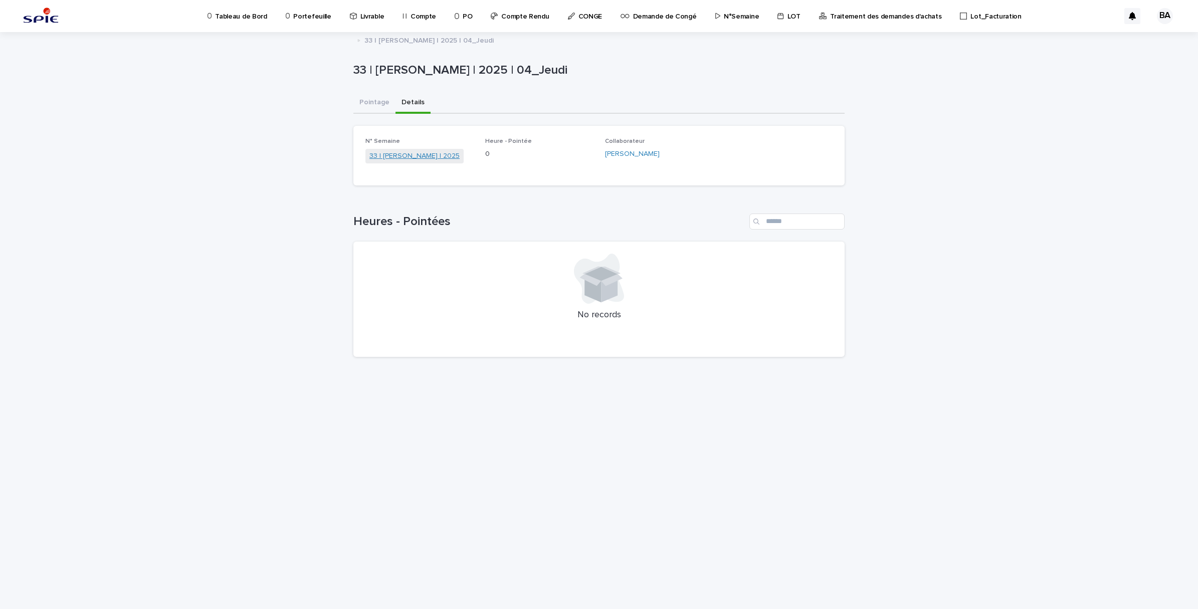
click at [411, 156] on link "33 | BENADDI Amine | 2025" at bounding box center [415, 156] width 90 height 11
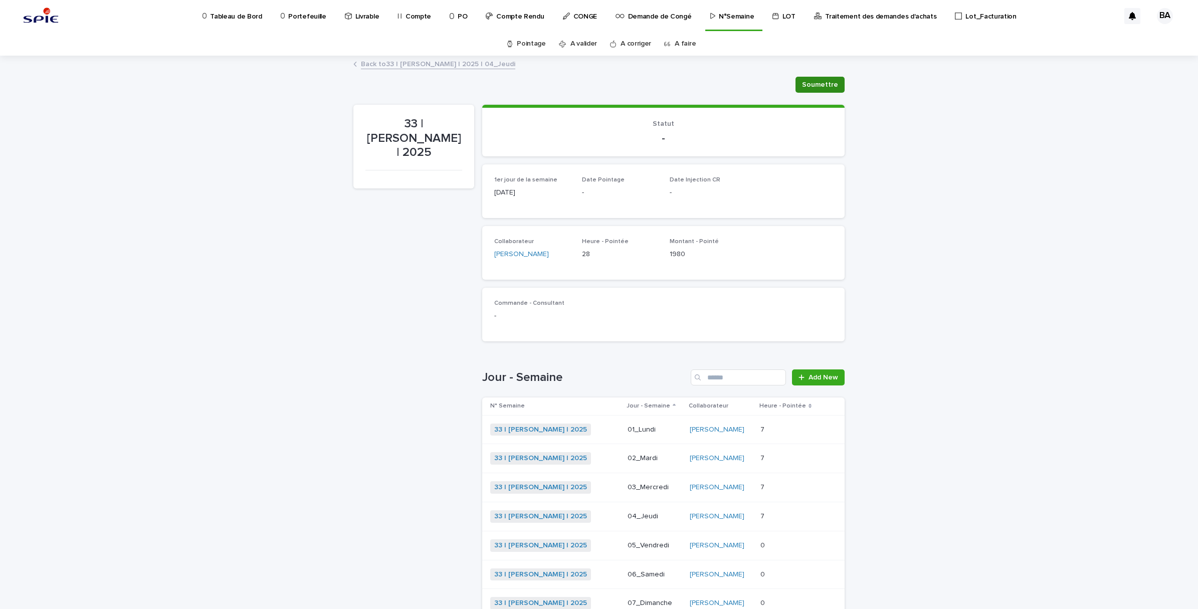
click at [809, 79] on button "Soumettre" at bounding box center [820, 85] width 49 height 16
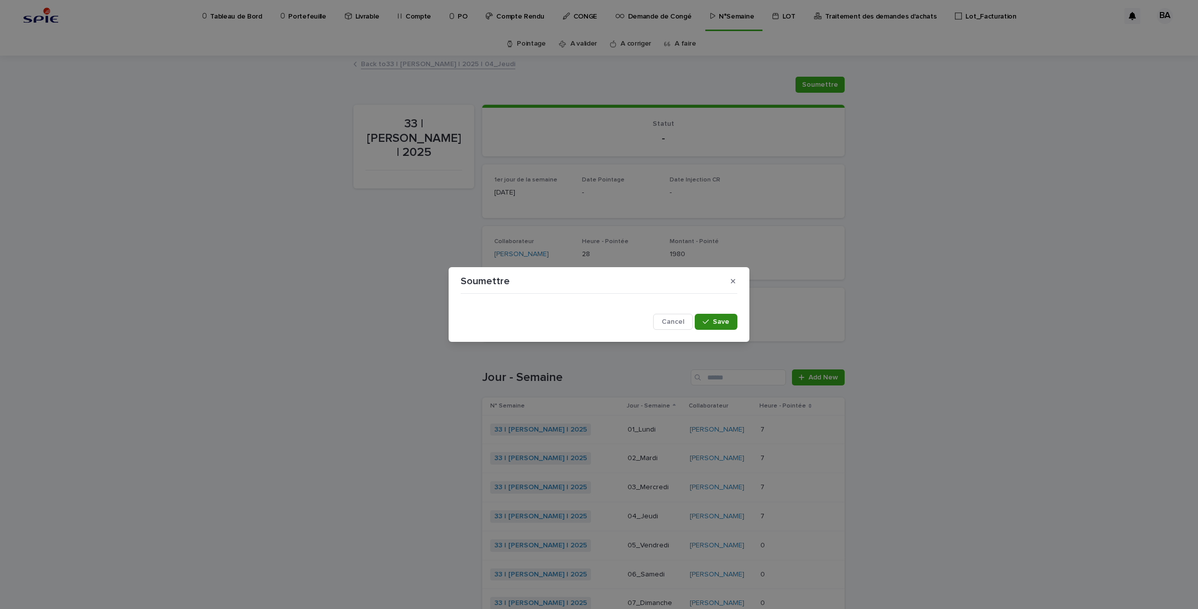
click at [724, 320] on span "Save" at bounding box center [721, 321] width 17 height 7
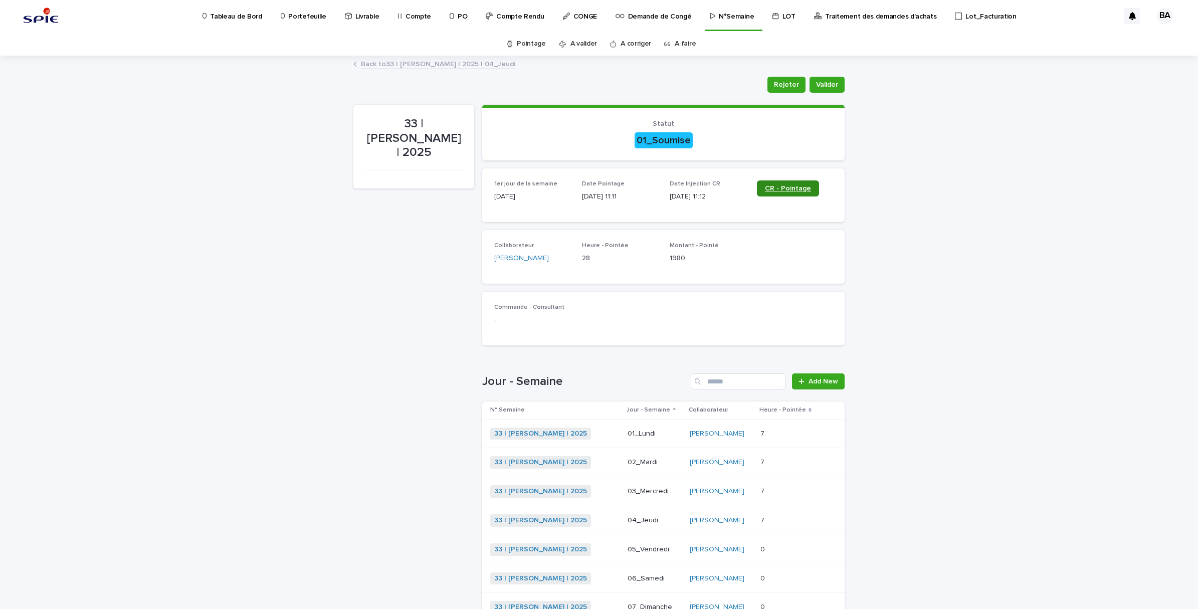
click at [790, 185] on span "CR - Pointage" at bounding box center [788, 188] width 46 height 7
click at [776, 433] on p at bounding box center [790, 434] width 58 height 9
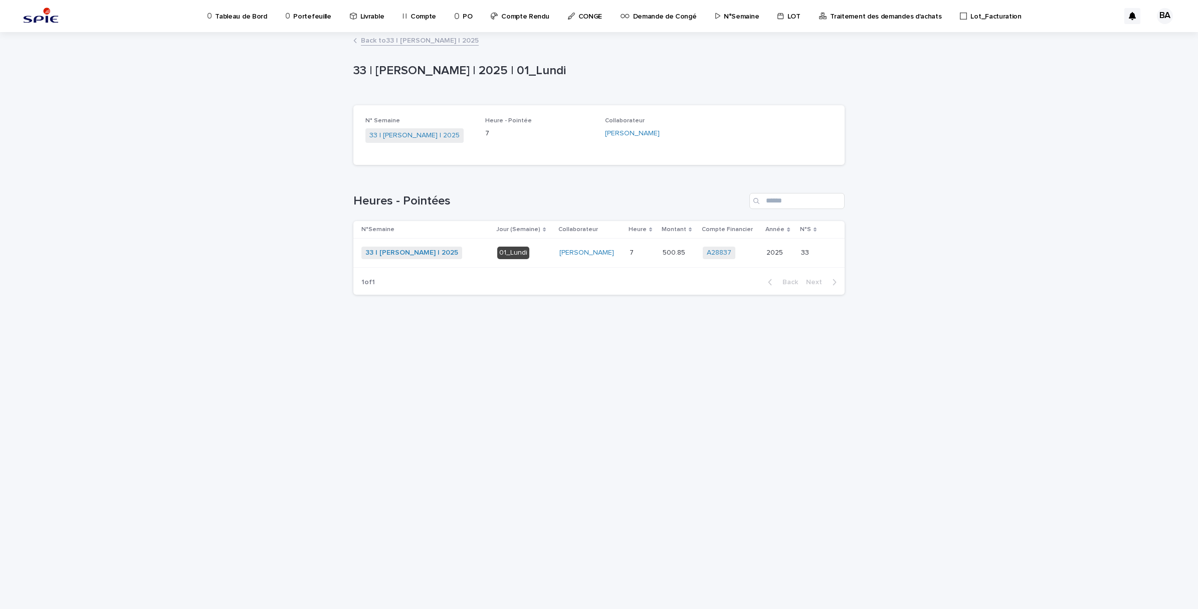
click at [680, 261] on div "500.85 500.85" at bounding box center [679, 253] width 33 height 17
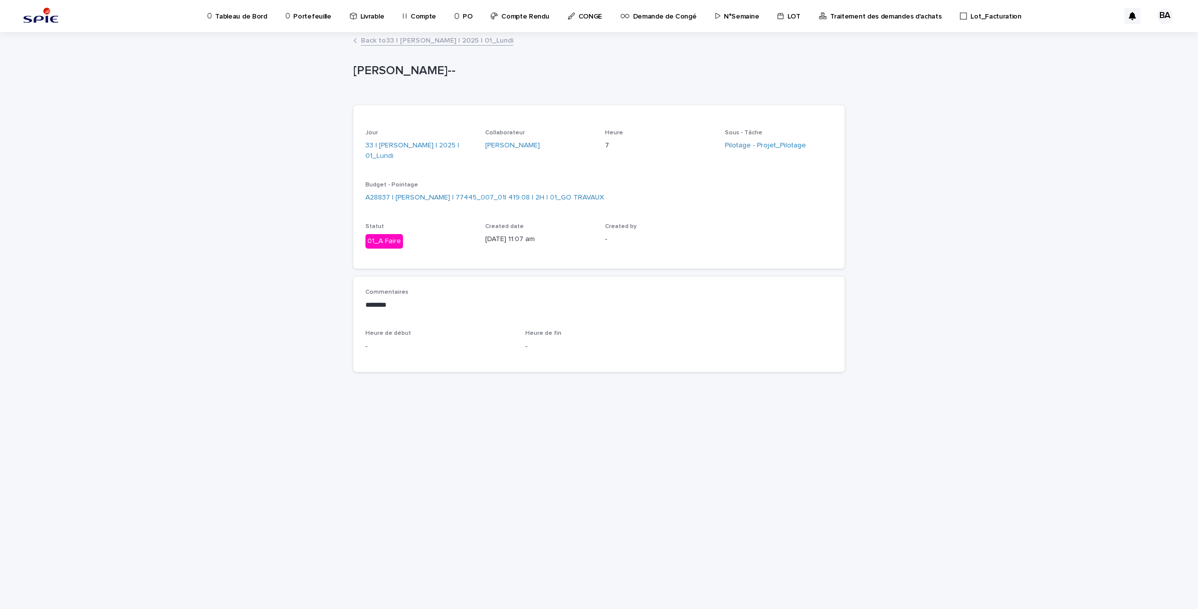
click at [385, 41] on link "Back to 33 | BENADDI Amine | 2025 | 01_Lundi" at bounding box center [437, 40] width 152 height 12
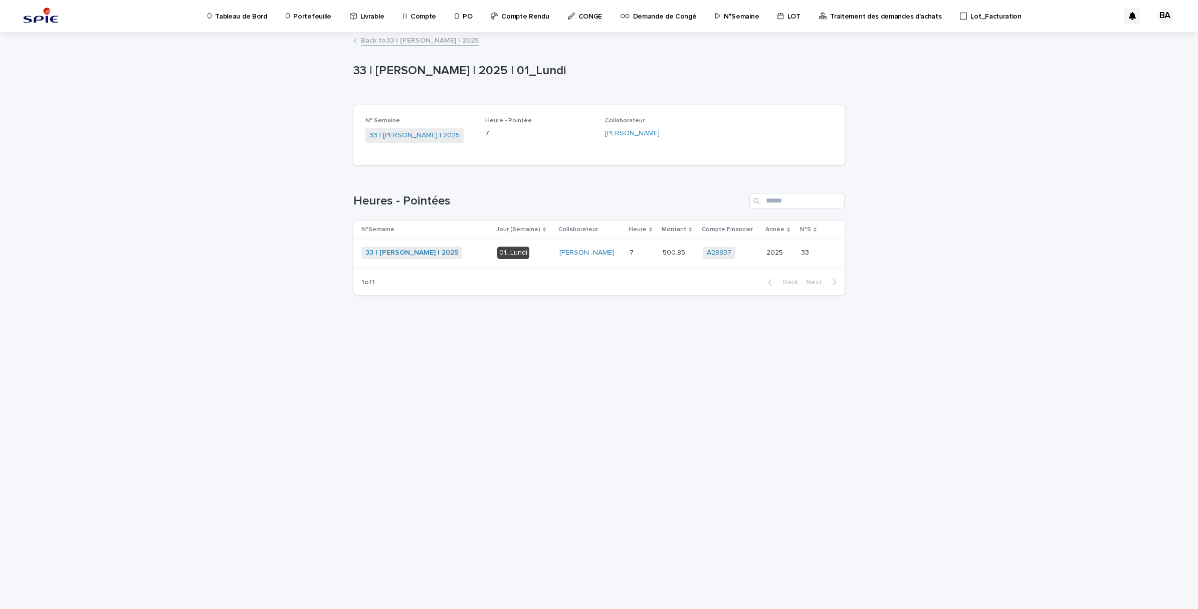
click at [384, 39] on link "Back to 33 | BENADDI Amine | 2025" at bounding box center [420, 40] width 118 height 12
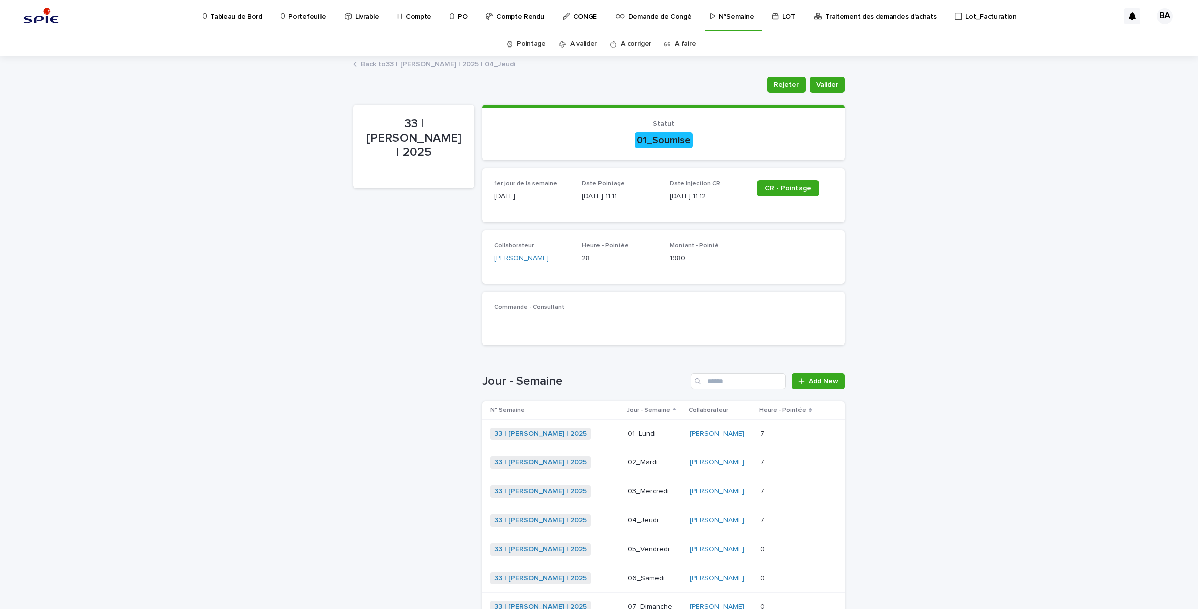
click at [768, 459] on p at bounding box center [790, 462] width 58 height 9
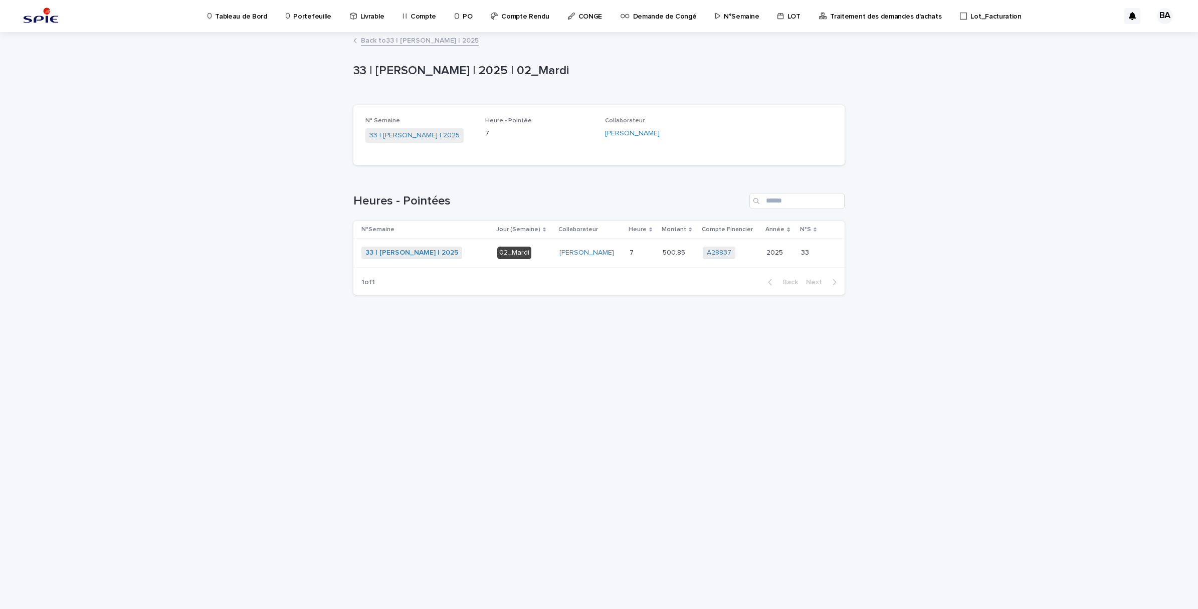
click at [367, 38] on link "Back to 33 | BENADDI Amine | 2025" at bounding box center [420, 40] width 118 height 12
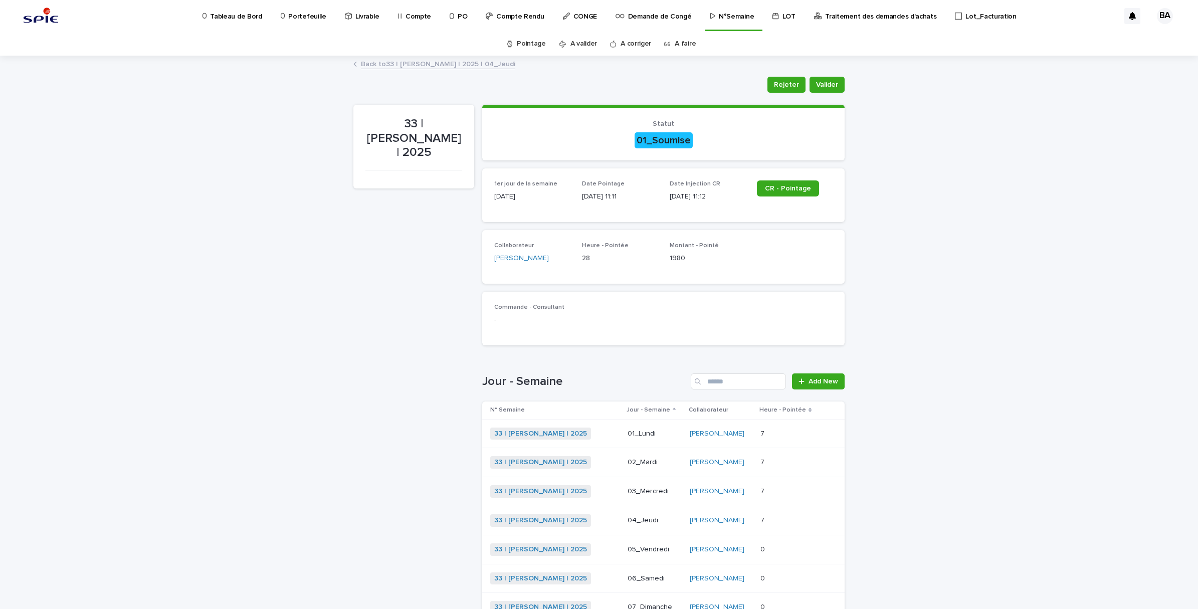
click at [772, 489] on p at bounding box center [790, 491] width 58 height 9
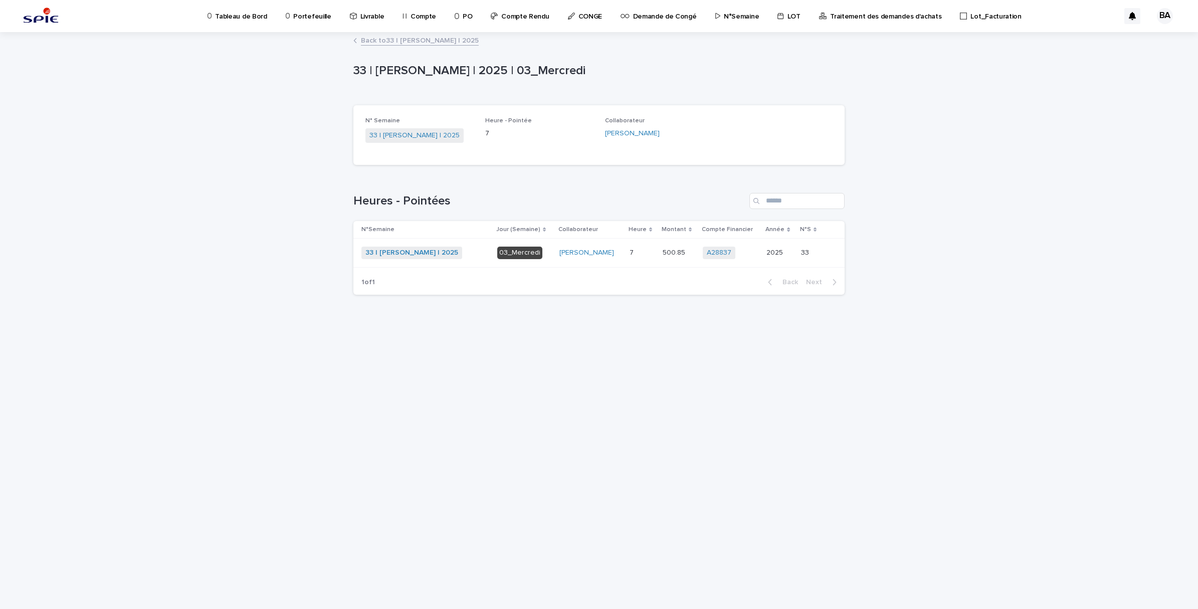
click at [398, 43] on link "Back to 33 | BENADDI Amine | 2025" at bounding box center [420, 40] width 118 height 12
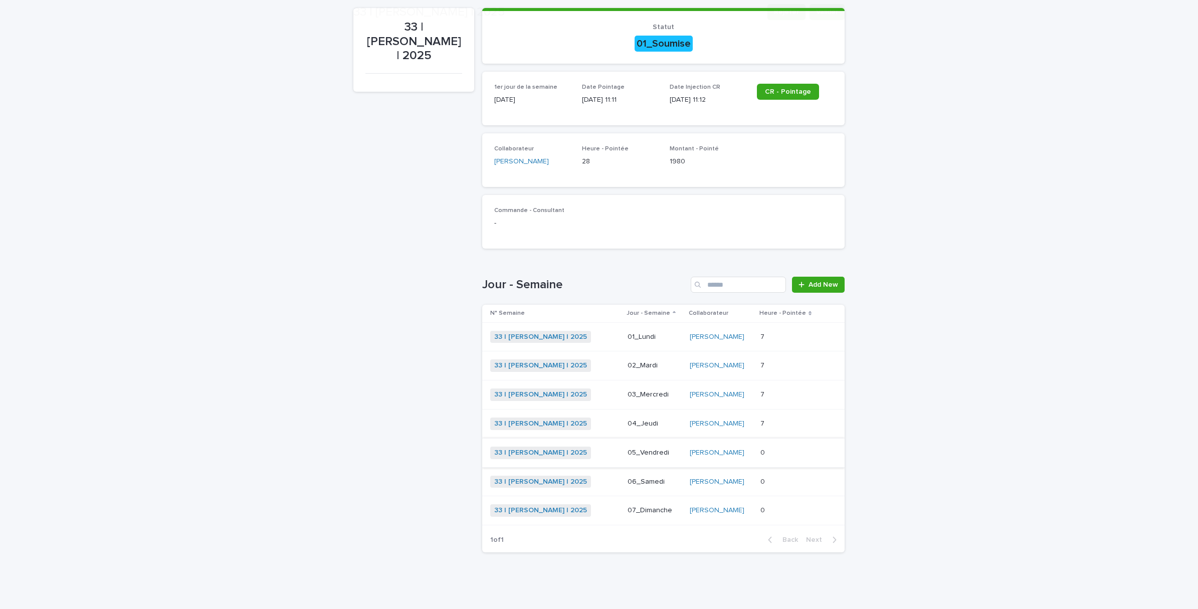
scroll to position [98, 0]
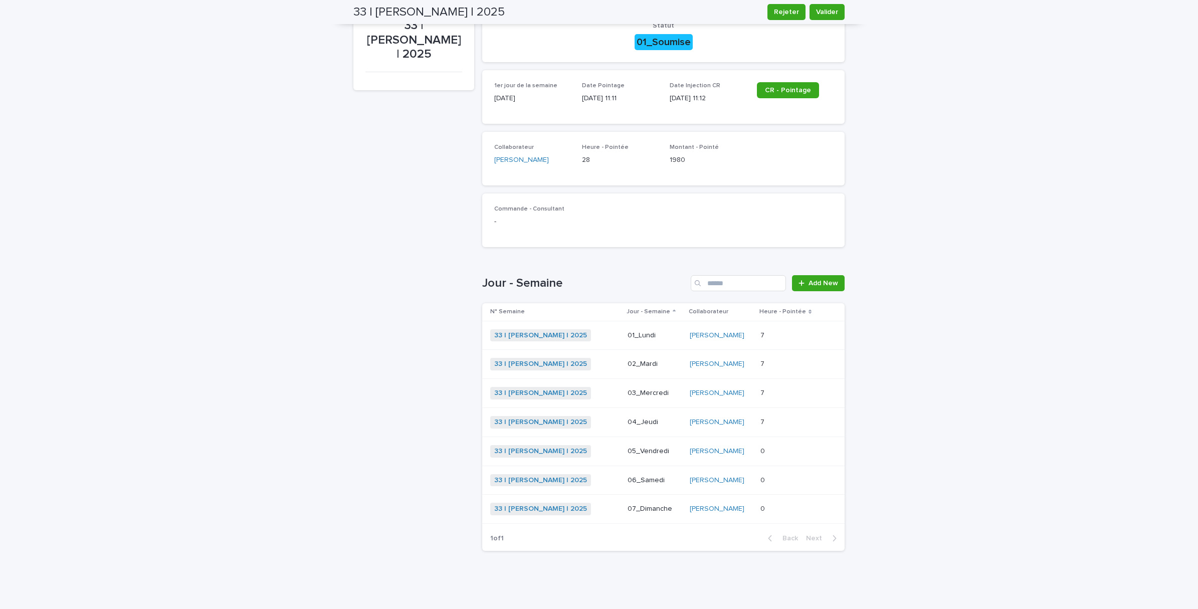
click at [781, 421] on p at bounding box center [790, 422] width 58 height 9
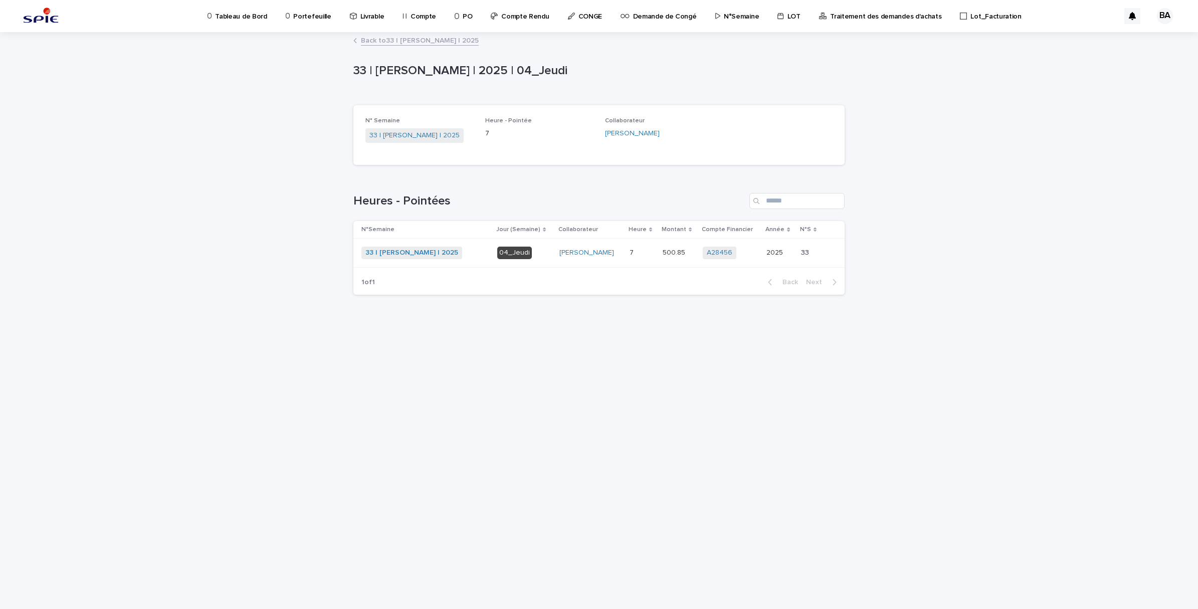
click at [376, 38] on link "Back to 33 | BENADDI Amine | 2025" at bounding box center [420, 40] width 118 height 12
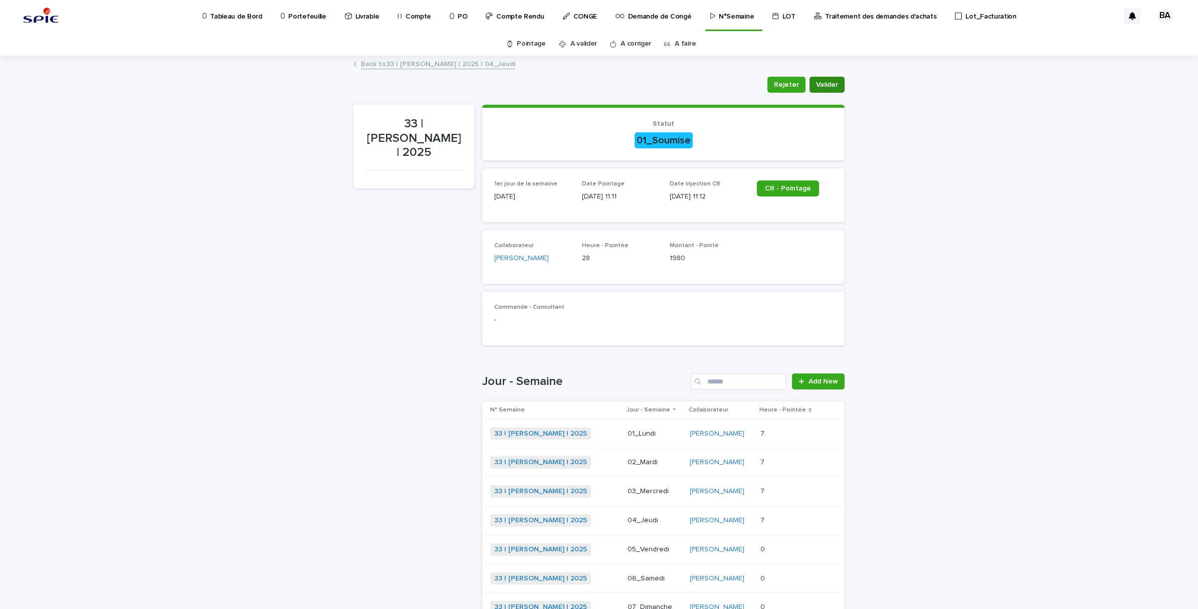
click at [830, 87] on span "Valider" at bounding box center [827, 85] width 22 height 10
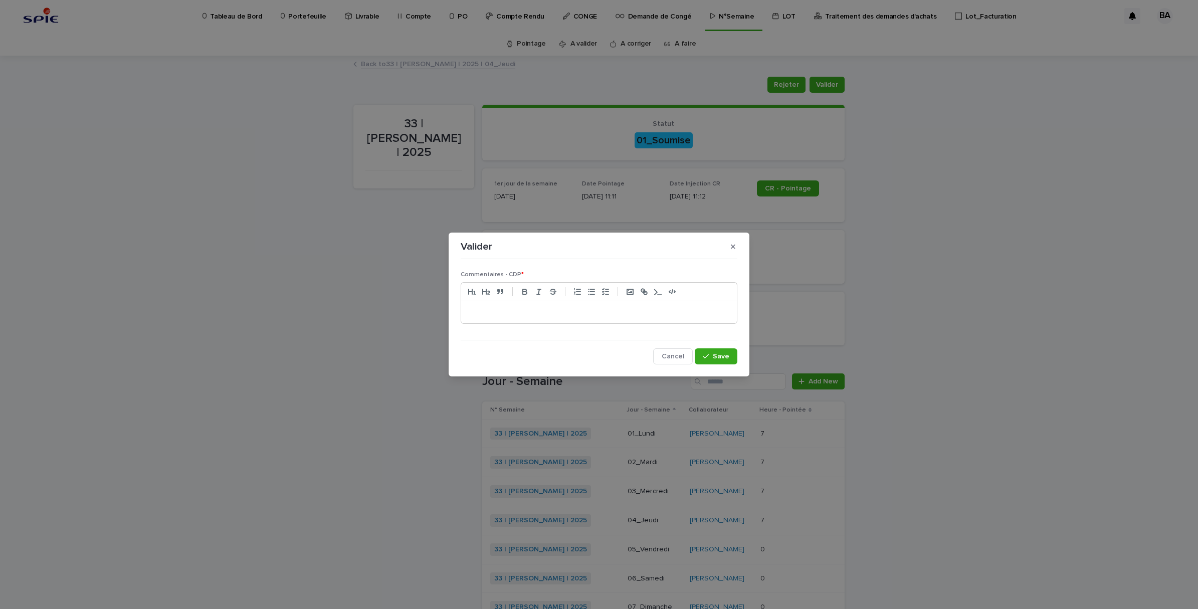
click at [506, 308] on p at bounding box center [599, 312] width 261 height 10
click at [729, 357] on span "Save" at bounding box center [721, 356] width 17 height 7
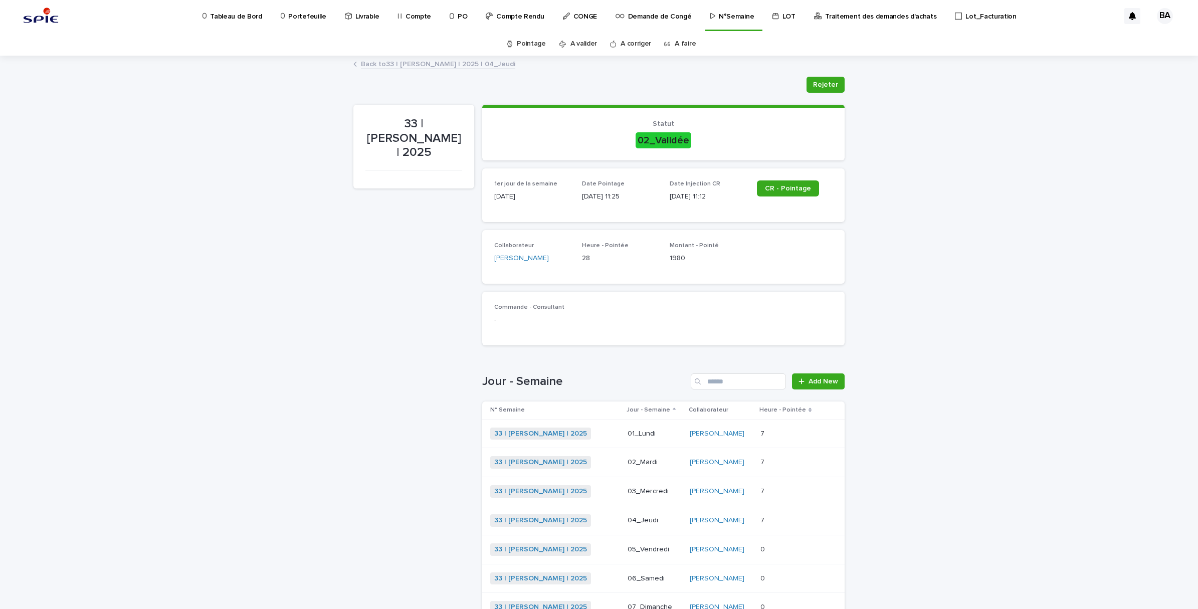
click at [306, 18] on p "Portefeuille" at bounding box center [307, 10] width 38 height 21
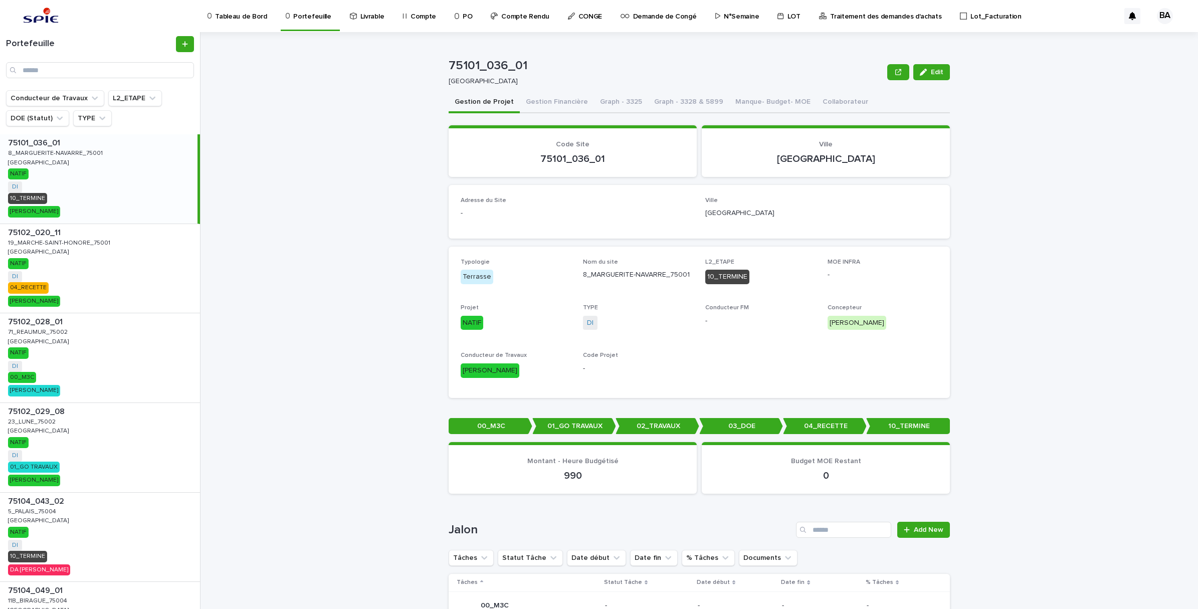
click at [743, 18] on div "N°Semaine" at bounding box center [740, 10] width 50 height 21
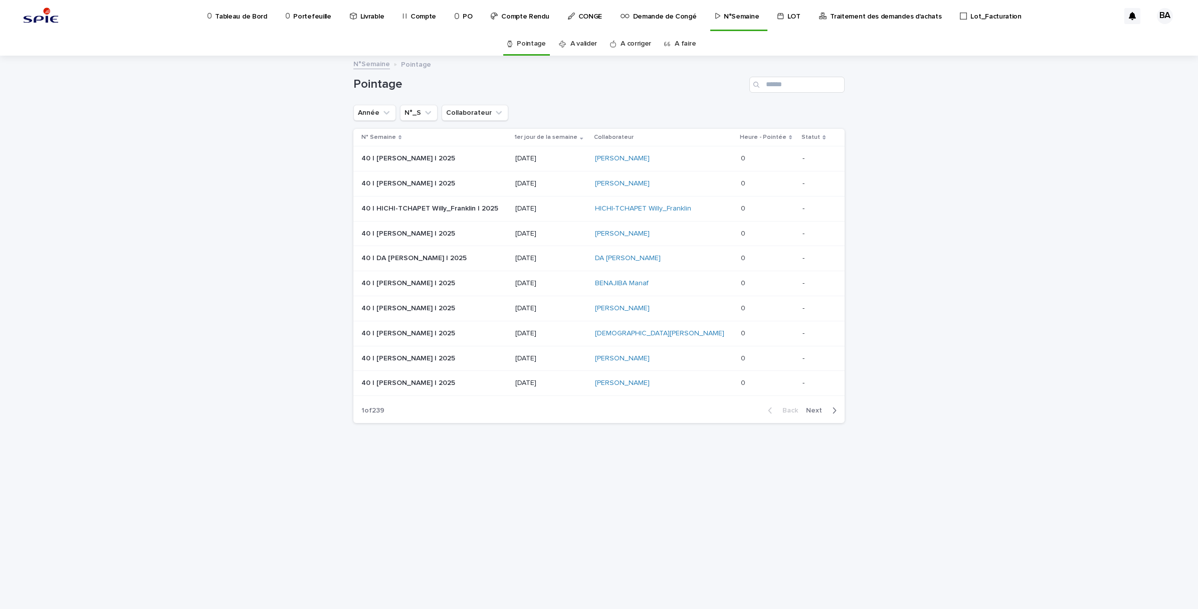
click at [306, 11] on p "Portefeuille" at bounding box center [312, 10] width 38 height 21
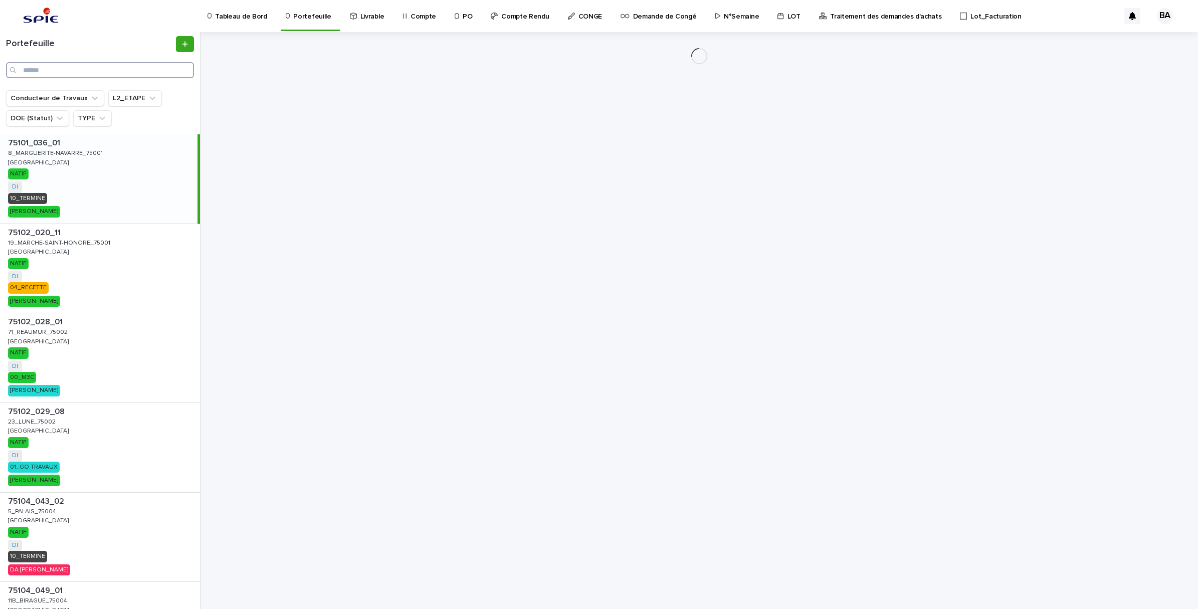
click at [80, 68] on input "Search" at bounding box center [100, 70] width 188 height 16
